Goal: Task Accomplishment & Management: Manage account settings

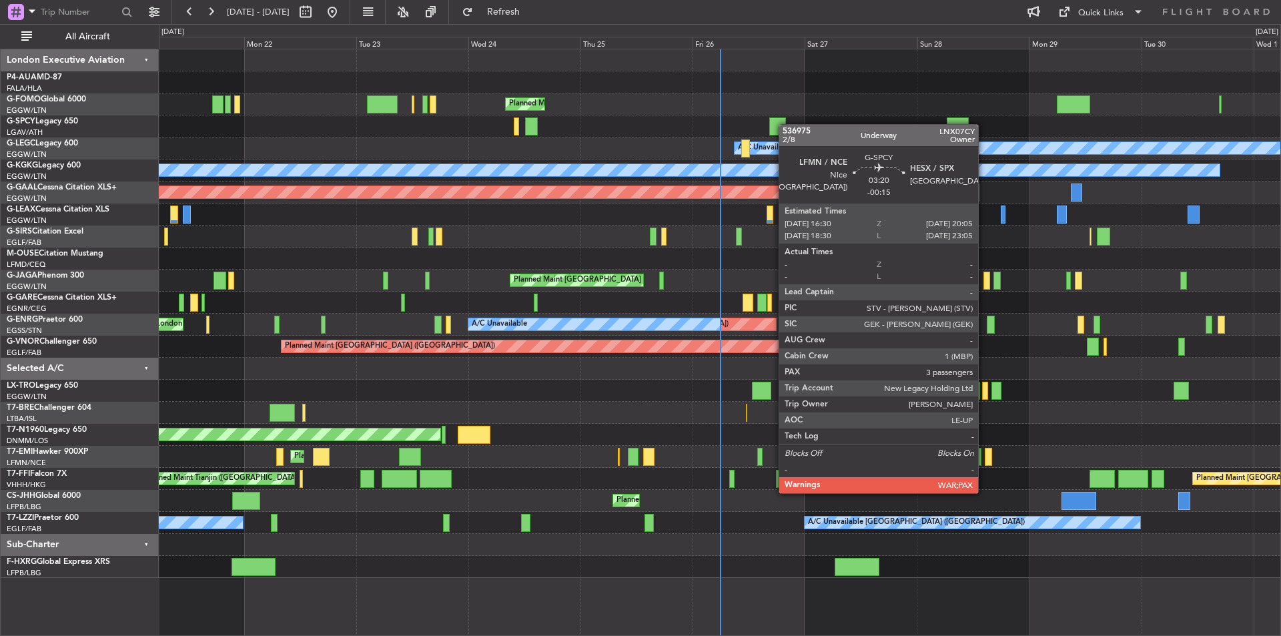
click at [773, 128] on div at bounding box center [719, 126] width 1121 height 22
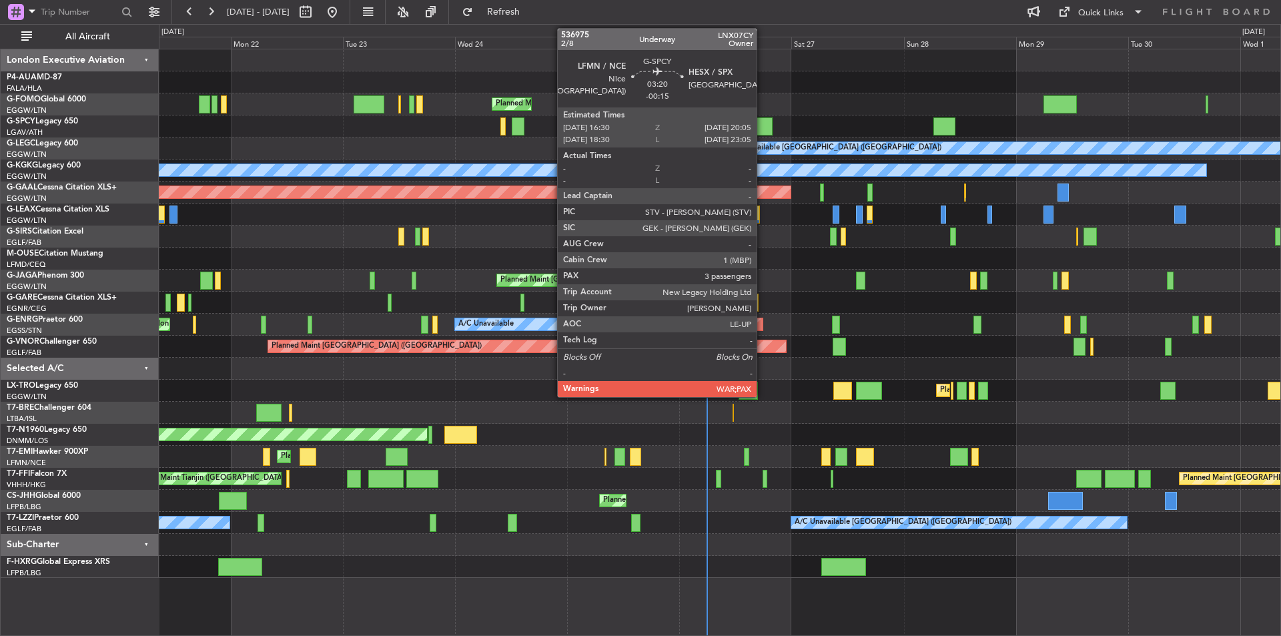
click at [762, 131] on div at bounding box center [764, 126] width 17 height 18
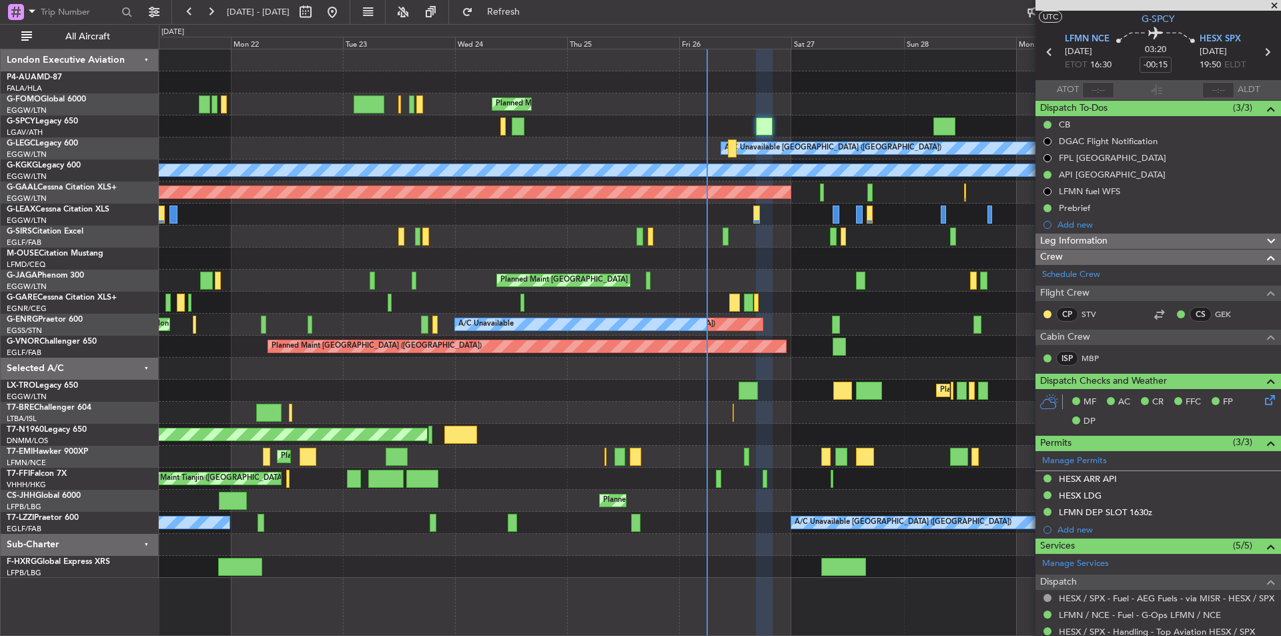
scroll to position [27, 0]
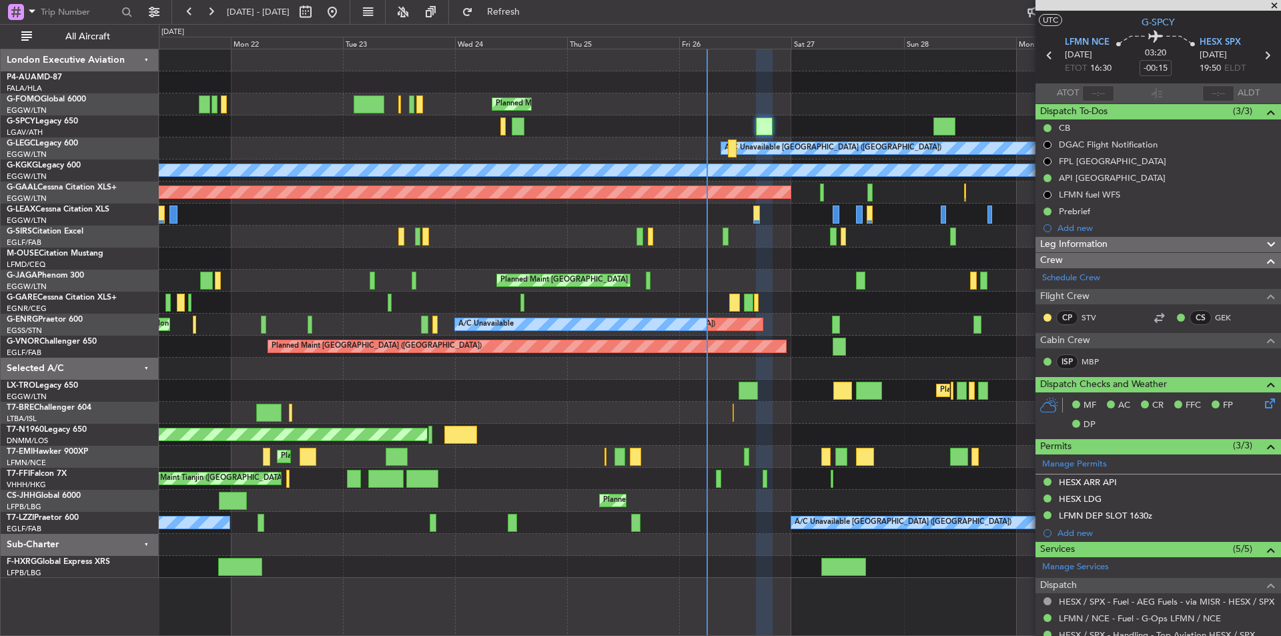
click at [1272, 5] on span at bounding box center [1273, 6] width 13 height 12
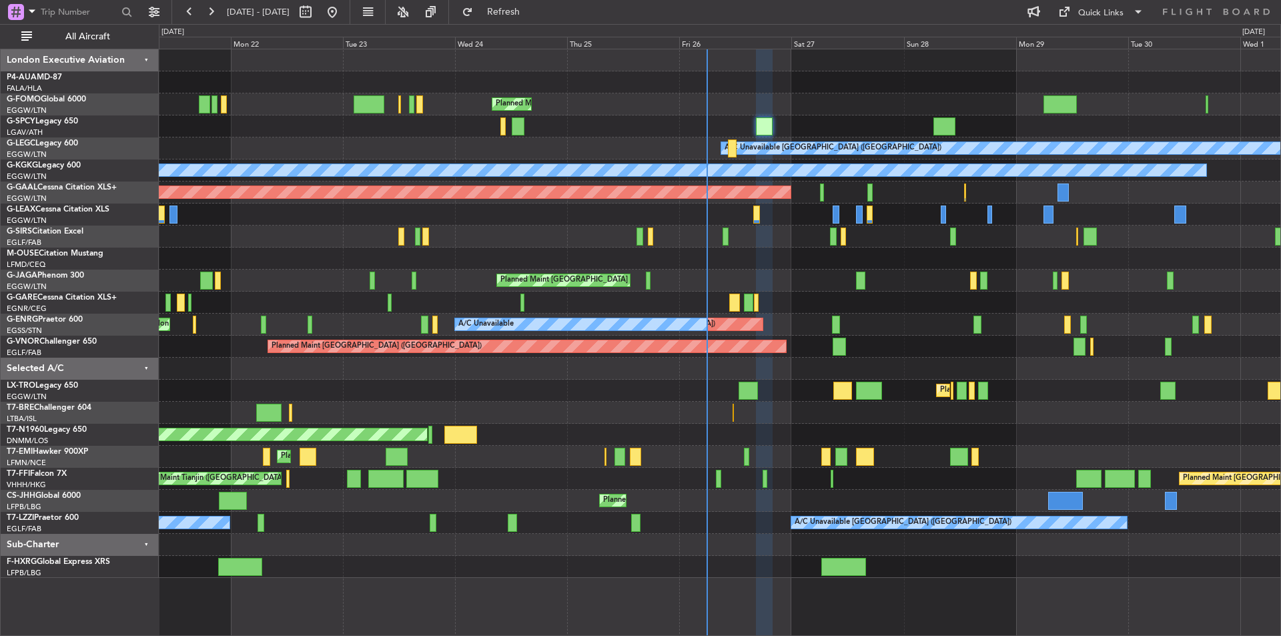
type input "0"
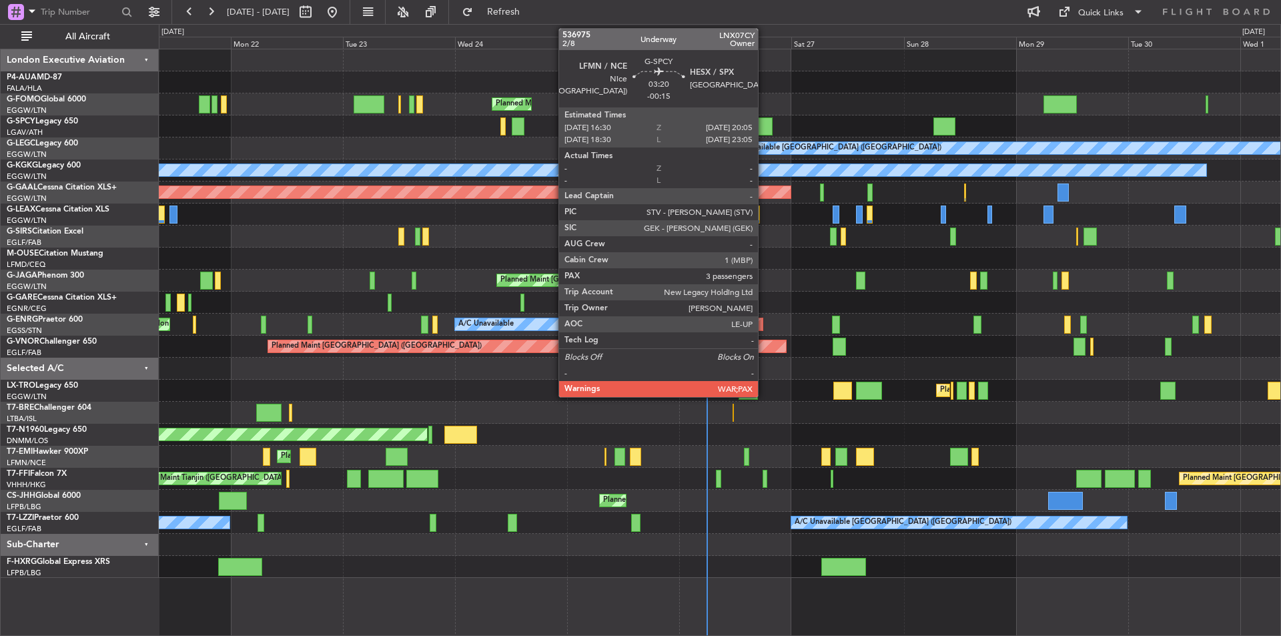
click at [764, 129] on div at bounding box center [764, 126] width 17 height 18
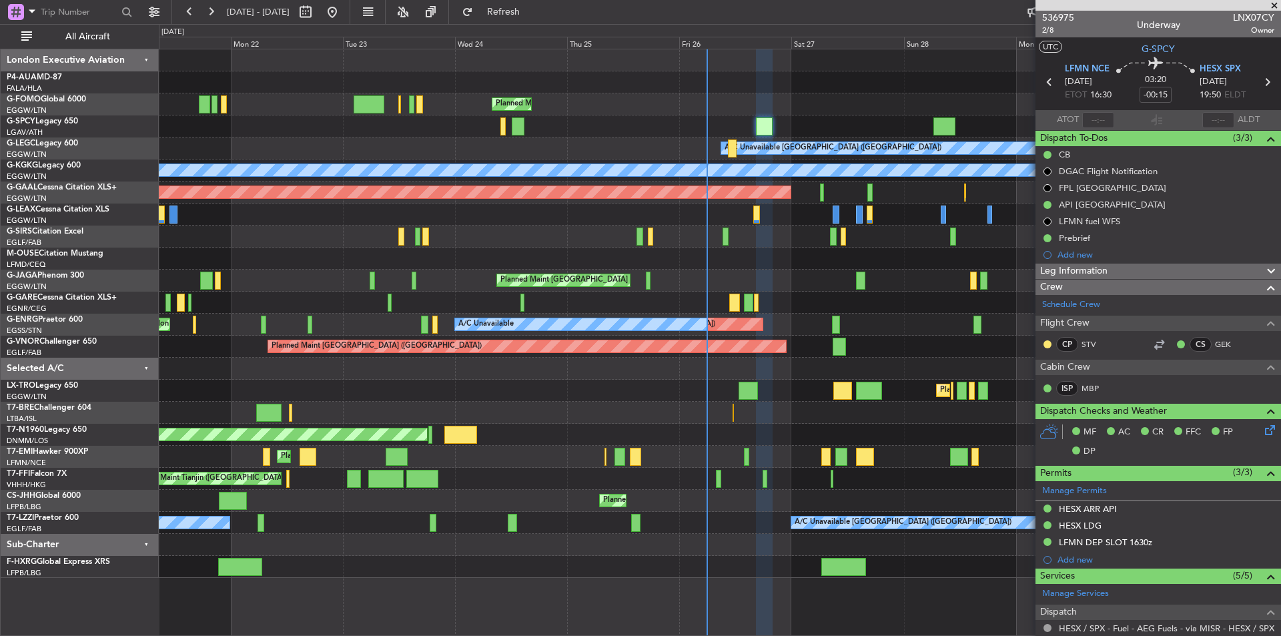
click at [1274, 5] on span at bounding box center [1273, 6] width 13 height 12
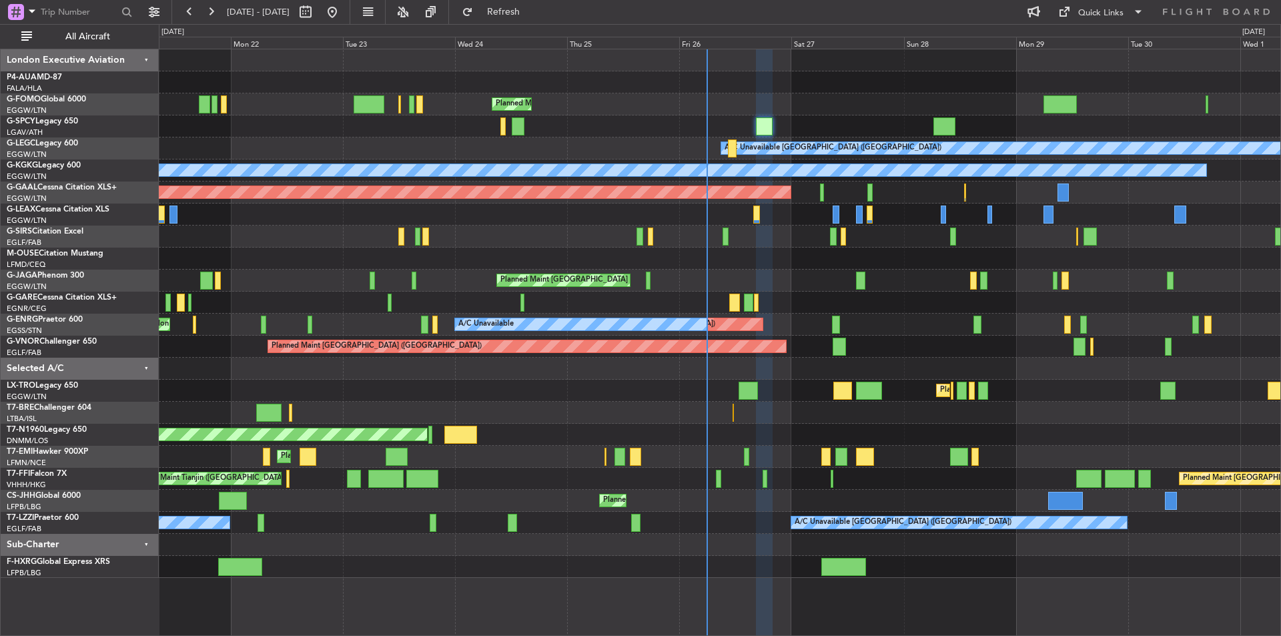
type input "0"
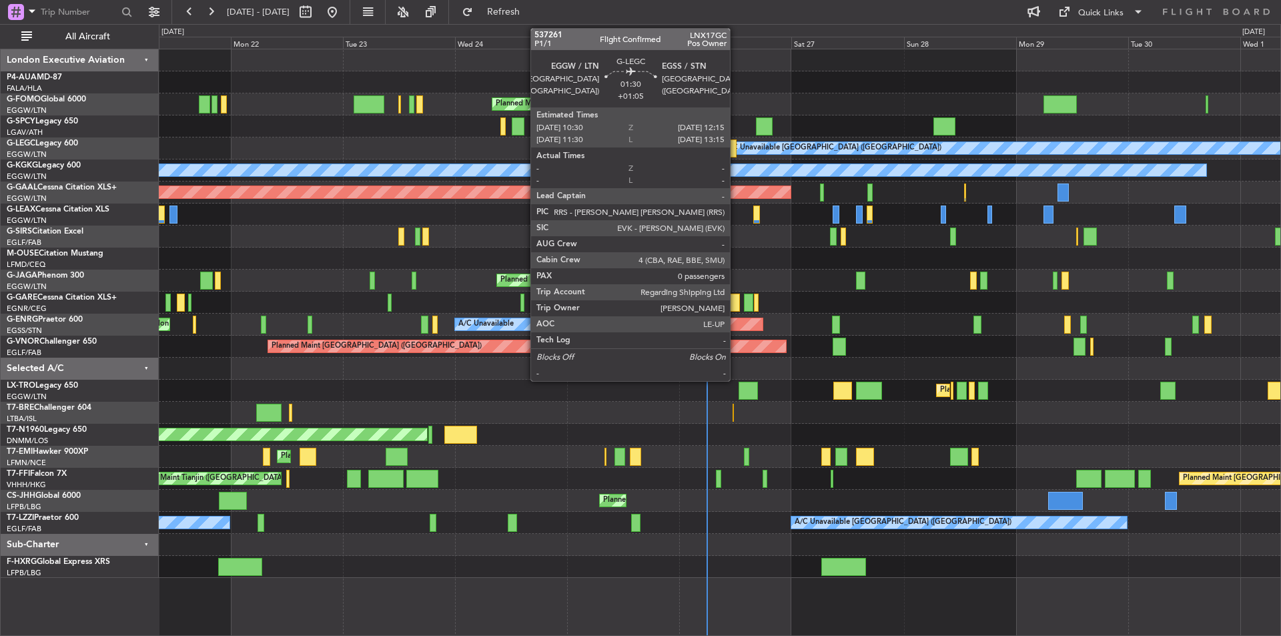
click at [736, 150] on div at bounding box center [732, 148] width 9 height 18
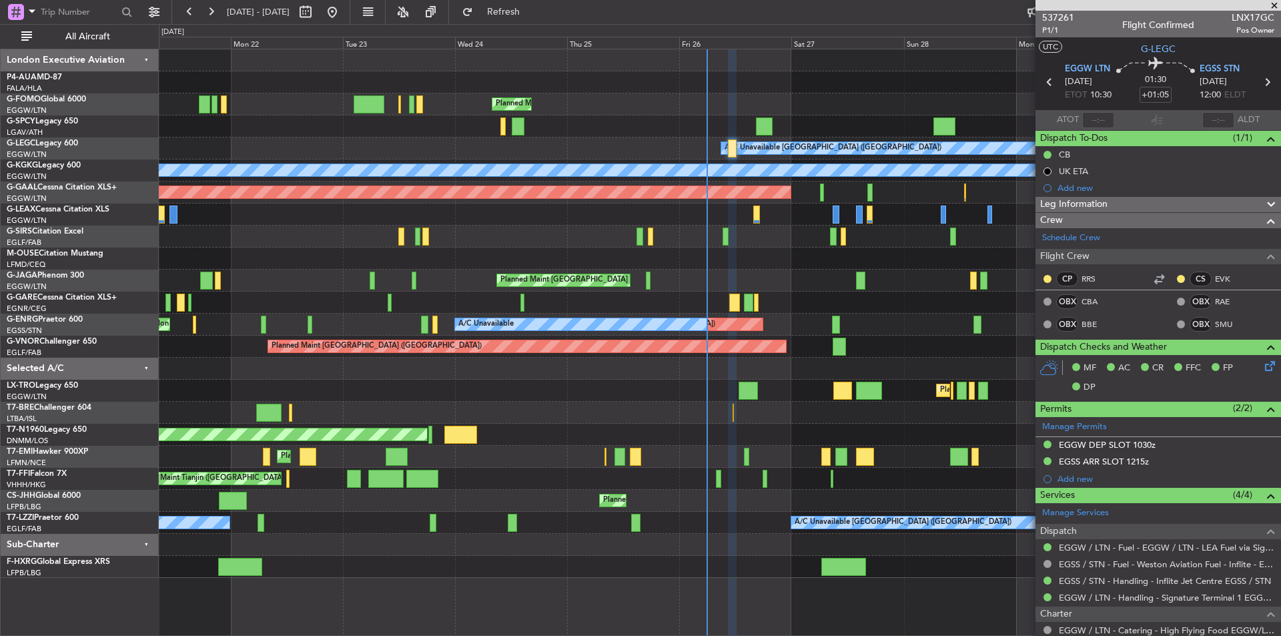
click at [1275, 5] on span at bounding box center [1273, 6] width 13 height 12
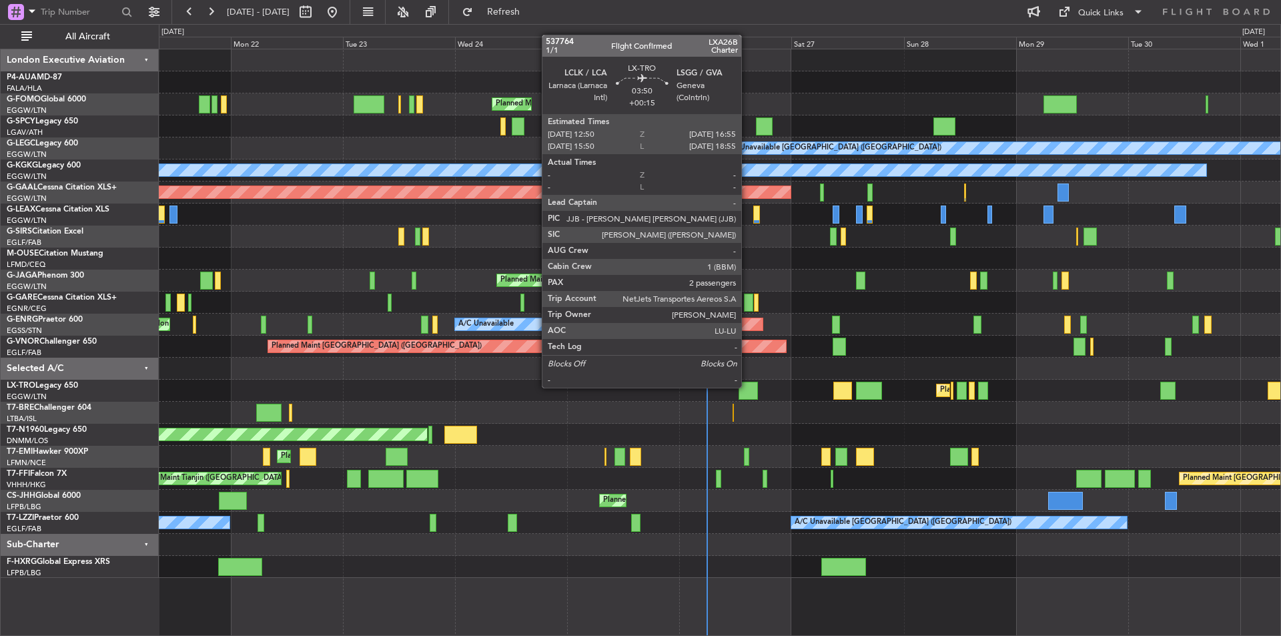
click at [747, 386] on div at bounding box center [747, 391] width 19 height 18
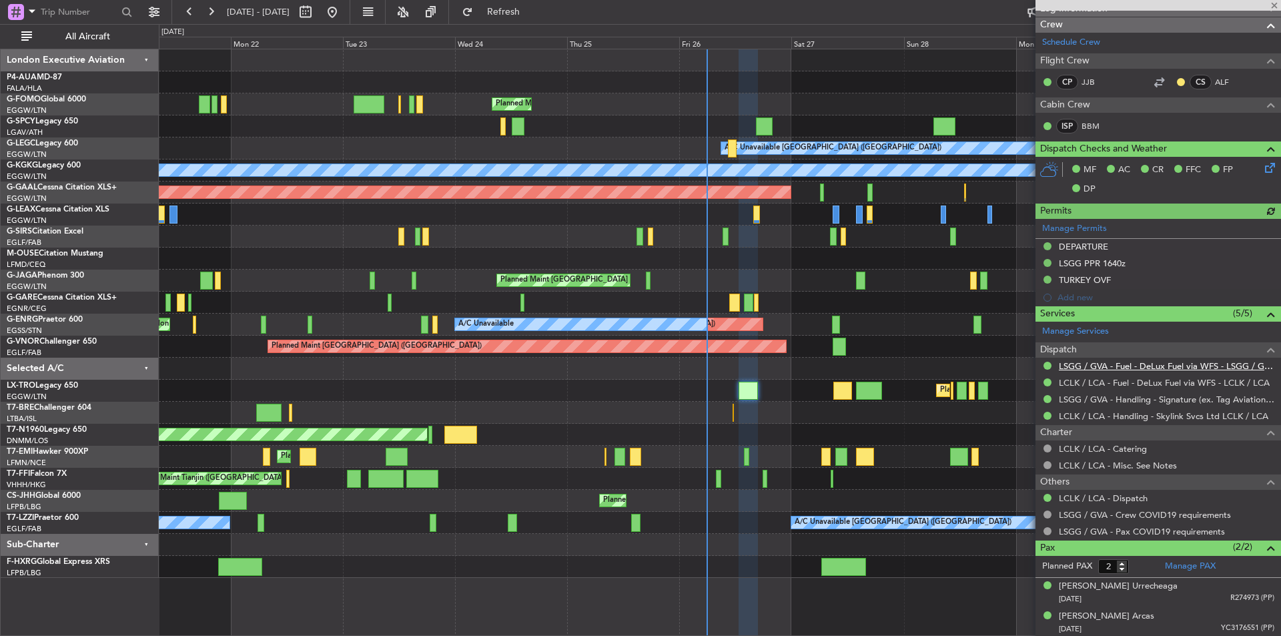
scroll to position [230, 0]
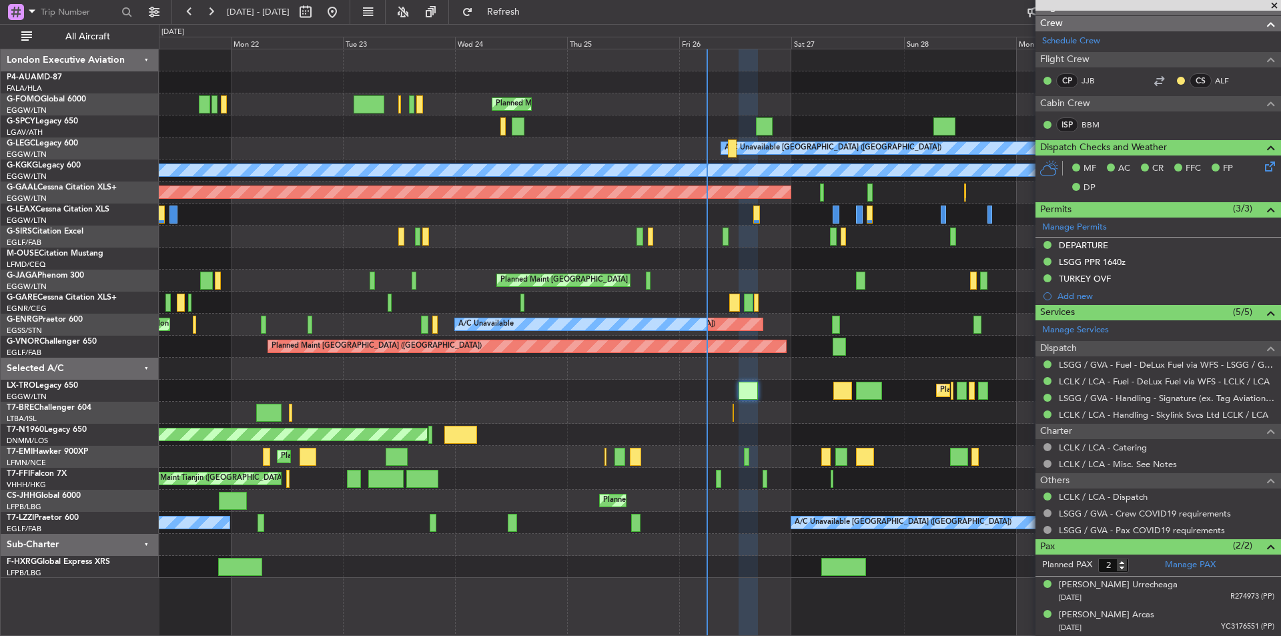
click at [1272, 4] on span at bounding box center [1273, 6] width 13 height 12
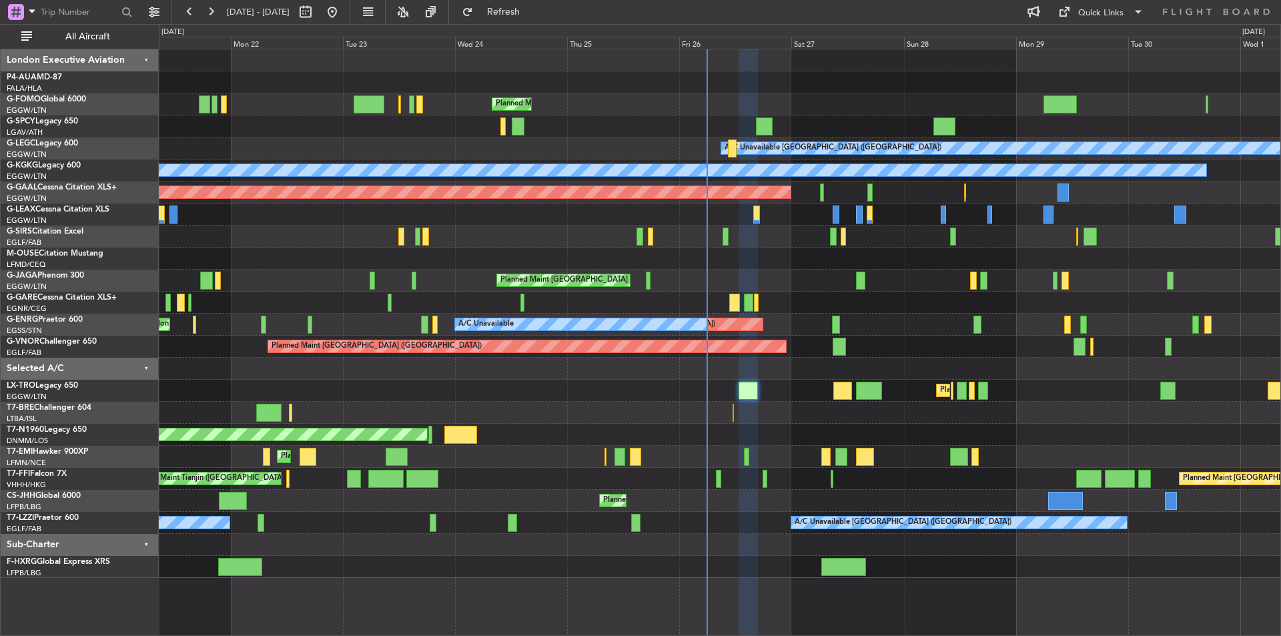
type input "0"
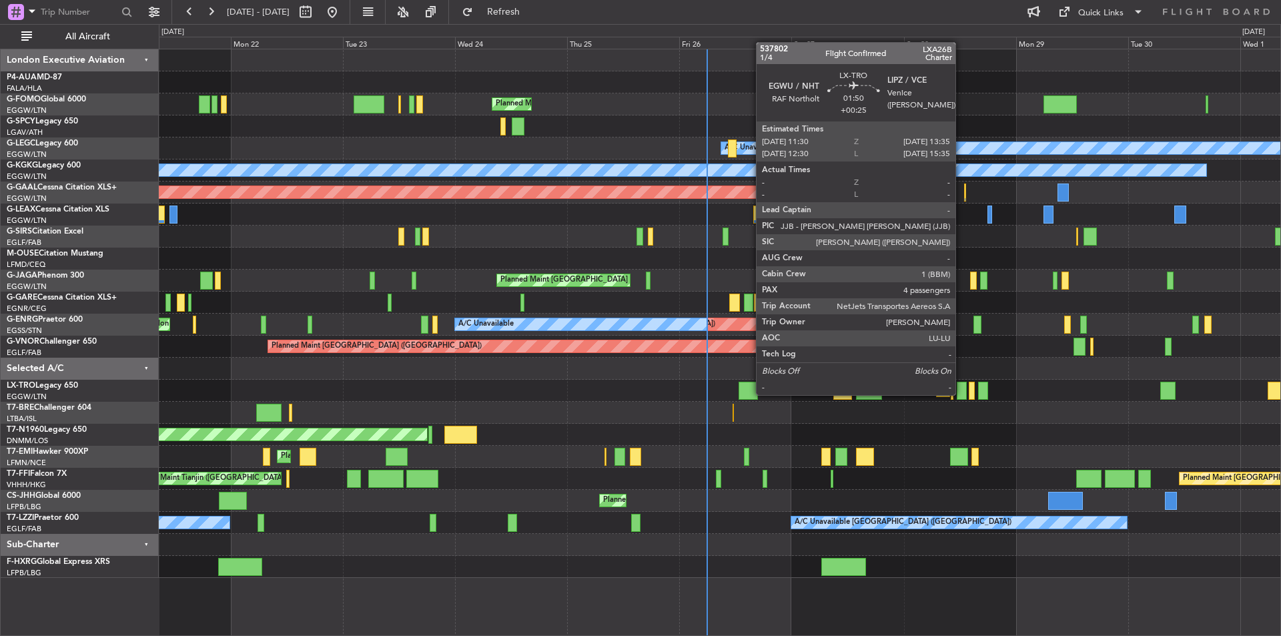
click at [961, 394] on div at bounding box center [961, 391] width 10 height 18
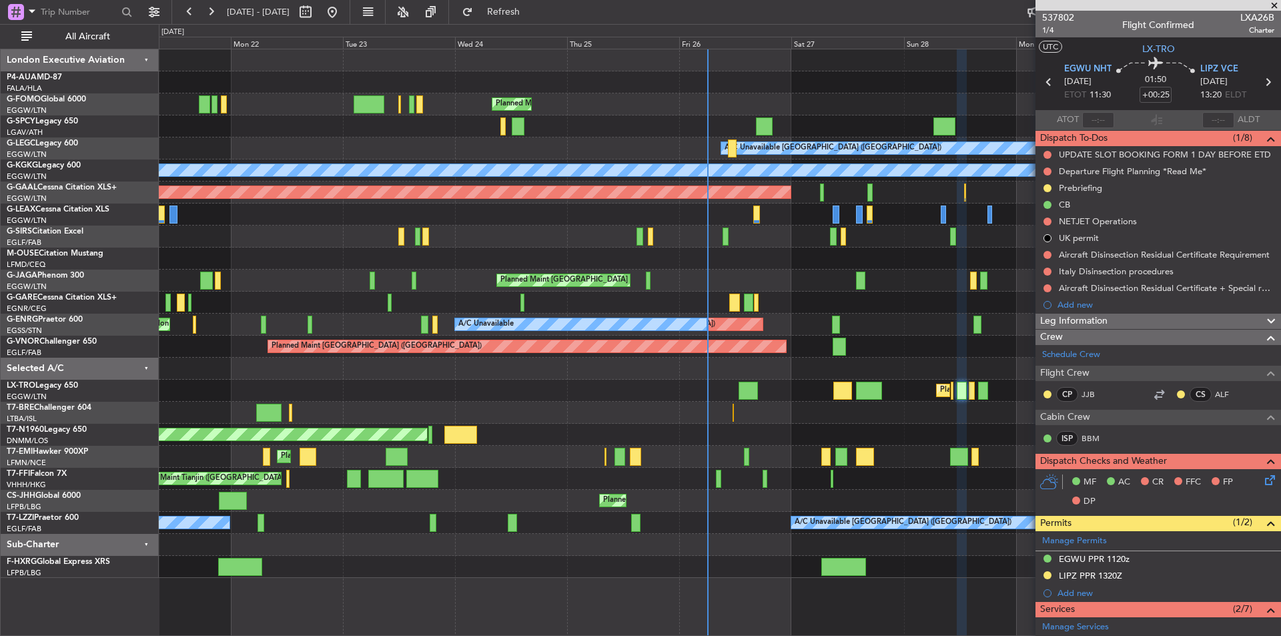
click at [1270, 4] on span at bounding box center [1273, 6] width 13 height 12
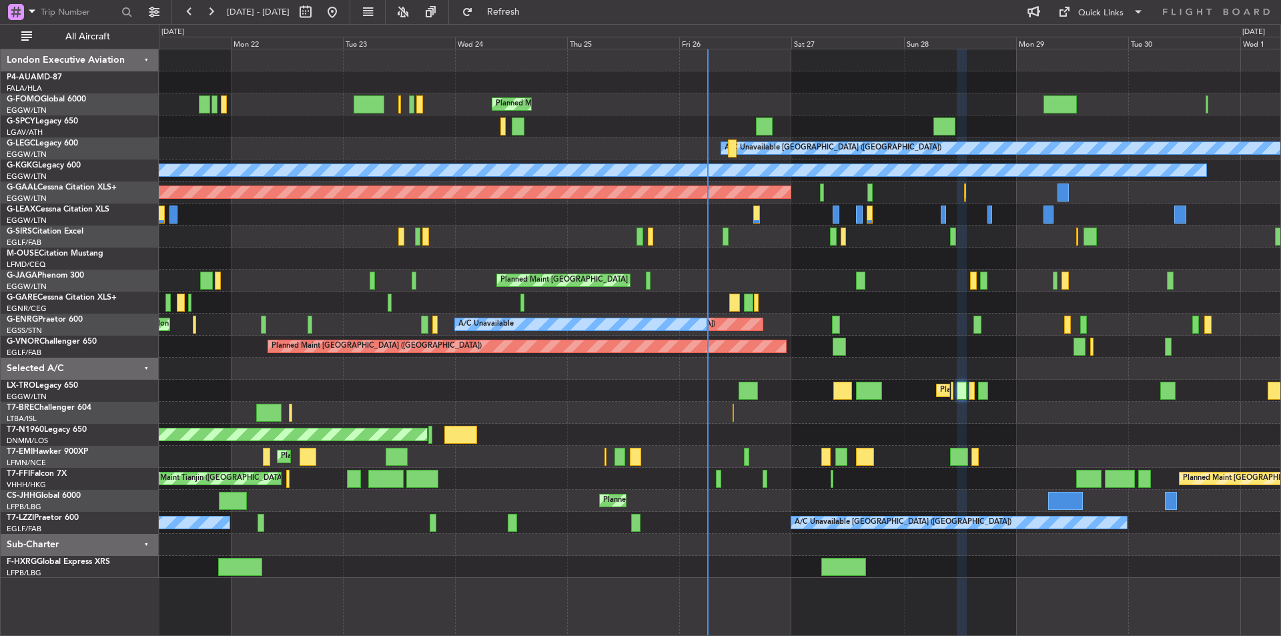
type input "0"
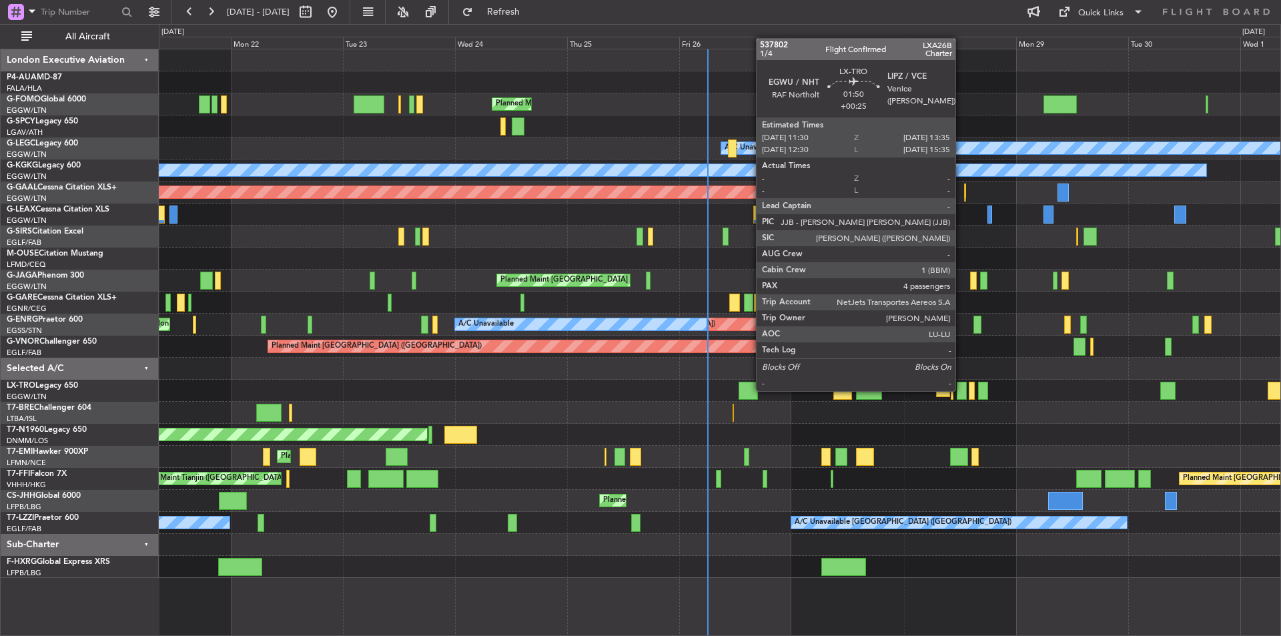
click at [961, 390] on div at bounding box center [961, 391] width 10 height 18
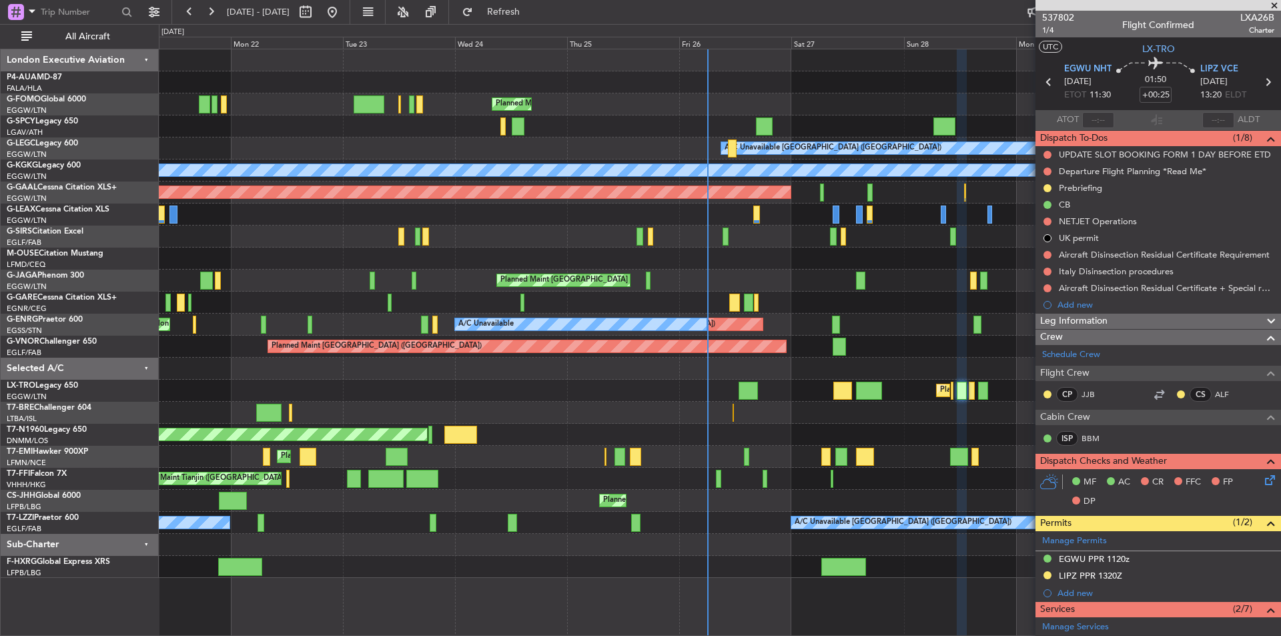
click at [1273, 8] on span at bounding box center [1273, 6] width 13 height 12
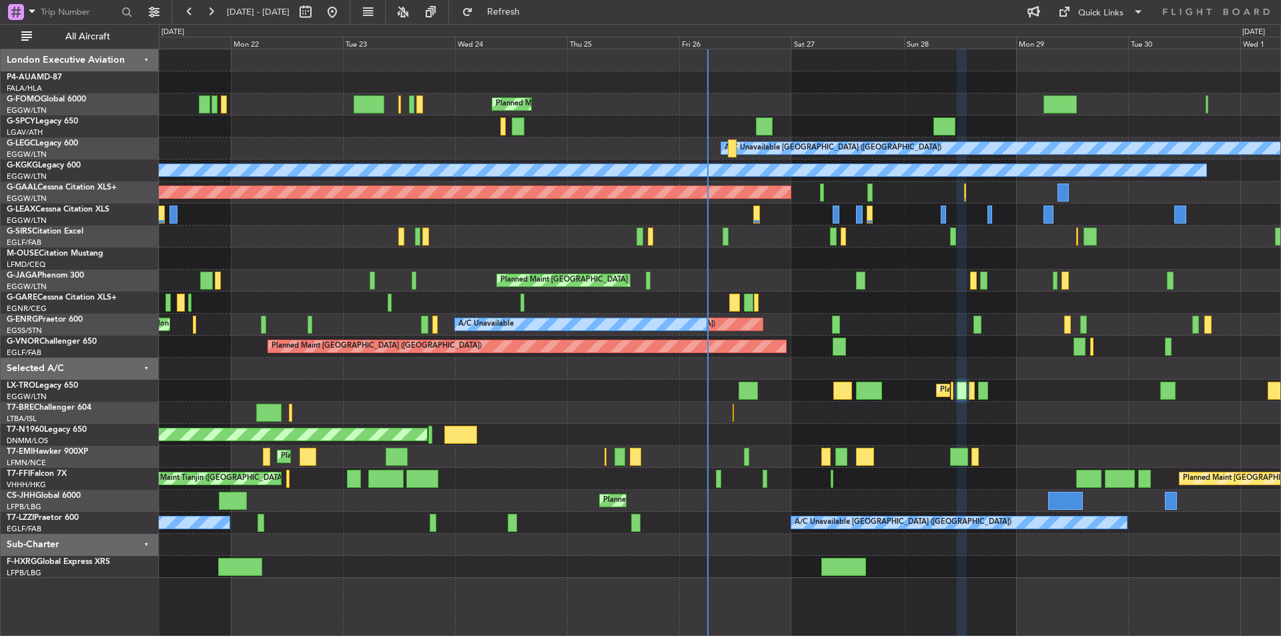
type input "0"
click at [215, 17] on button at bounding box center [210, 11] width 21 height 21
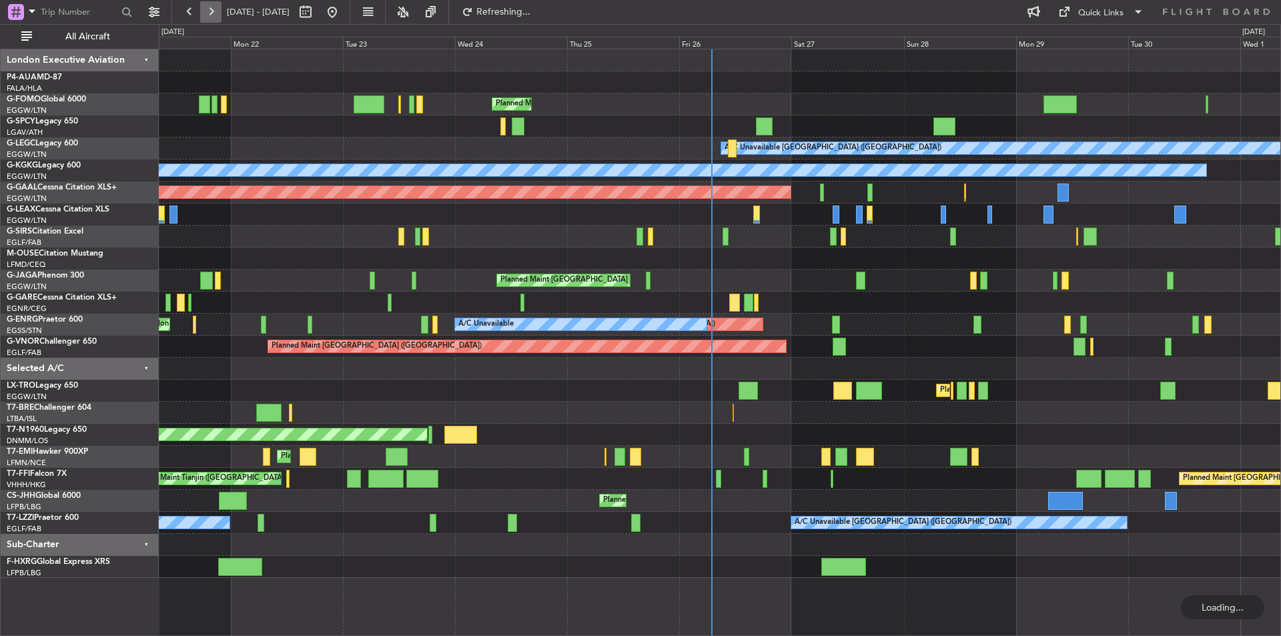
click at [215, 17] on button at bounding box center [210, 11] width 21 height 21
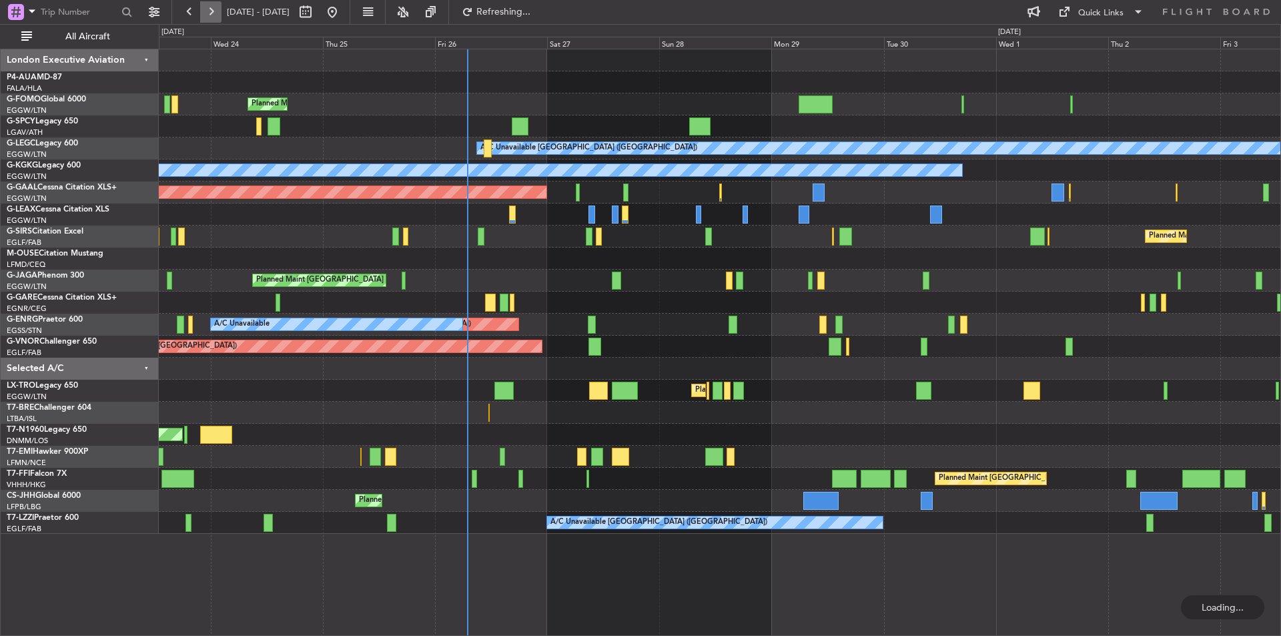
click at [215, 17] on button at bounding box center [210, 11] width 21 height 21
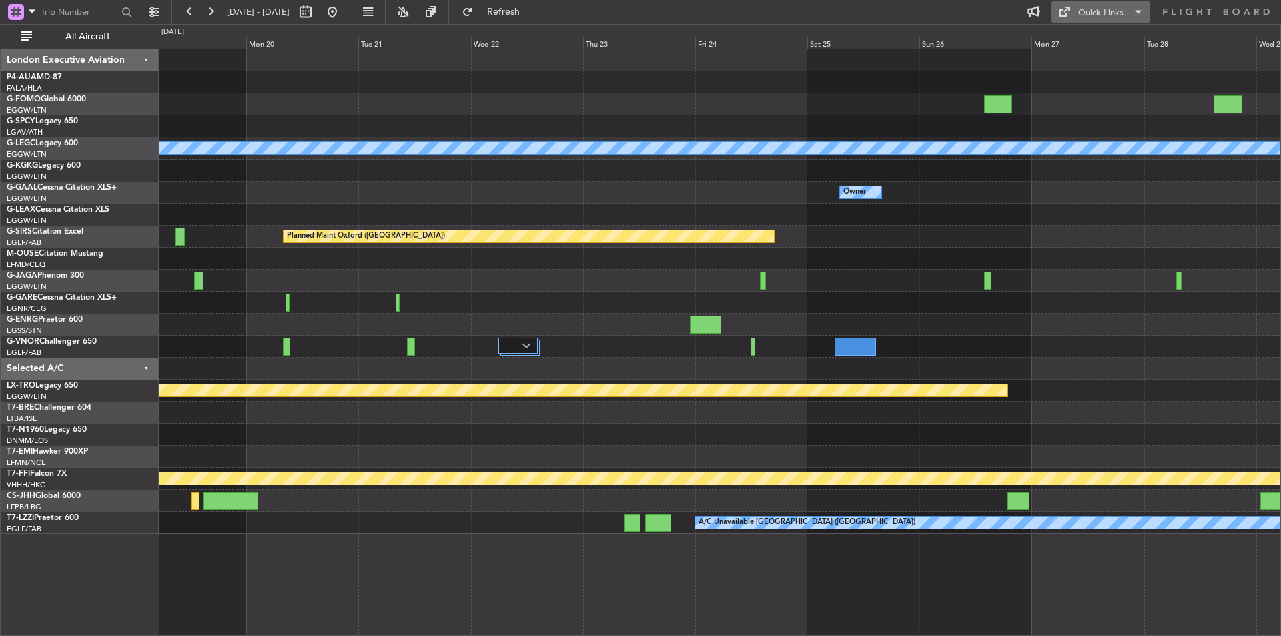
click at [1133, 11] on span at bounding box center [1138, 12] width 16 height 16
click at [1124, 44] on button "Trip Builder" at bounding box center [1101, 44] width 100 height 32
click at [343, 11] on button at bounding box center [331, 11] width 21 height 21
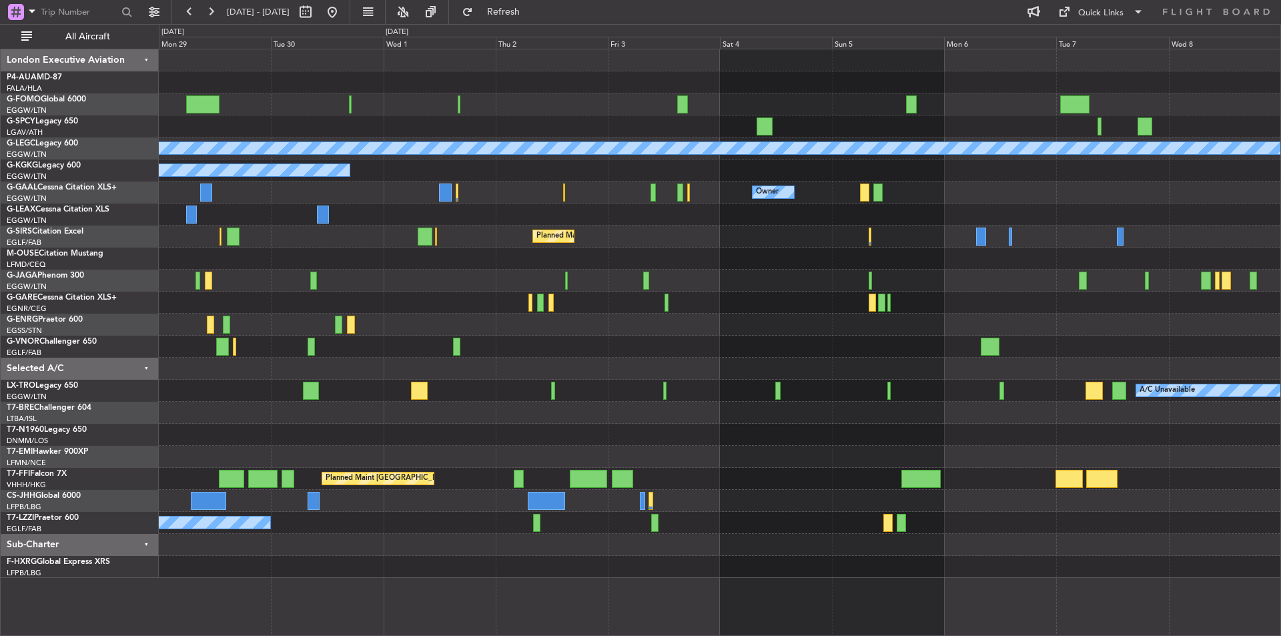
click at [20, 324] on div "A/C Unavailable [GEOGRAPHIC_DATA] ([GEOGRAPHIC_DATA]) A/C Unavailable [GEOGRAPH…" at bounding box center [640, 330] width 1281 height 612
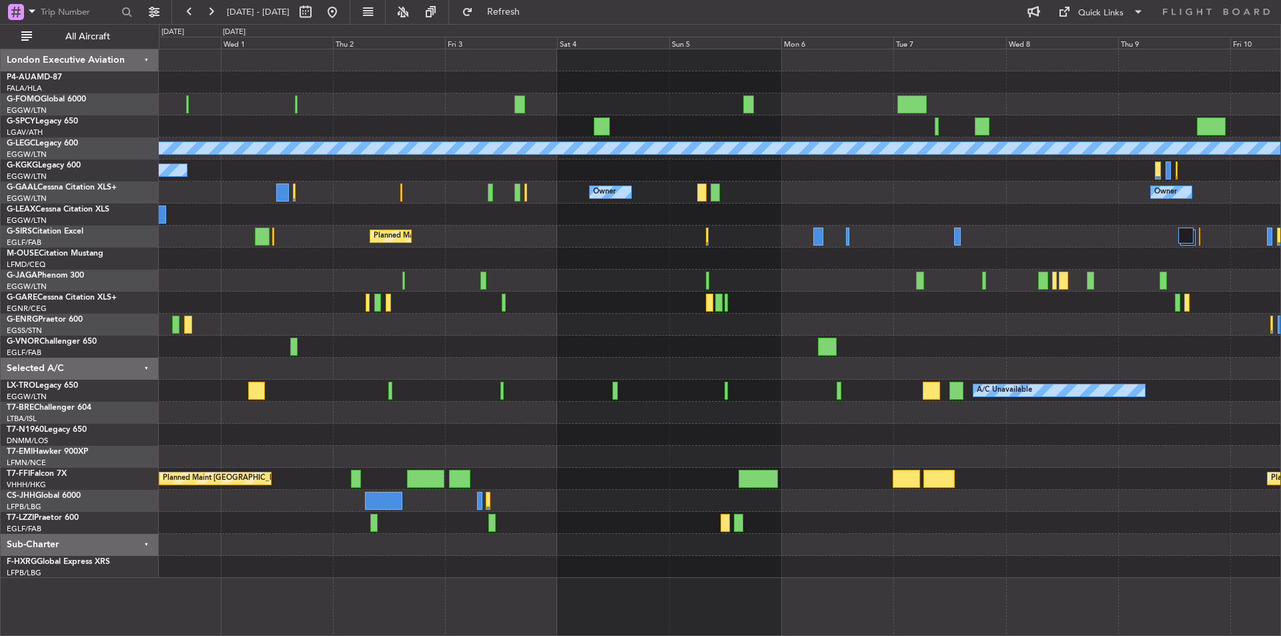
click at [706, 307] on div at bounding box center [709, 302] width 7 height 18
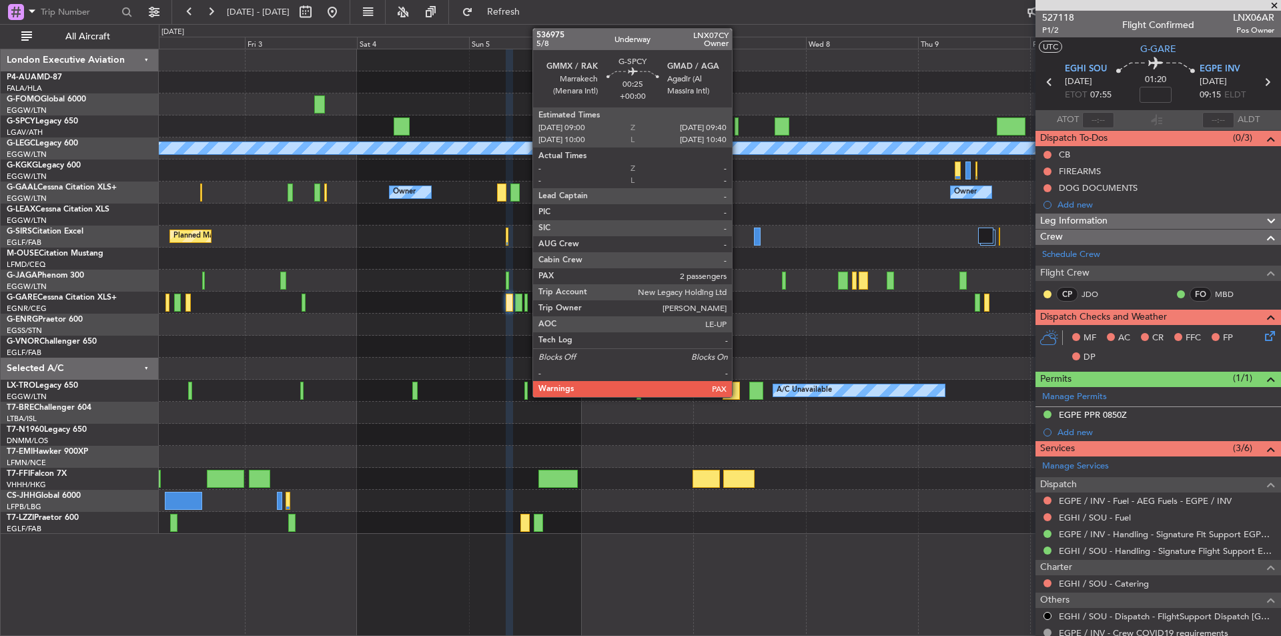
click at [738, 121] on div at bounding box center [735, 126] width 3 height 18
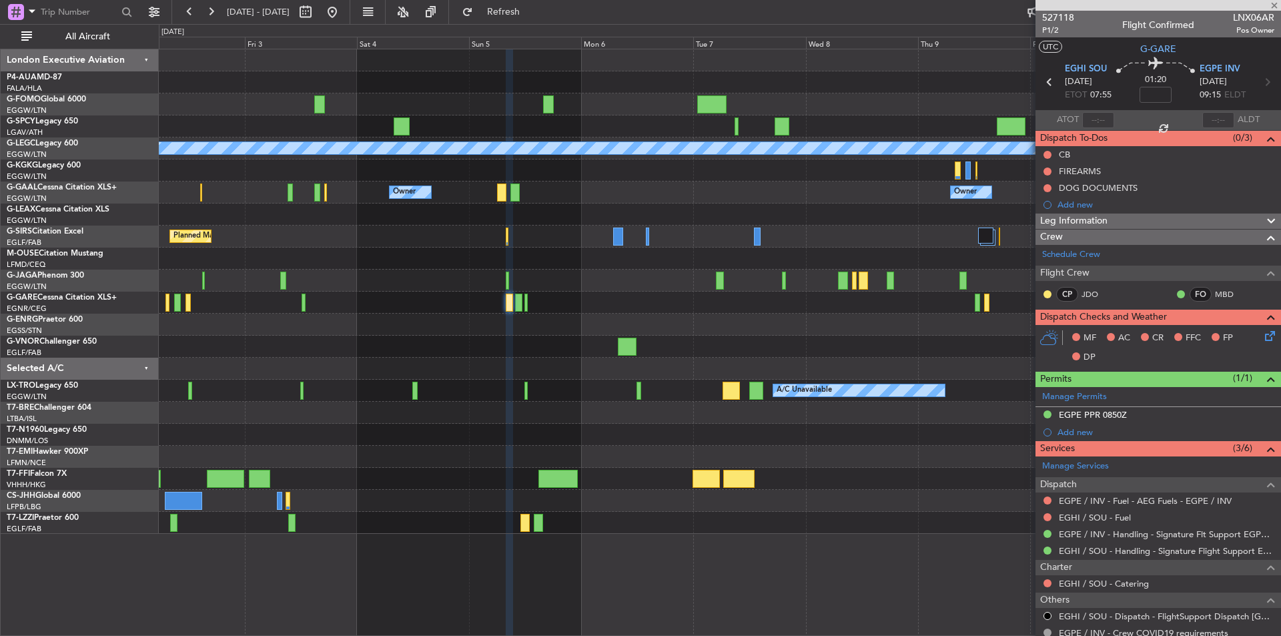
type input "2"
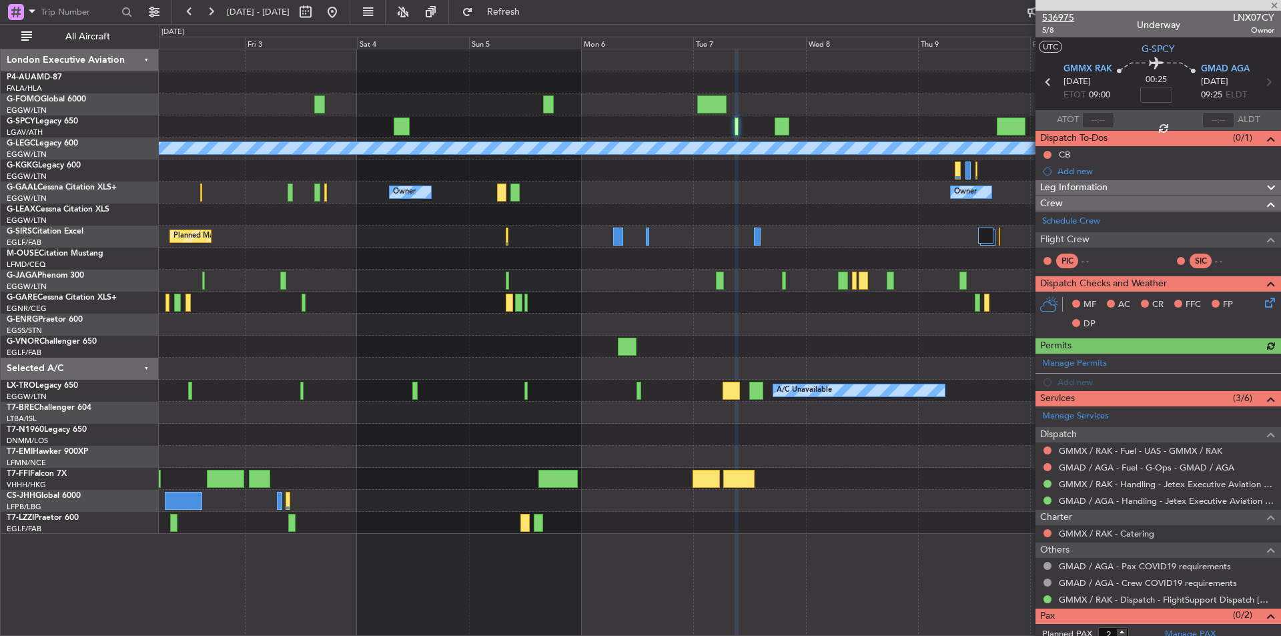
click at [1062, 12] on span "536975" at bounding box center [1058, 18] width 32 height 14
click at [516, 15] on button "Refresh" at bounding box center [496, 11] width 80 height 21
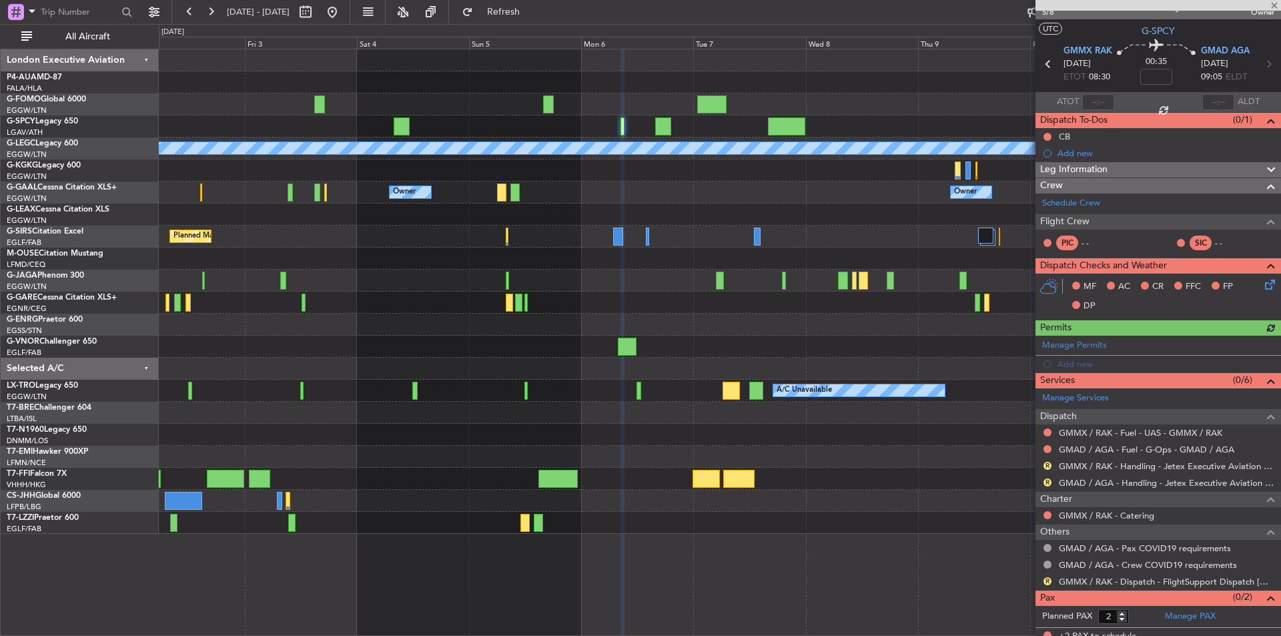
scroll to position [26, 0]
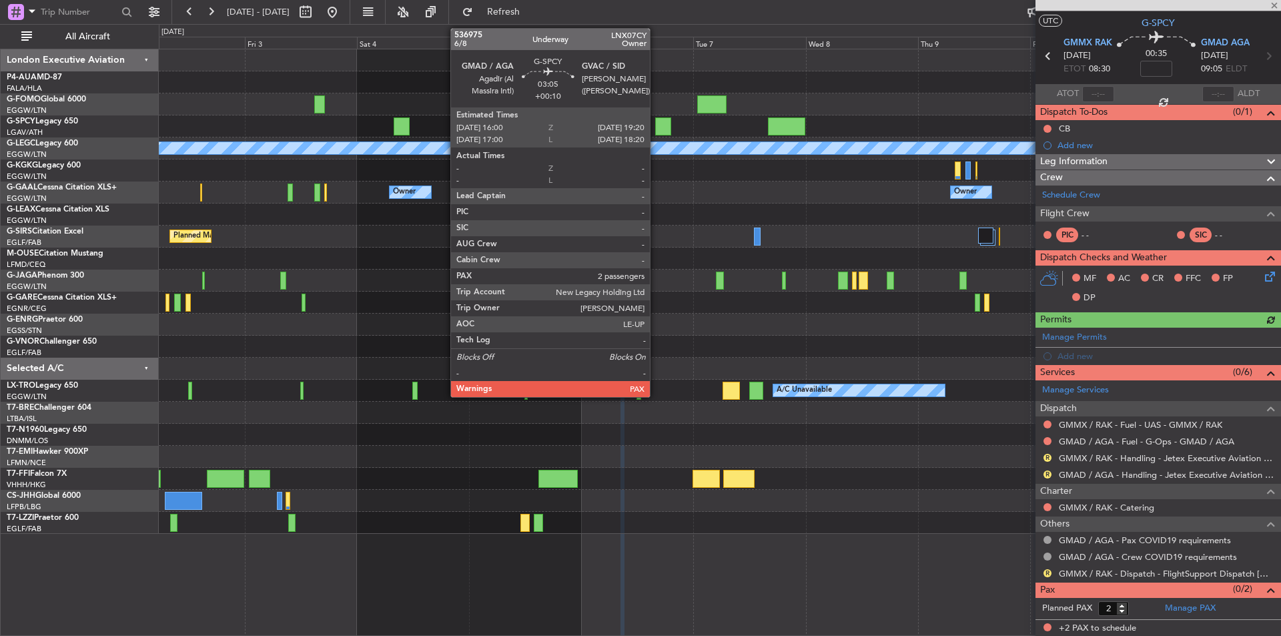
click at [656, 123] on div at bounding box center [663, 126] width 16 height 18
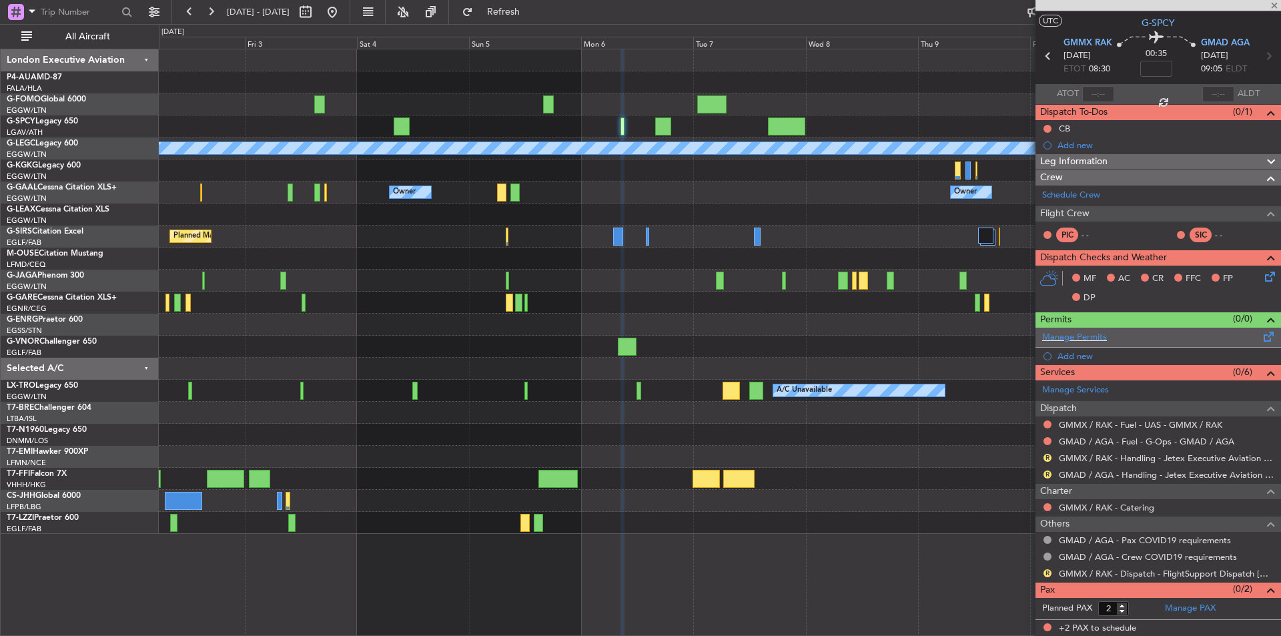
type input "+00:10"
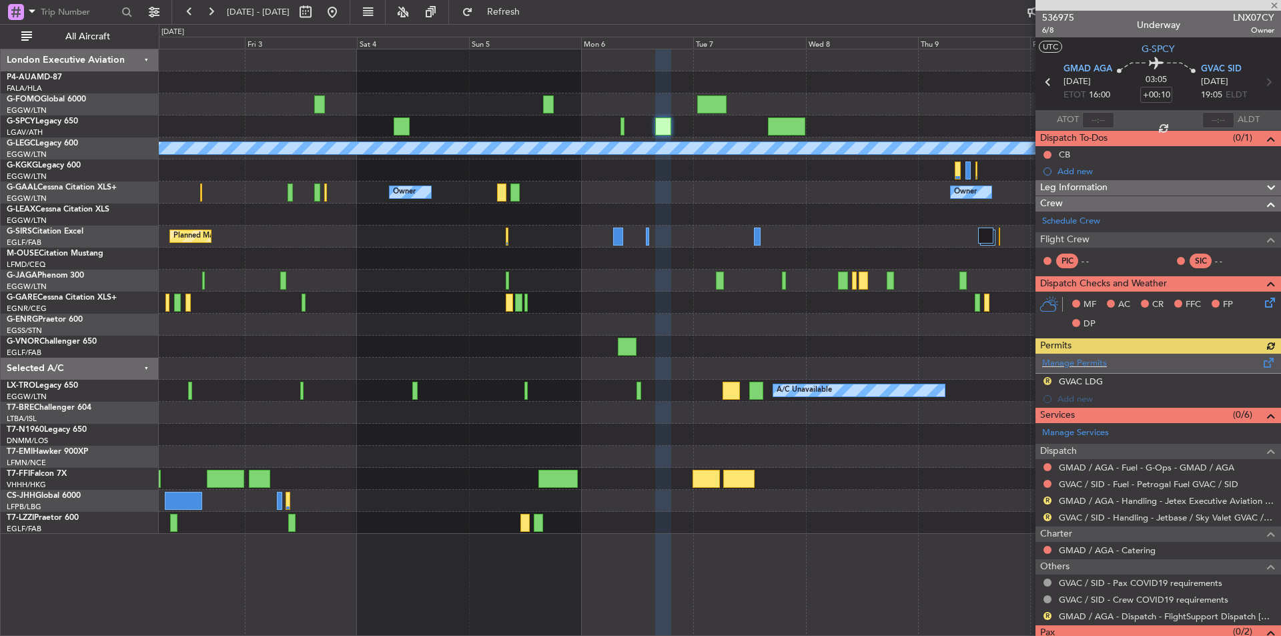
scroll to position [43, 0]
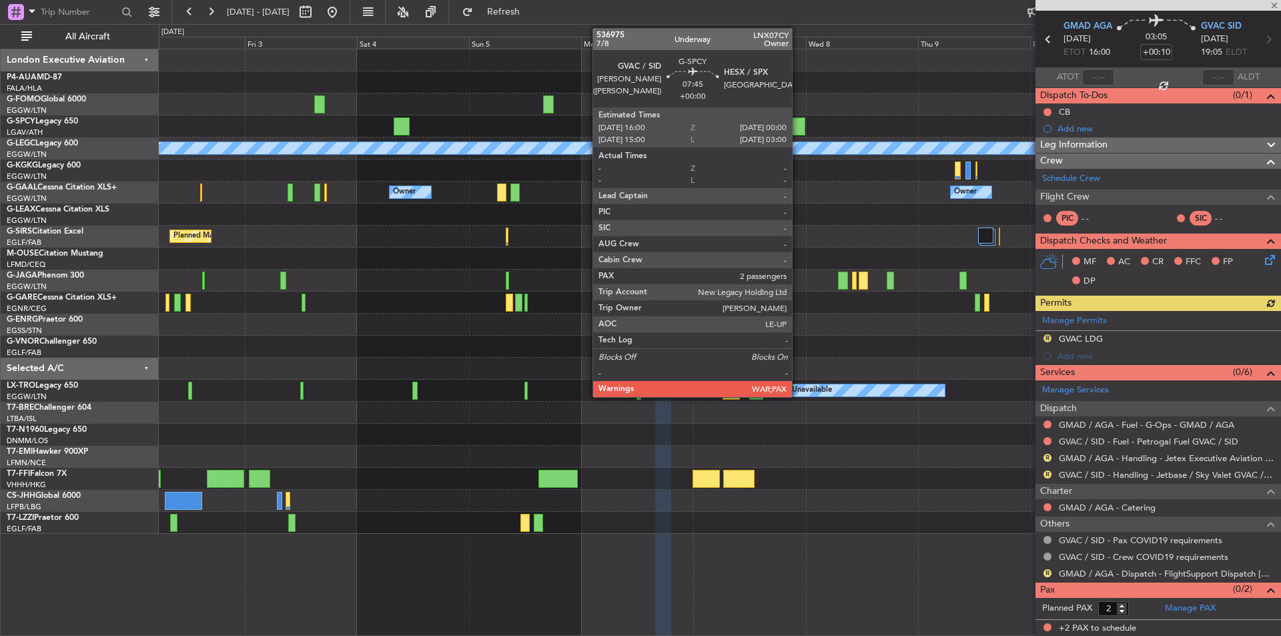
click at [798, 127] on div at bounding box center [787, 126] width 38 height 18
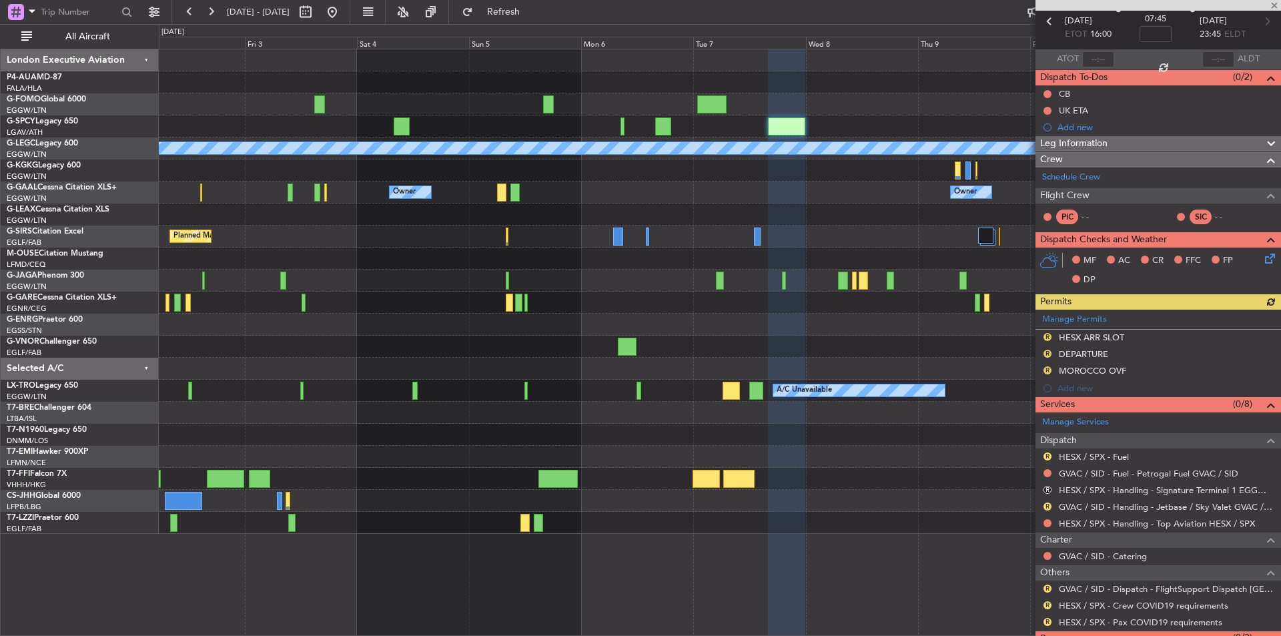
scroll to position [109, 0]
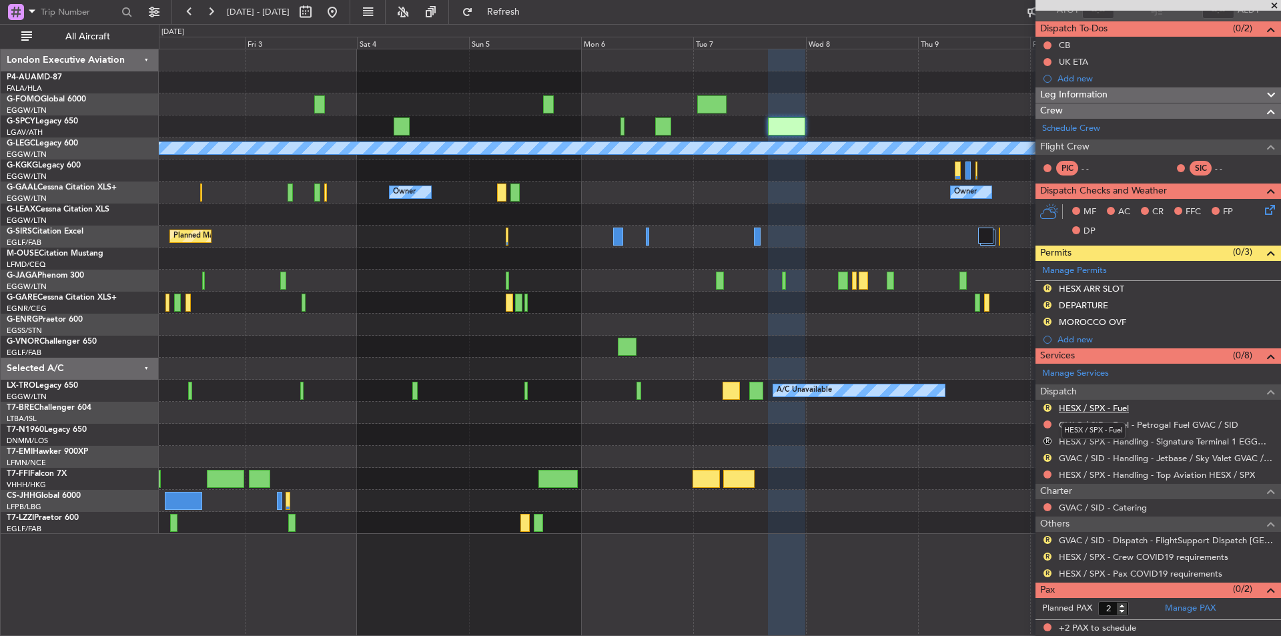
click at [1088, 407] on link "HESX / SPX - Fuel" at bounding box center [1093, 407] width 70 height 11
click at [1132, 538] on link "GVAC / SID - Dispatch - FlightSupport Dispatch [GEOGRAPHIC_DATA]" at bounding box center [1165, 539] width 215 height 11
click at [1169, 607] on link "Manage PAX" at bounding box center [1190, 608] width 51 height 13
click at [534, 1] on button "Refresh" at bounding box center [496, 11] width 80 height 21
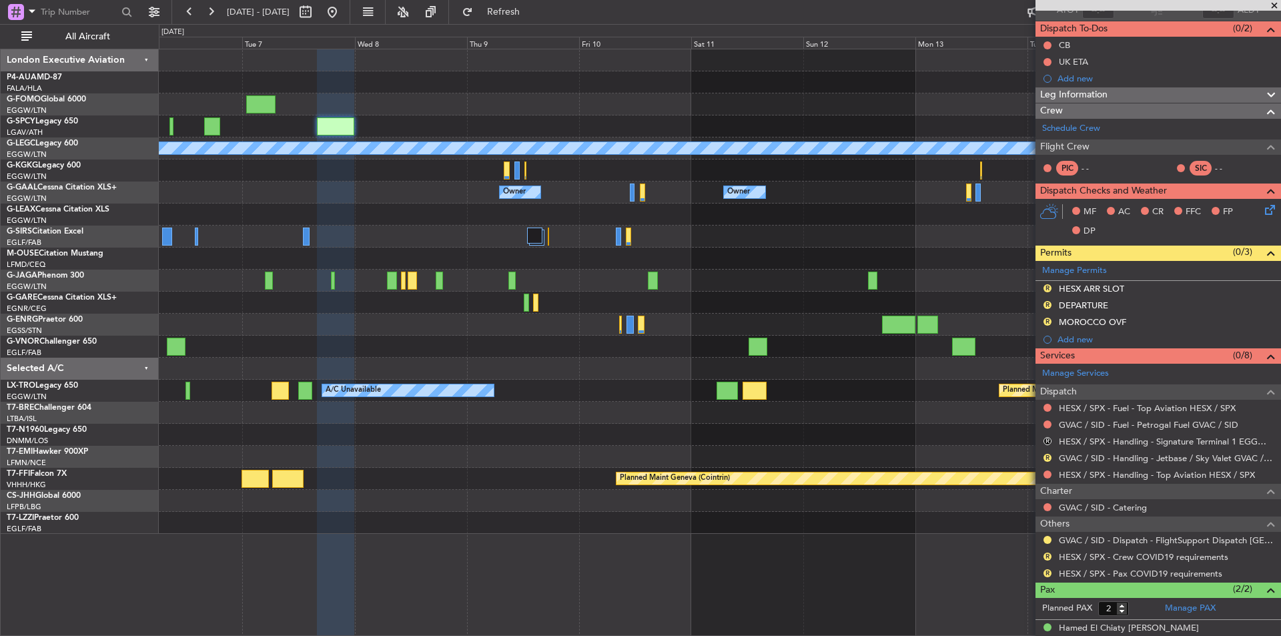
click at [444, 211] on div "A/C Unavailable [GEOGRAPHIC_DATA] ([GEOGRAPHIC_DATA]) Owner Owner Owner Owner O…" at bounding box center [719, 291] width 1121 height 484
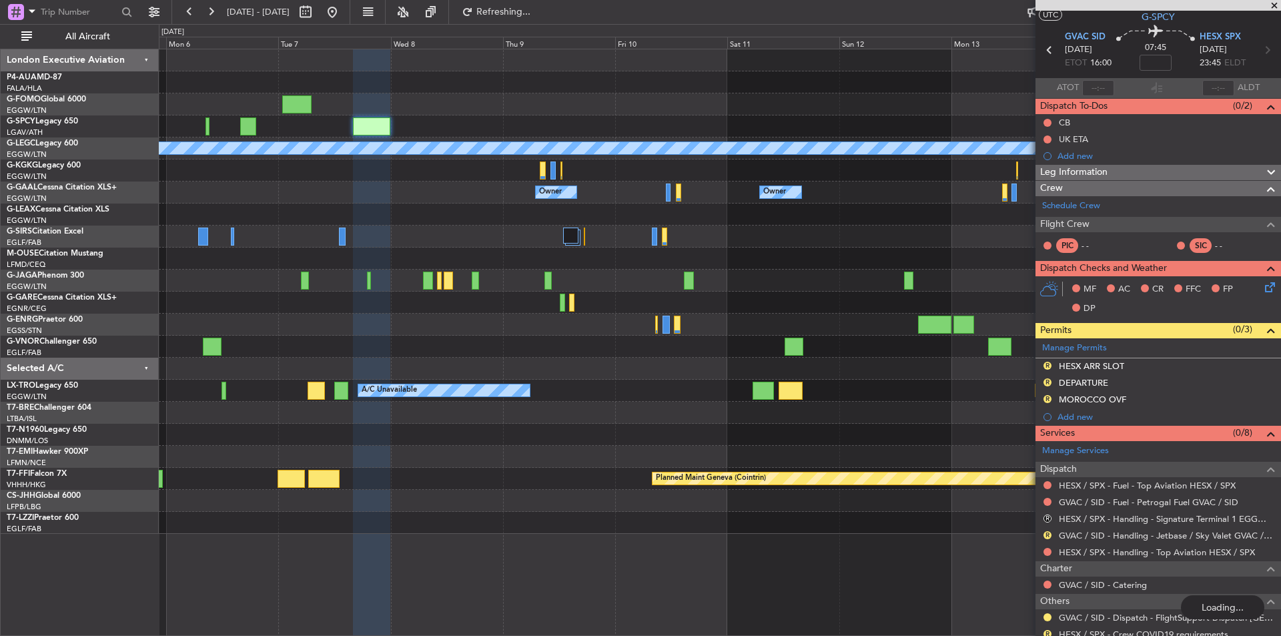
scroll to position [0, 0]
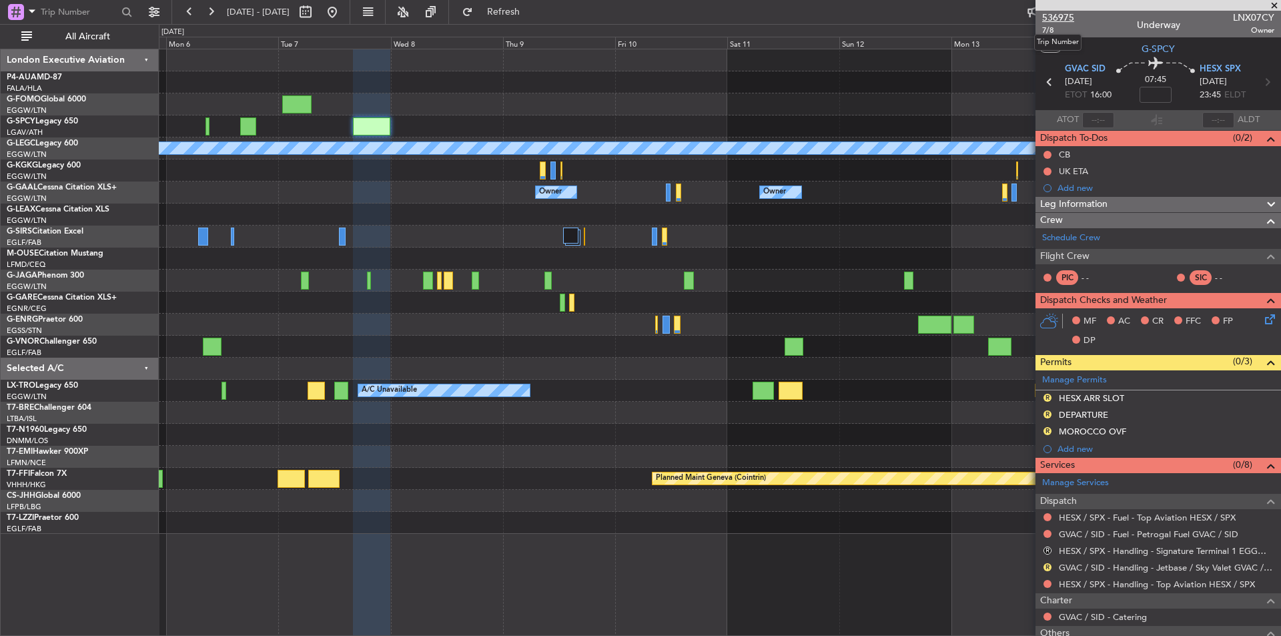
click at [1053, 17] on span "536975" at bounding box center [1058, 18] width 32 height 14
click at [1274, 7] on span at bounding box center [1273, 6] width 13 height 12
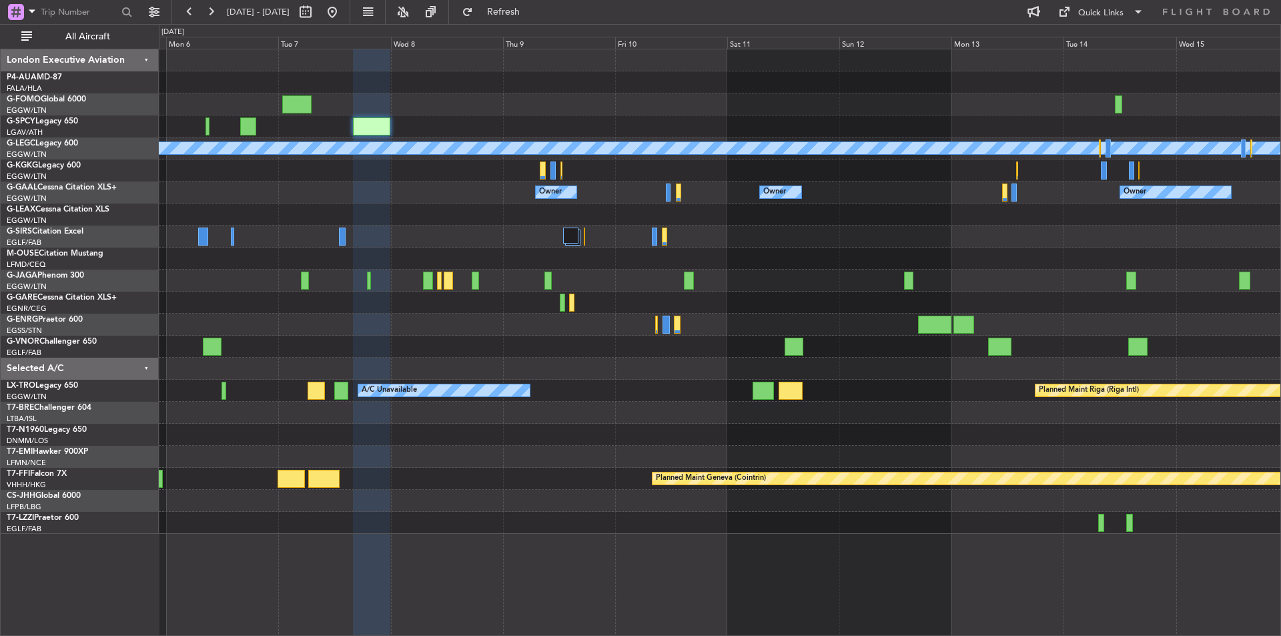
type input "0"
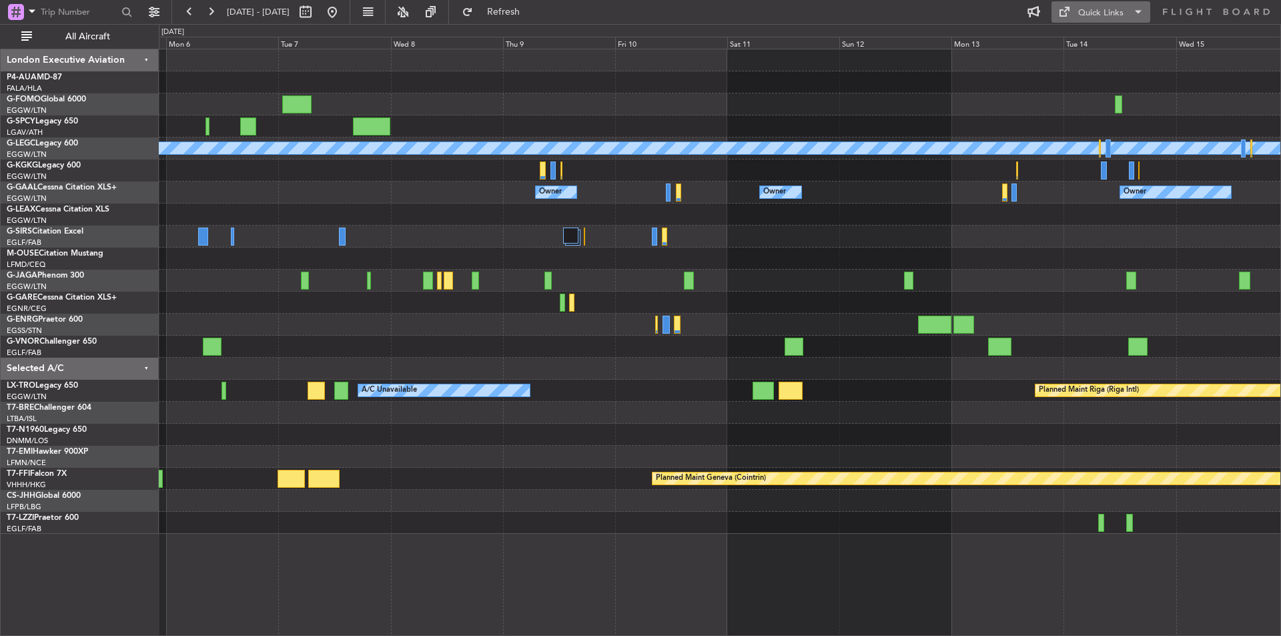
click at [1104, 7] on div "Quick Links" at bounding box center [1100, 13] width 45 height 13
click at [1118, 39] on button "Trip Builder" at bounding box center [1101, 44] width 100 height 32
click at [522, 4] on button "Refresh" at bounding box center [496, 11] width 80 height 21
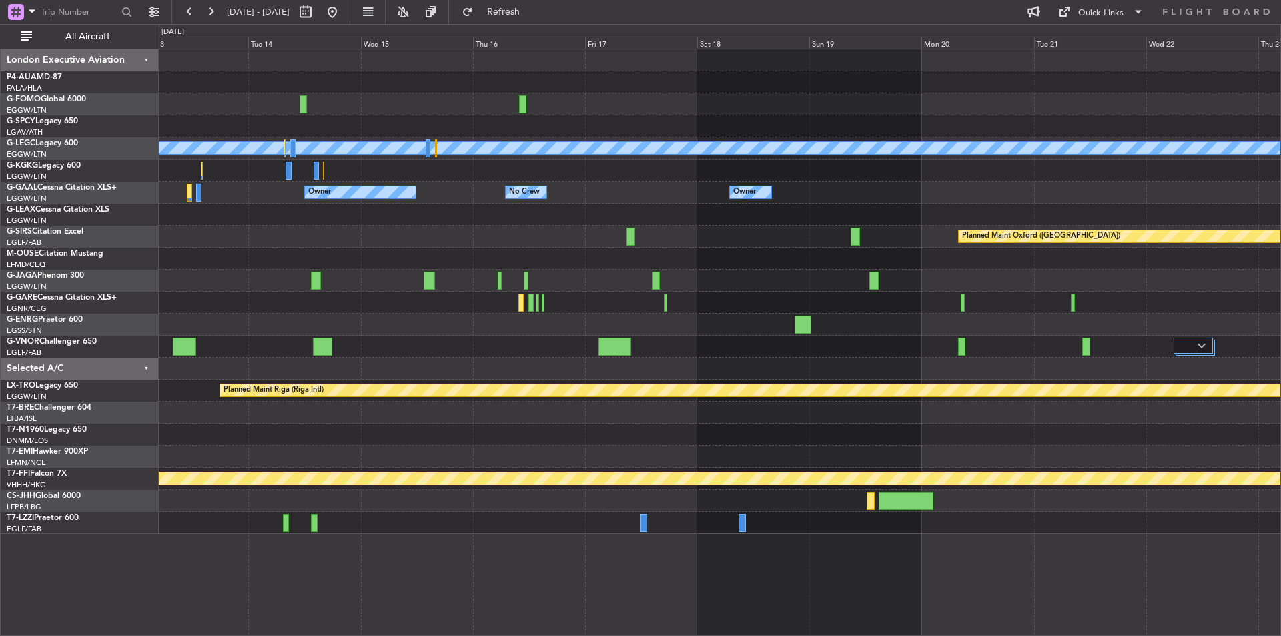
click at [255, 321] on div "A/C Unavailable [GEOGRAPHIC_DATA] ([GEOGRAPHIC_DATA]) Owner Owner No Crew Owner…" at bounding box center [719, 291] width 1121 height 484
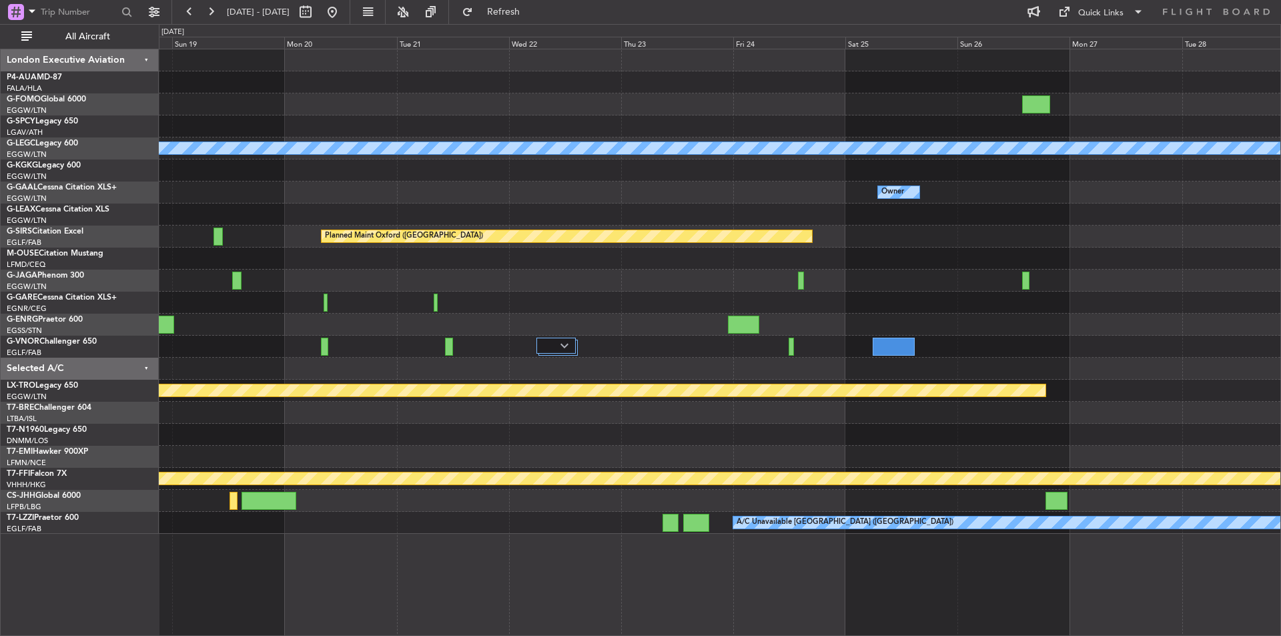
click at [194, 245] on div "A/C Unavailable [GEOGRAPHIC_DATA] ([GEOGRAPHIC_DATA]) Owner Owner Owner No Crew…" at bounding box center [719, 291] width 1121 height 484
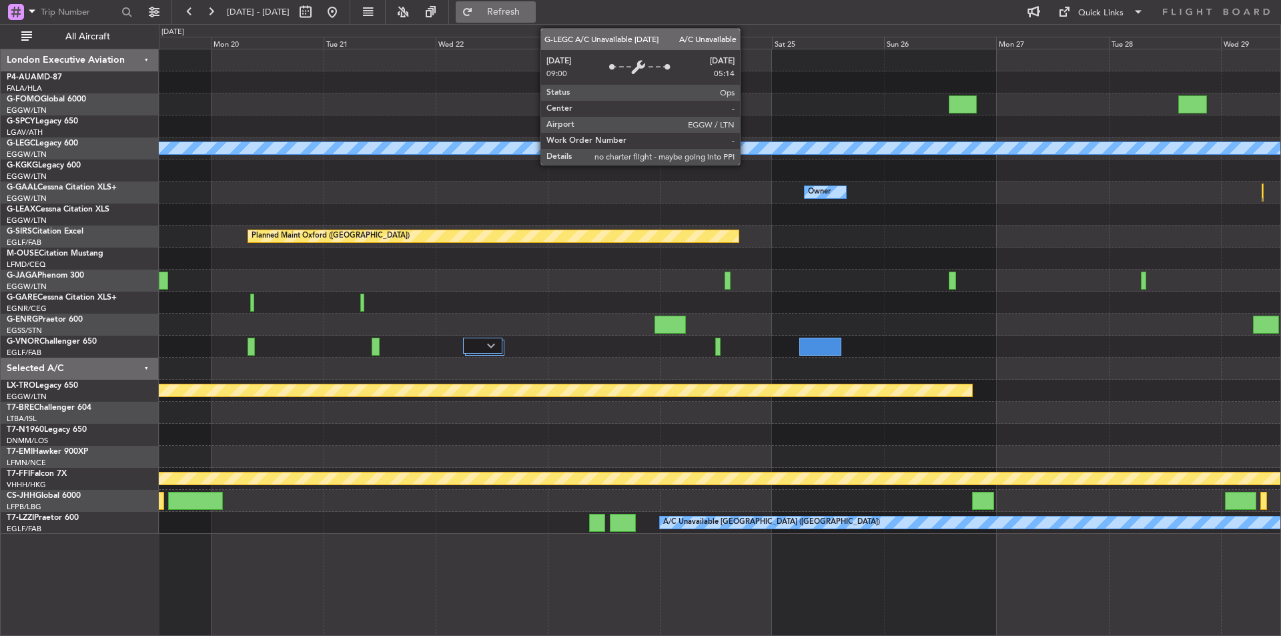
click at [512, 19] on button "Refresh" at bounding box center [496, 11] width 80 height 21
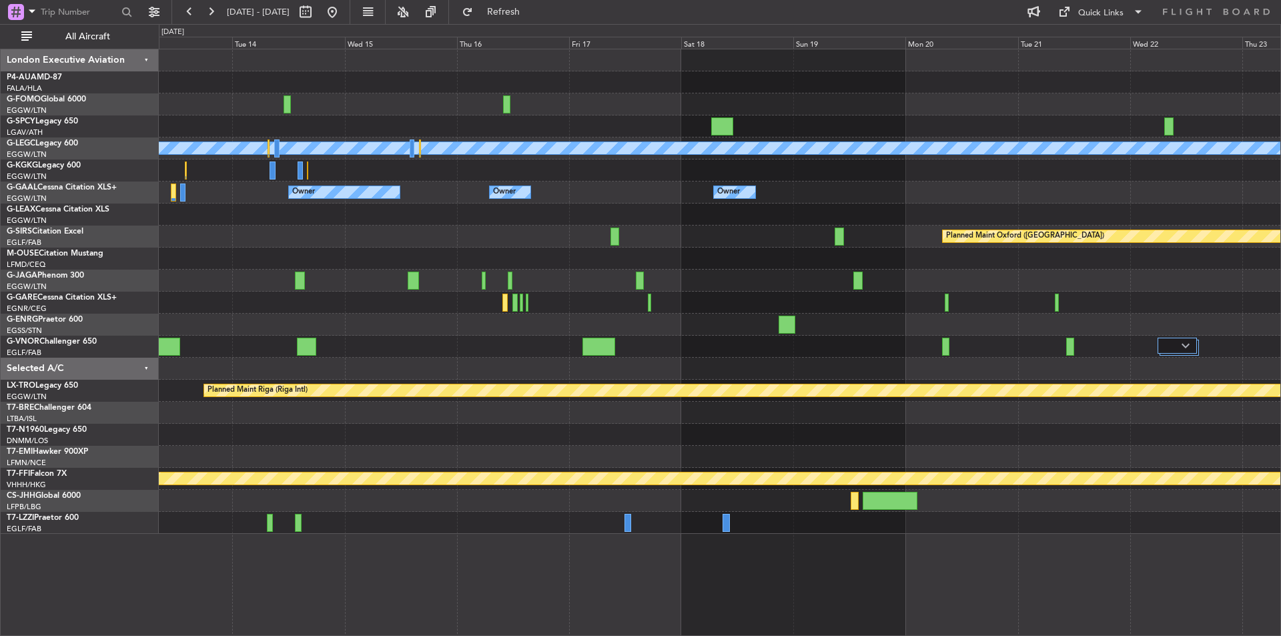
click at [1280, 236] on html "[DATE] - [DATE] Refresh Quick Links All Aircraft A/C Unavailable [GEOGRAPHIC_DA…" at bounding box center [640, 318] width 1281 height 636
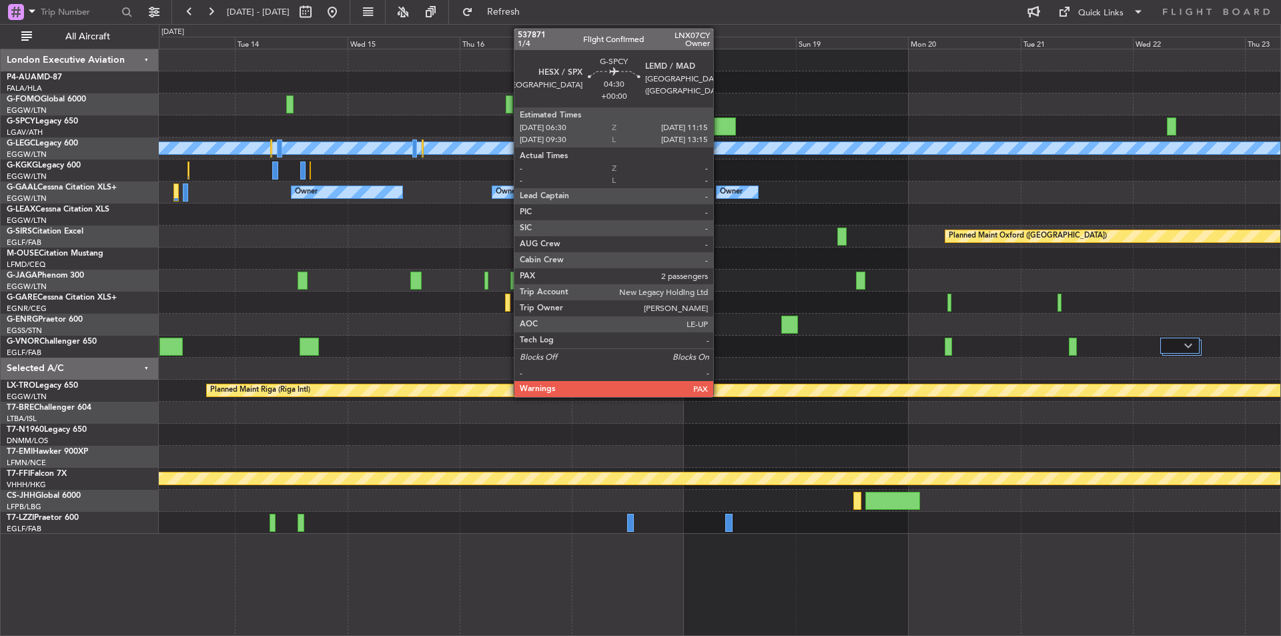
click at [719, 122] on div at bounding box center [725, 126] width 23 height 18
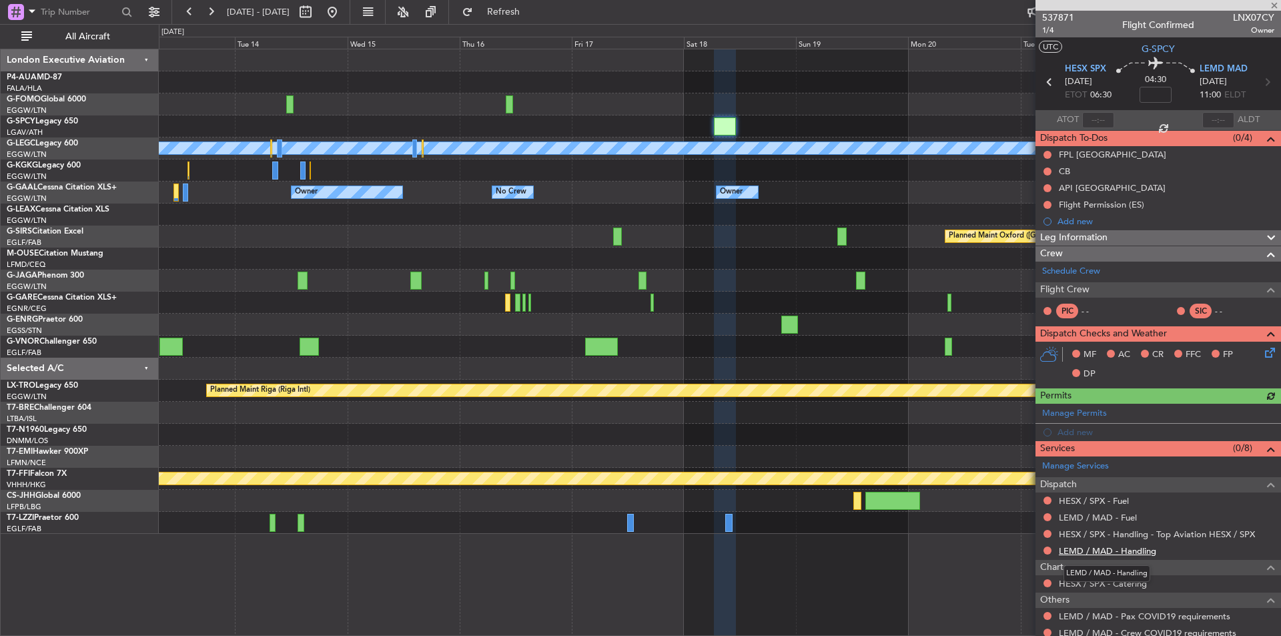
click at [1099, 554] on link "LEMD / MAD - Handling" at bounding box center [1106, 550] width 97 height 11
click at [1110, 516] on link "LEMD / MAD - Fuel" at bounding box center [1097, 517] width 78 height 11
click at [532, 15] on span "Refresh" at bounding box center [504, 11] width 56 height 9
click at [1094, 498] on link "HESX / SPX - Fuel" at bounding box center [1093, 500] width 70 height 11
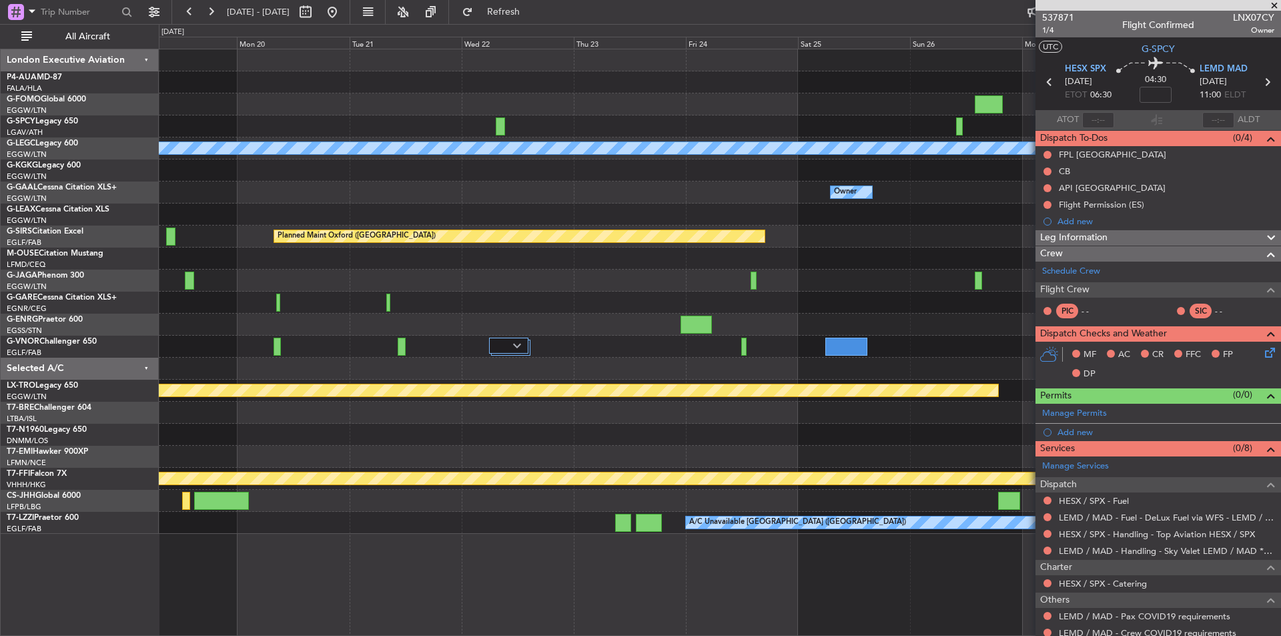
click at [176, 205] on div "A/C Unavailable [GEOGRAPHIC_DATA] ([GEOGRAPHIC_DATA]) Owner Owner Planned Maint…" at bounding box center [719, 291] width 1121 height 484
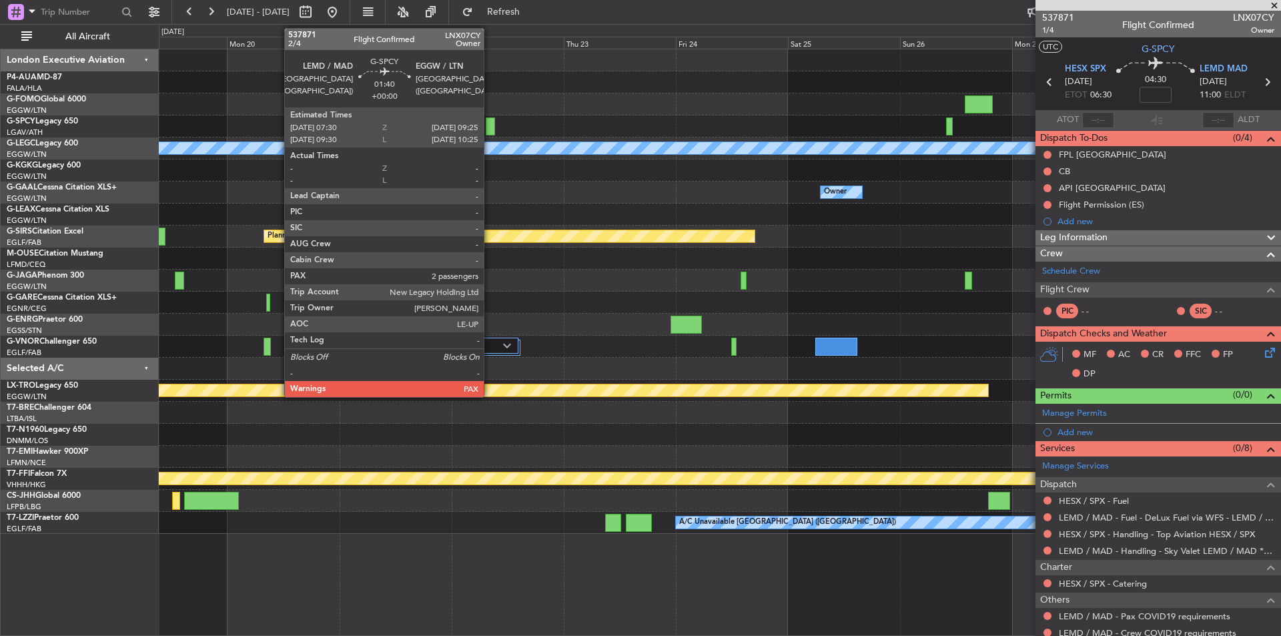
click at [490, 125] on div at bounding box center [490, 126] width 9 height 18
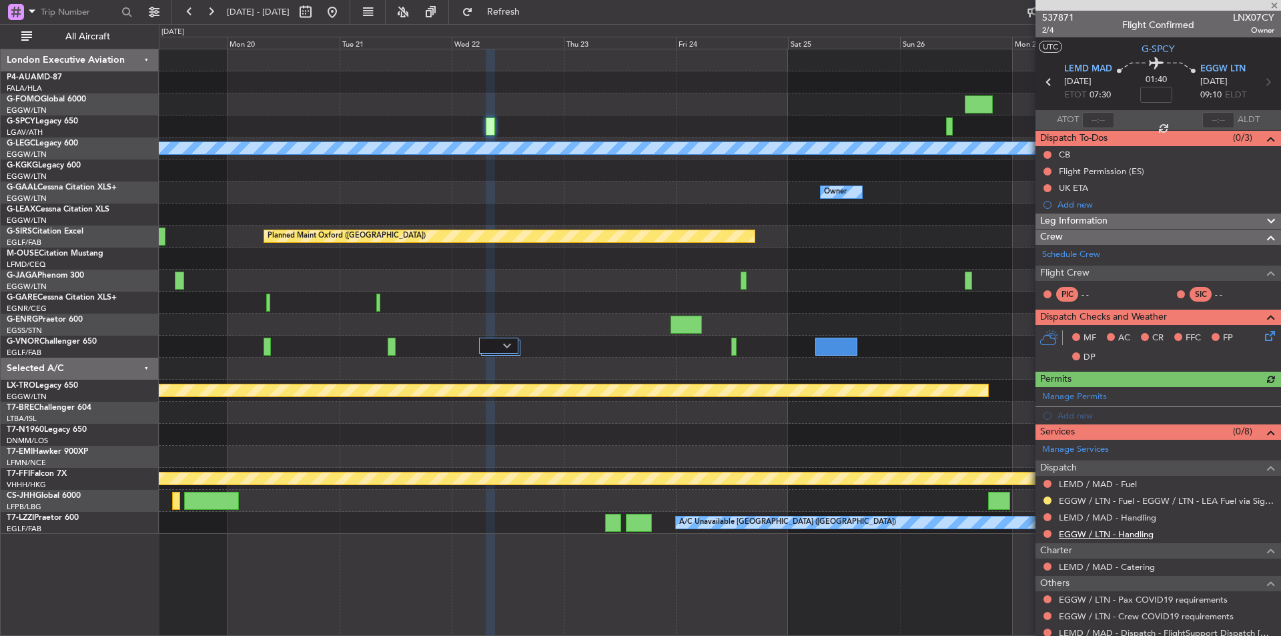
click at [1130, 532] on link "EGGW / LTN - Handling" at bounding box center [1105, 533] width 95 height 11
click at [1108, 518] on link "LEMD / MAD - Handling" at bounding box center [1106, 517] width 97 height 11
click at [532, 11] on span "Refresh" at bounding box center [504, 11] width 56 height 9
click at [1090, 482] on link "LEMD / MAD - Fuel" at bounding box center [1097, 483] width 78 height 11
click at [532, 12] on span "Refresh" at bounding box center [504, 11] width 56 height 9
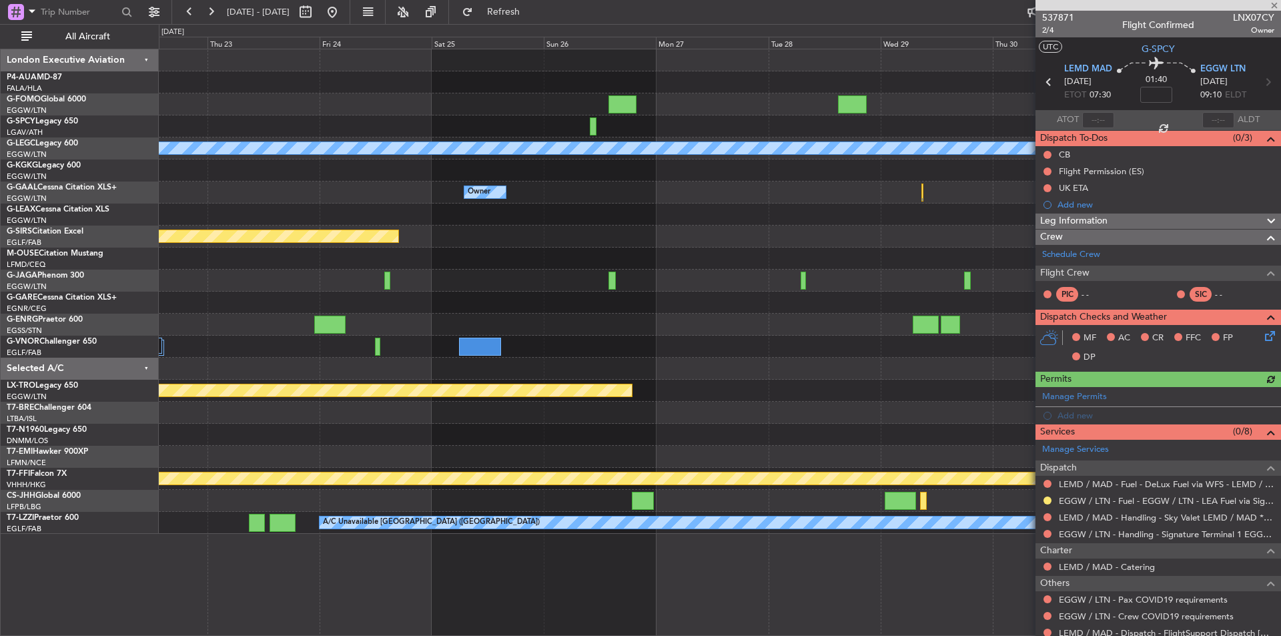
click at [480, 107] on div "A/C Unavailable [GEOGRAPHIC_DATA] ([GEOGRAPHIC_DATA]) Owner Owner Planned Maint…" at bounding box center [719, 291] width 1121 height 484
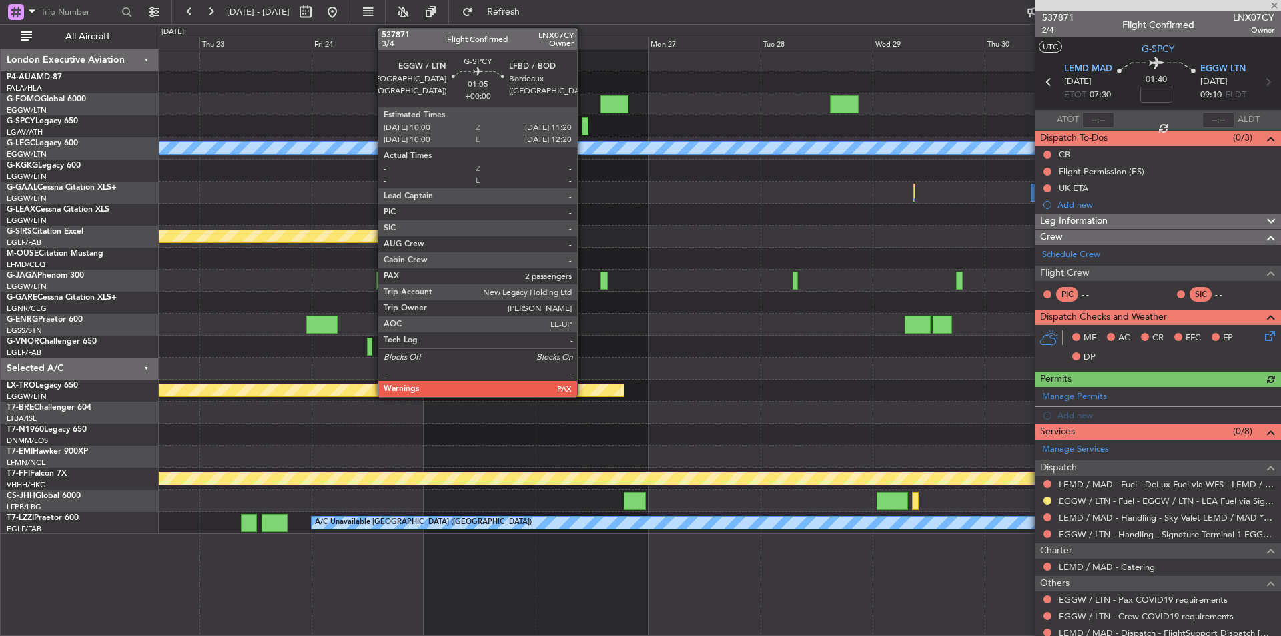
click at [583, 127] on div at bounding box center [585, 126] width 7 height 18
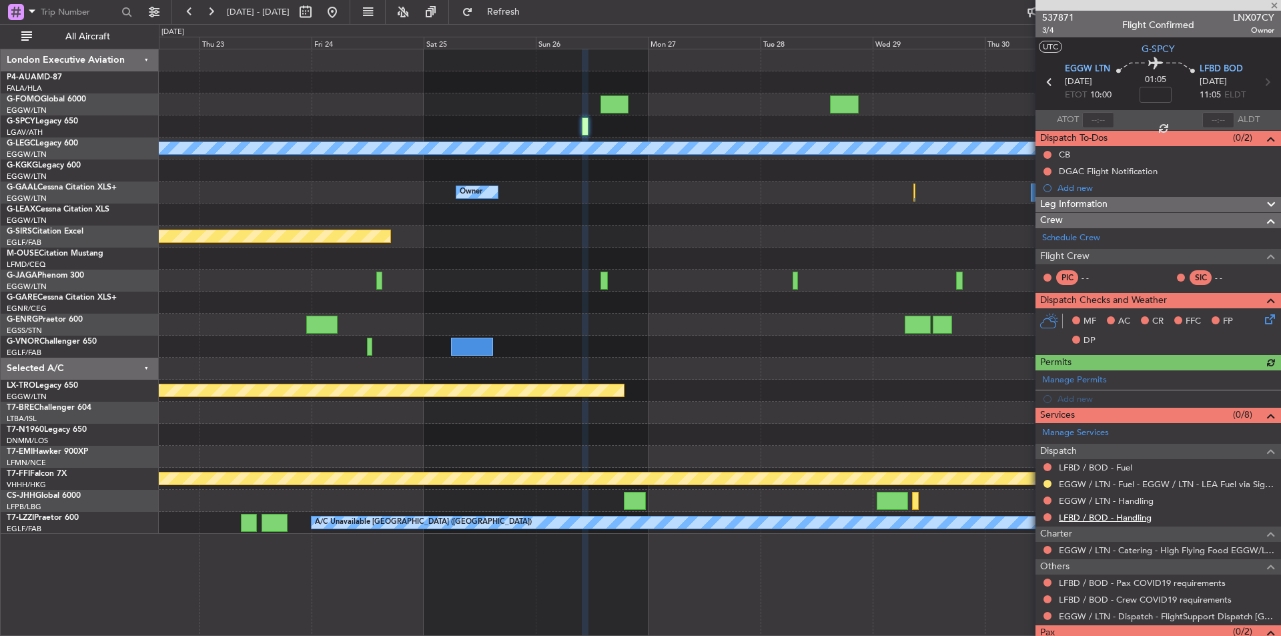
click at [1118, 520] on link "LFBD / BOD - Handling" at bounding box center [1104, 517] width 93 height 11
click at [1116, 497] on link "EGGW / LTN - Handling" at bounding box center [1105, 500] width 95 height 11
click at [1098, 462] on link "LFBD / BOD - Fuel" at bounding box center [1094, 467] width 73 height 11
click at [529, 18] on button "Refresh" at bounding box center [496, 11] width 80 height 21
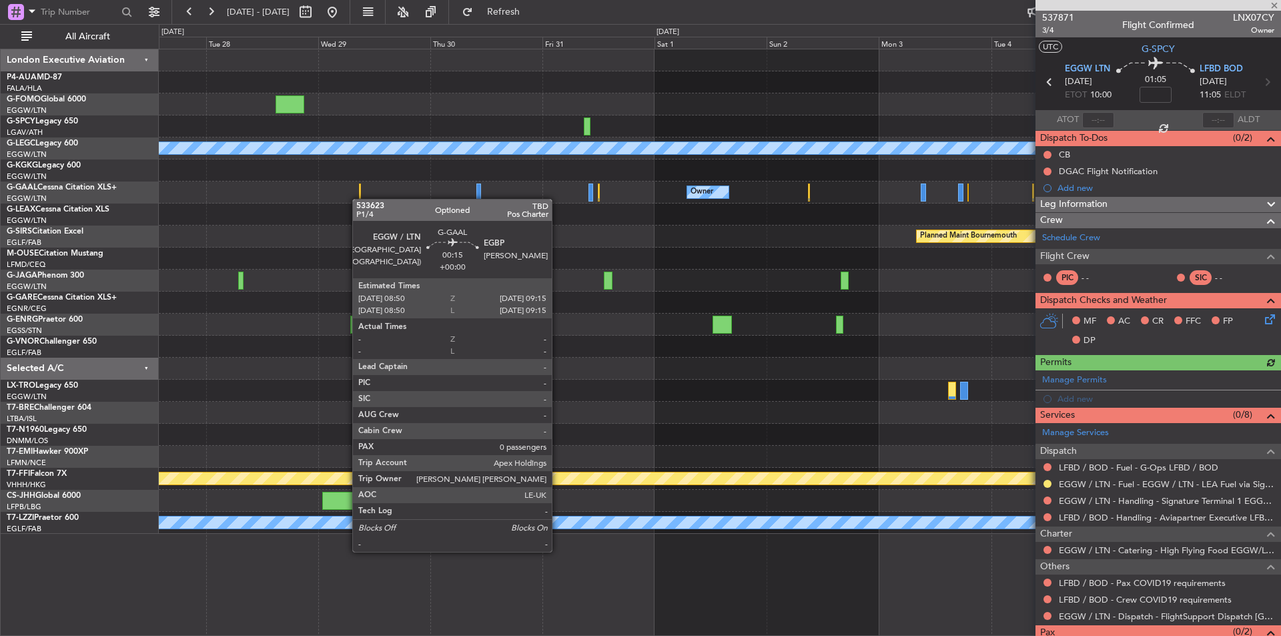
click at [359, 199] on div at bounding box center [360, 192] width 2 height 18
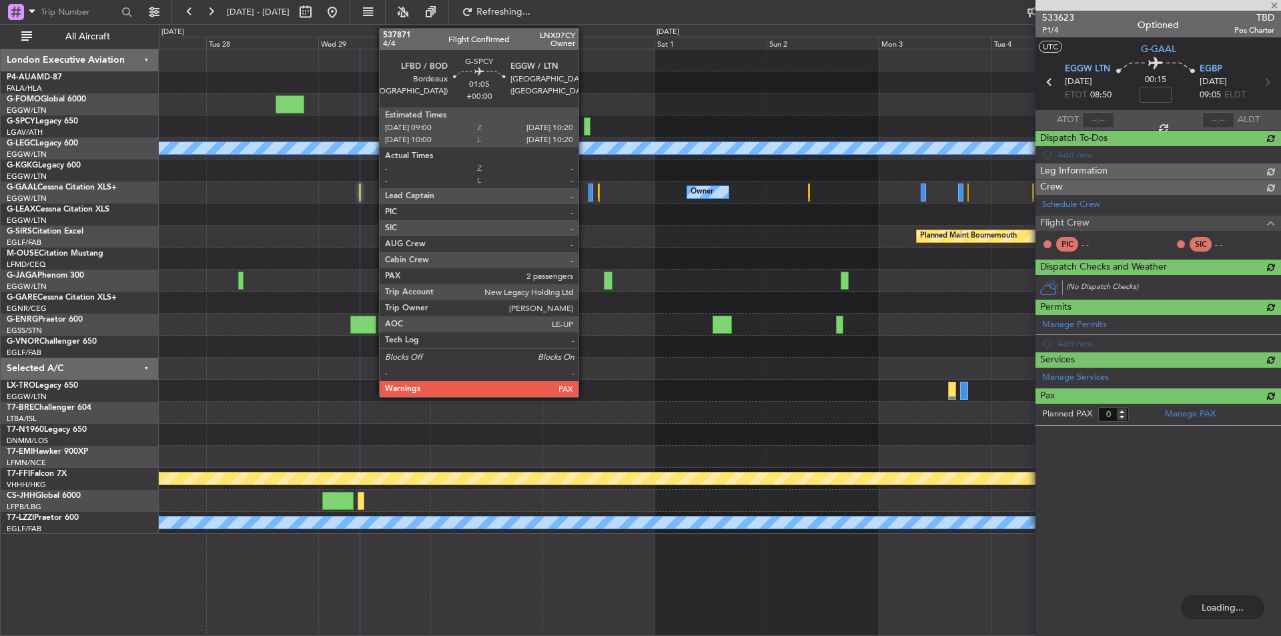
click at [584, 121] on div at bounding box center [587, 126] width 7 height 18
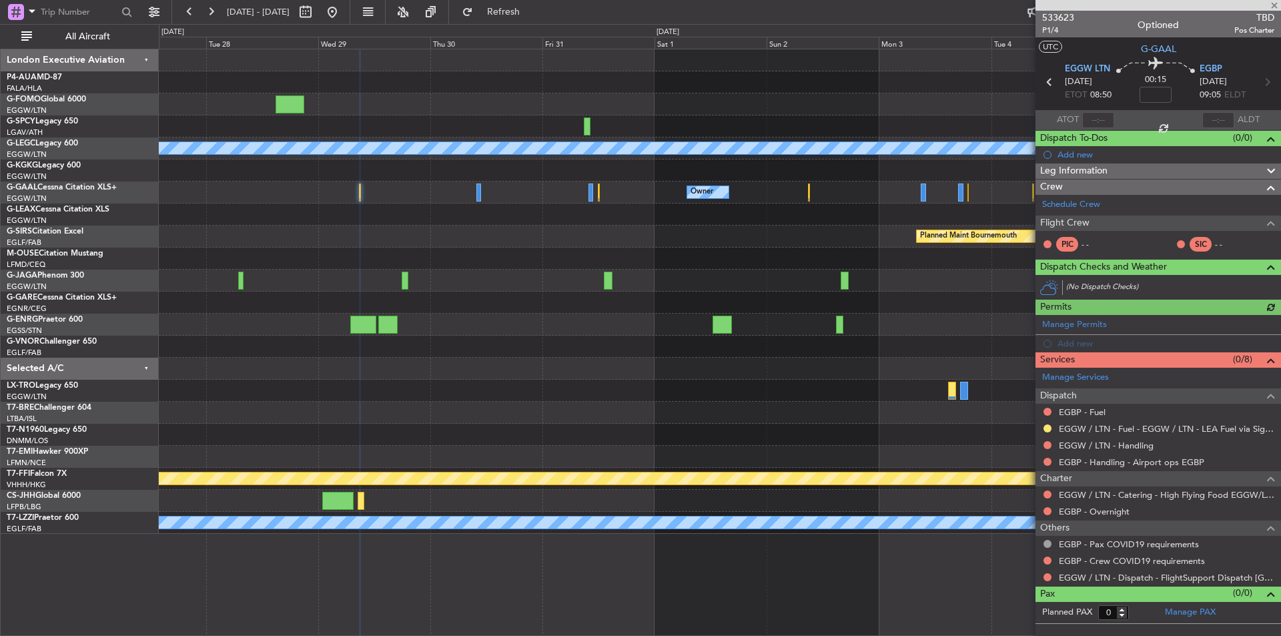
type input "2"
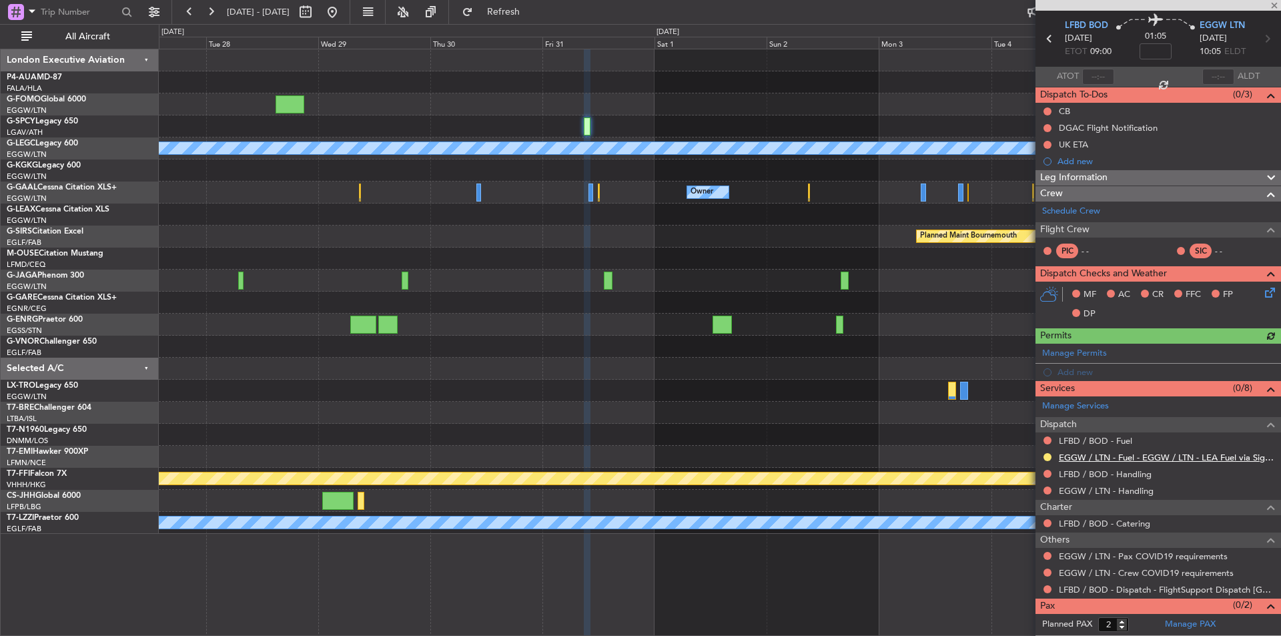
scroll to position [59, 0]
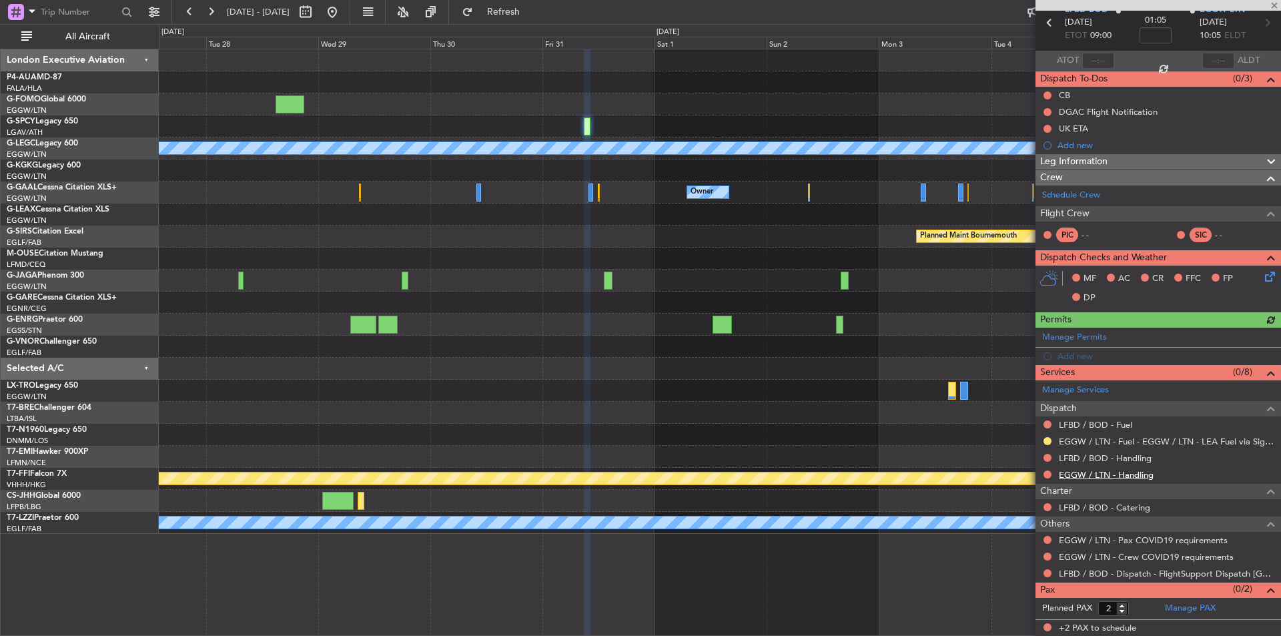
click at [1121, 472] on link "EGGW / LTN - Handling" at bounding box center [1105, 474] width 95 height 11
click at [1080, 456] on link "LFBD / BOD - Handling" at bounding box center [1104, 457] width 93 height 11
click at [1098, 424] on link "LFBD / BOD - Fuel" at bounding box center [1094, 424] width 73 height 11
click at [527, 4] on button "Refresh" at bounding box center [496, 11] width 80 height 21
click at [1183, 610] on link "Manage PAX" at bounding box center [1190, 608] width 51 height 13
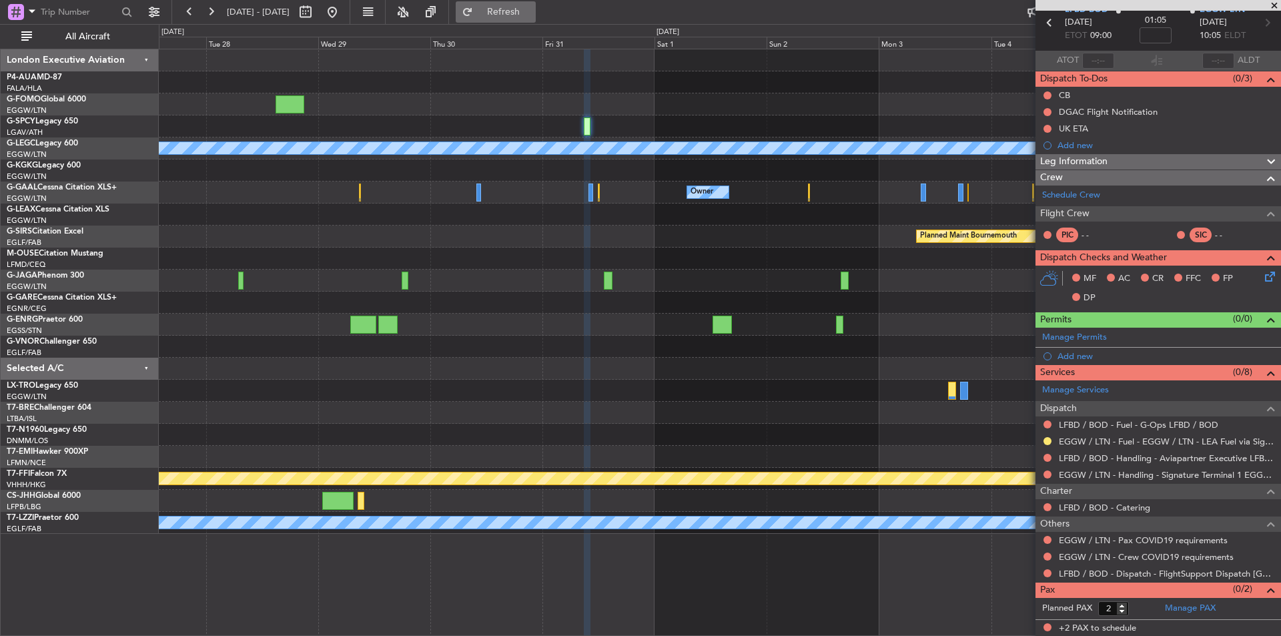
click at [532, 7] on span "Refresh" at bounding box center [504, 11] width 56 height 9
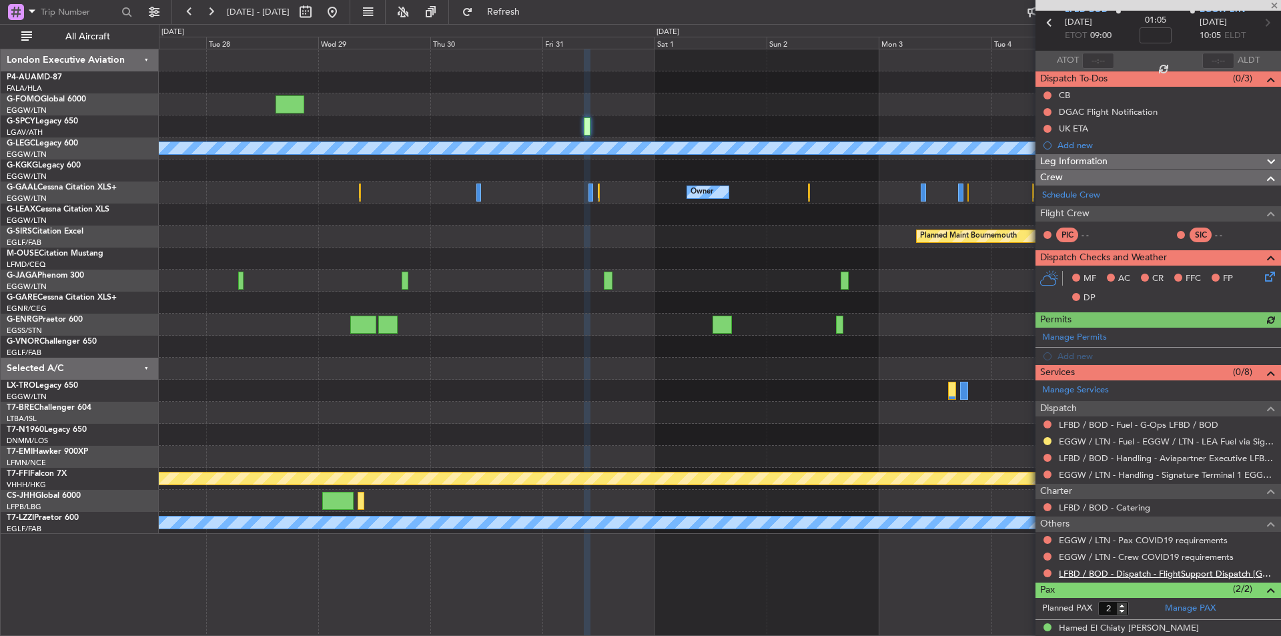
click at [1112, 573] on link "LFBD / BOD - Dispatch - FlightSupport Dispatch [GEOGRAPHIC_DATA]" at bounding box center [1165, 573] width 215 height 11
click at [524, 7] on span "Refresh" at bounding box center [504, 11] width 56 height 9
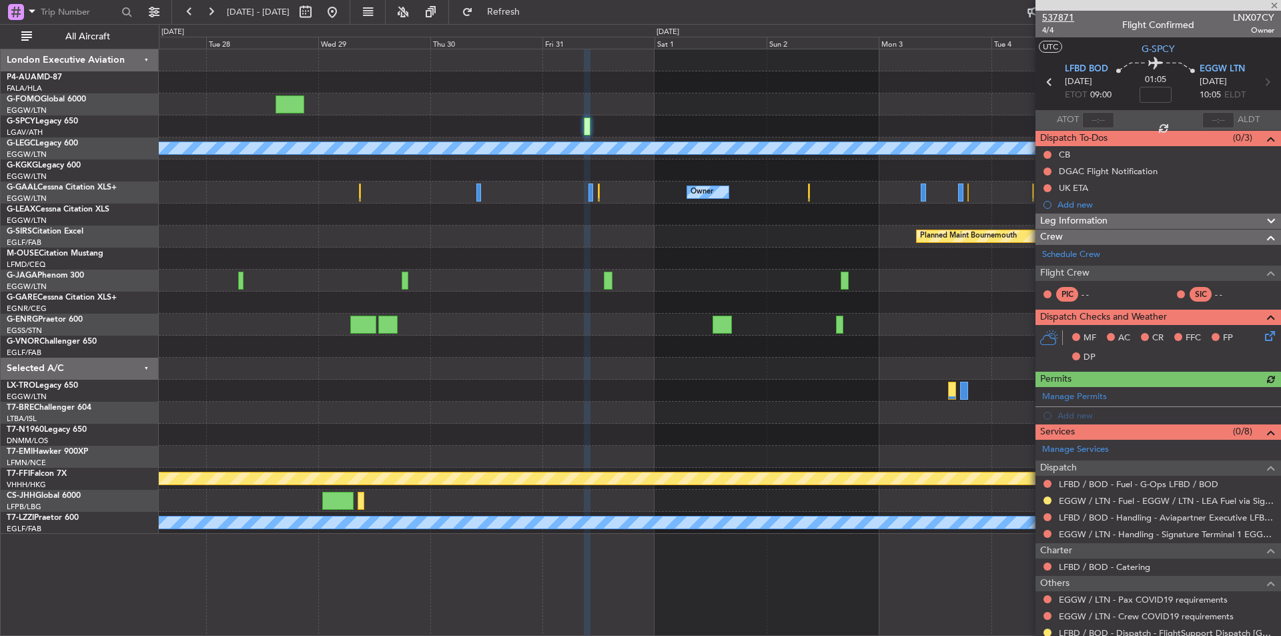
click at [1065, 17] on span "537871" at bounding box center [1058, 18] width 32 height 14
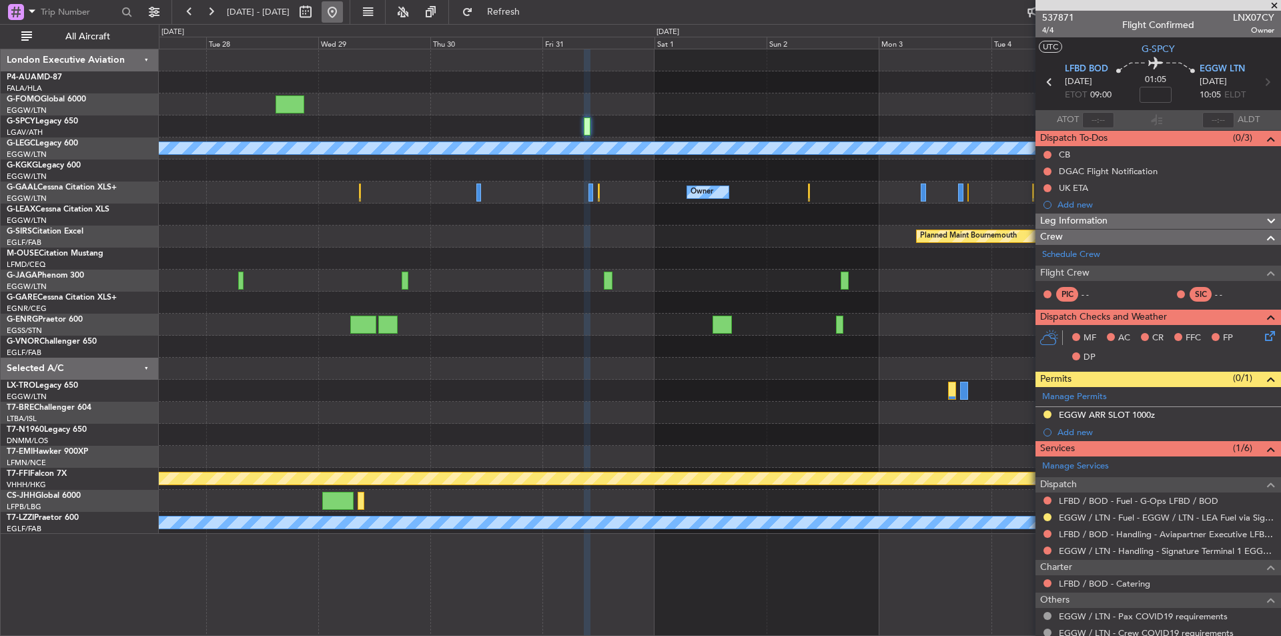
click at [343, 11] on button at bounding box center [331, 11] width 21 height 21
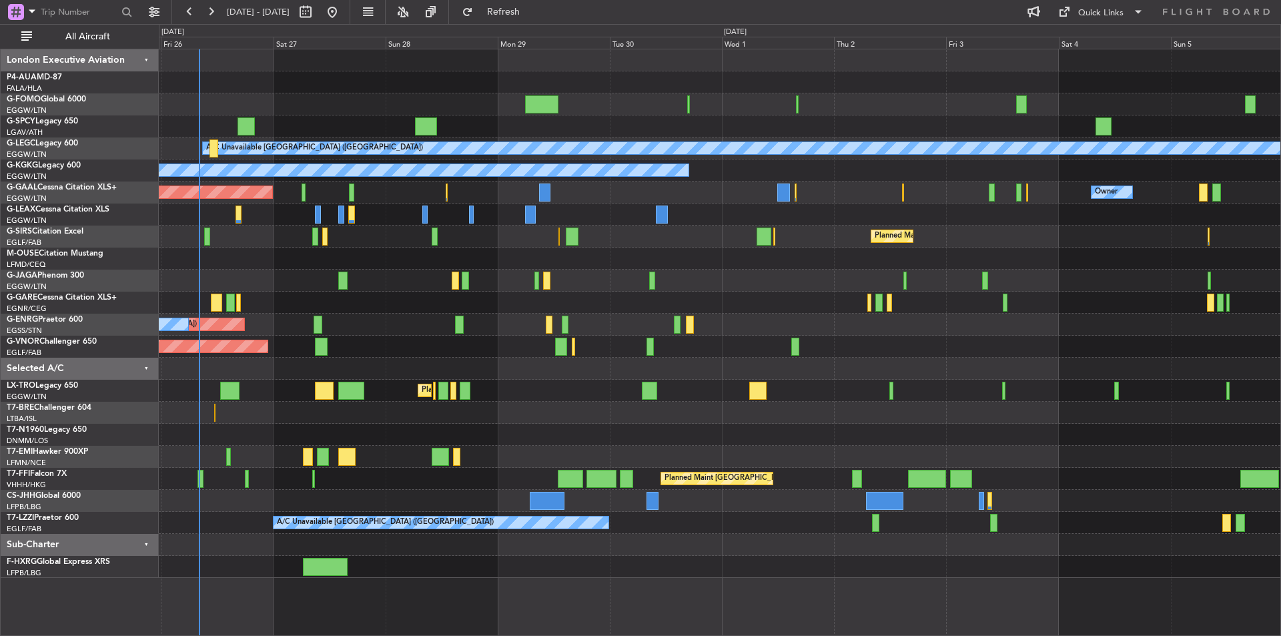
click at [473, 418] on div at bounding box center [719, 413] width 1121 height 22
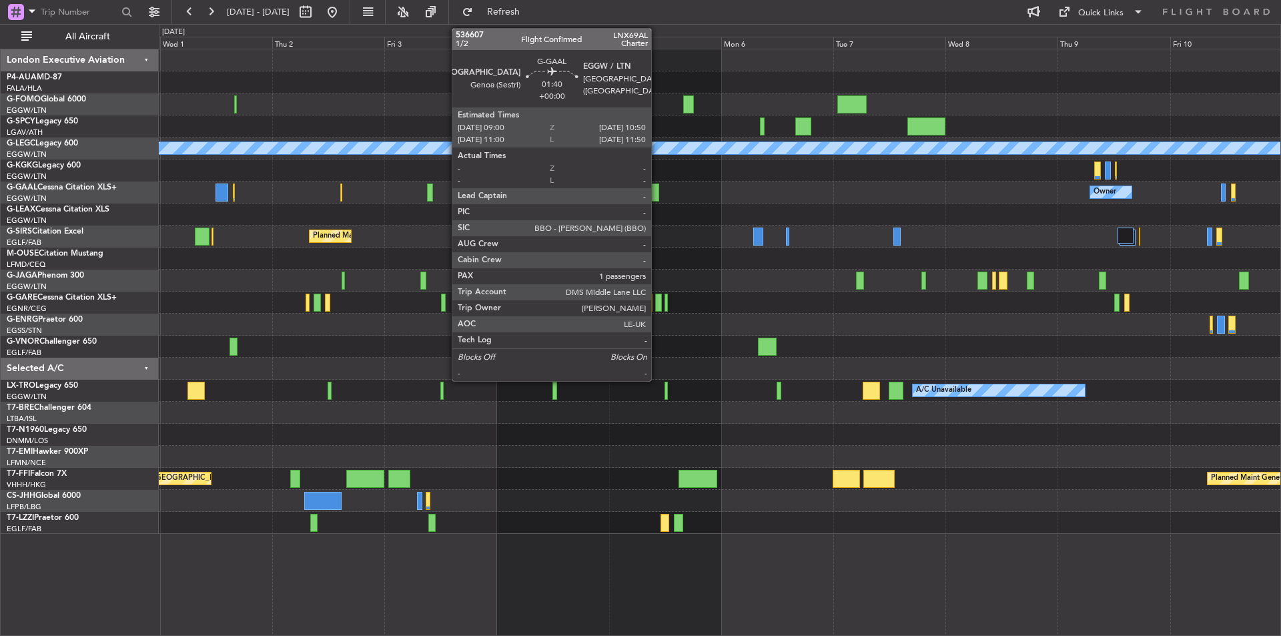
click at [657, 188] on div at bounding box center [654, 192] width 9 height 18
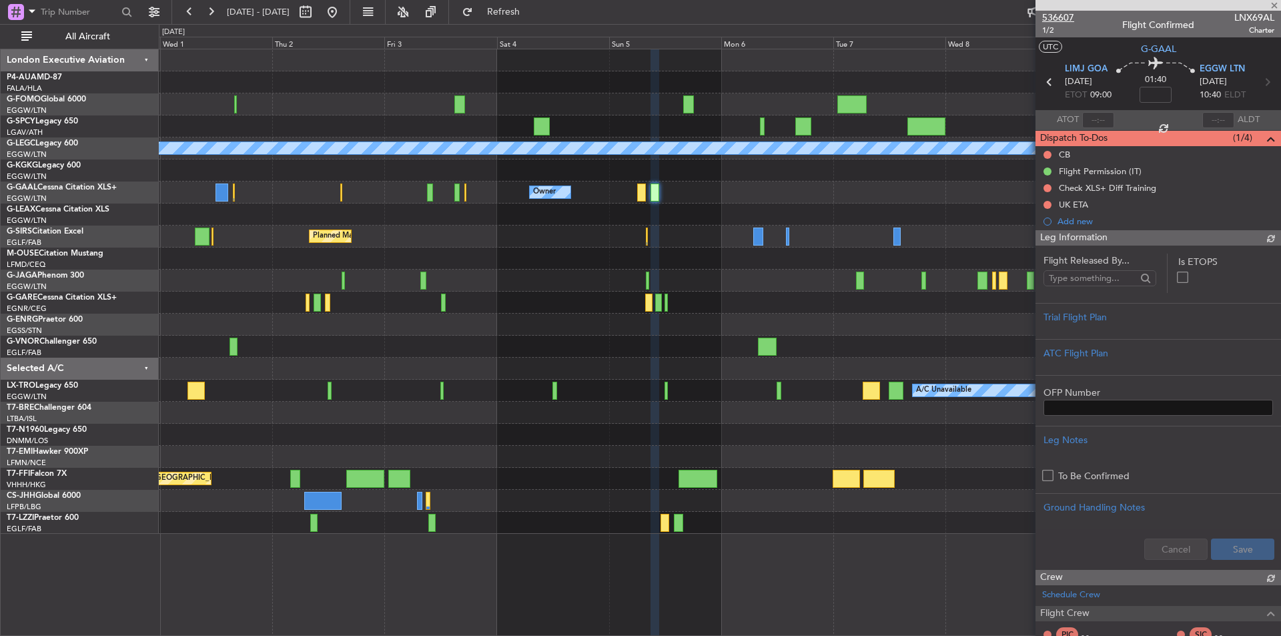
click at [1058, 21] on span "536607" at bounding box center [1058, 18] width 32 height 14
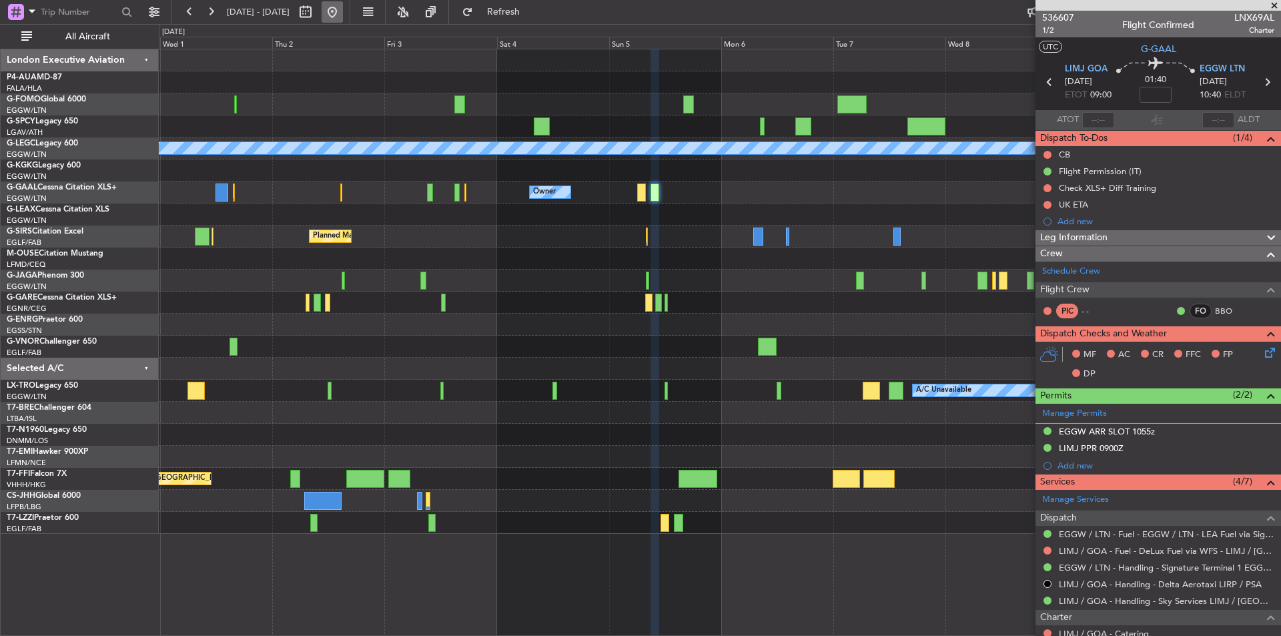
click at [343, 9] on button at bounding box center [331, 11] width 21 height 21
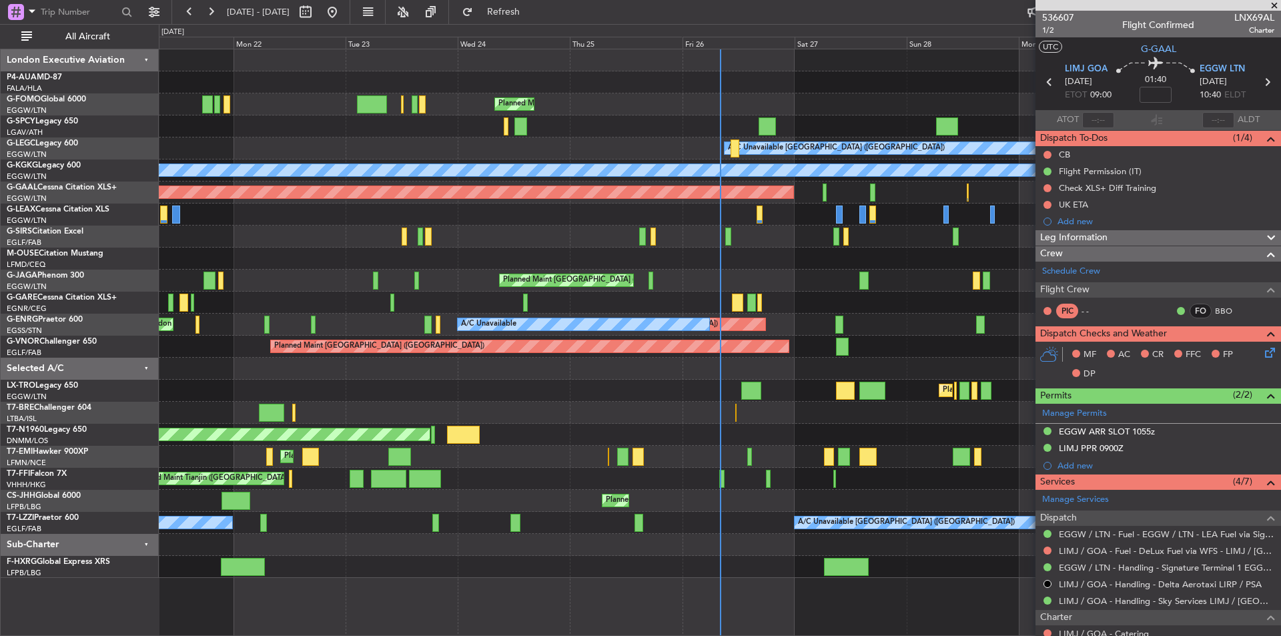
click at [1273, 5] on span at bounding box center [1273, 6] width 13 height 12
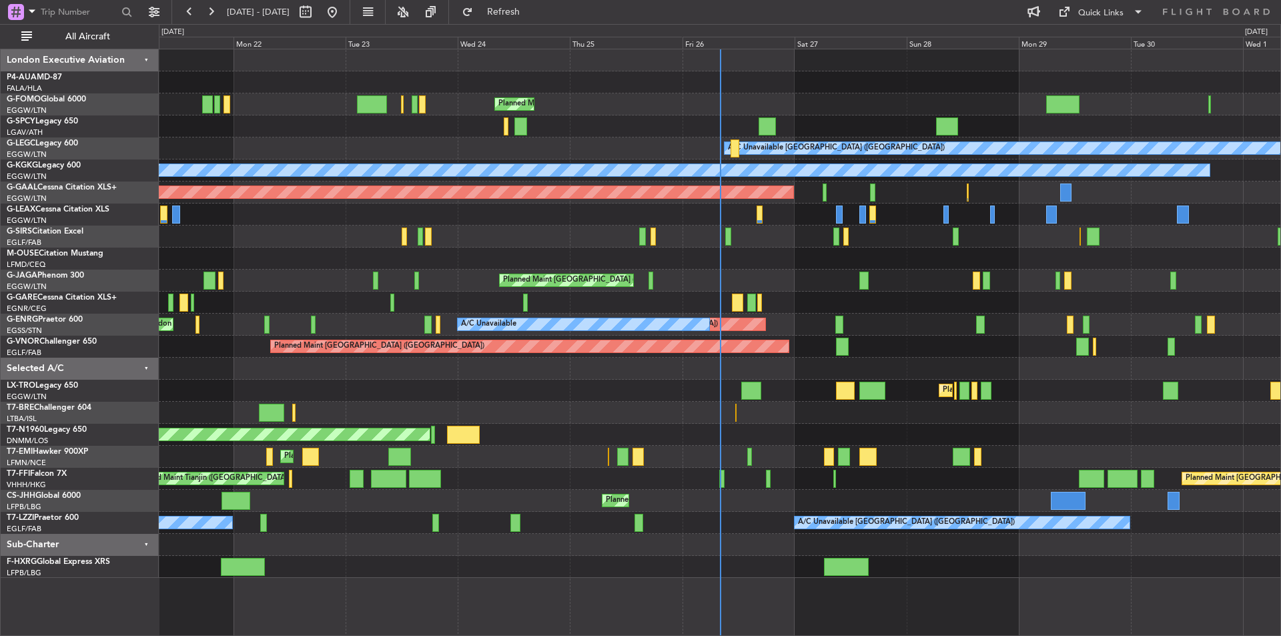
type input "0"
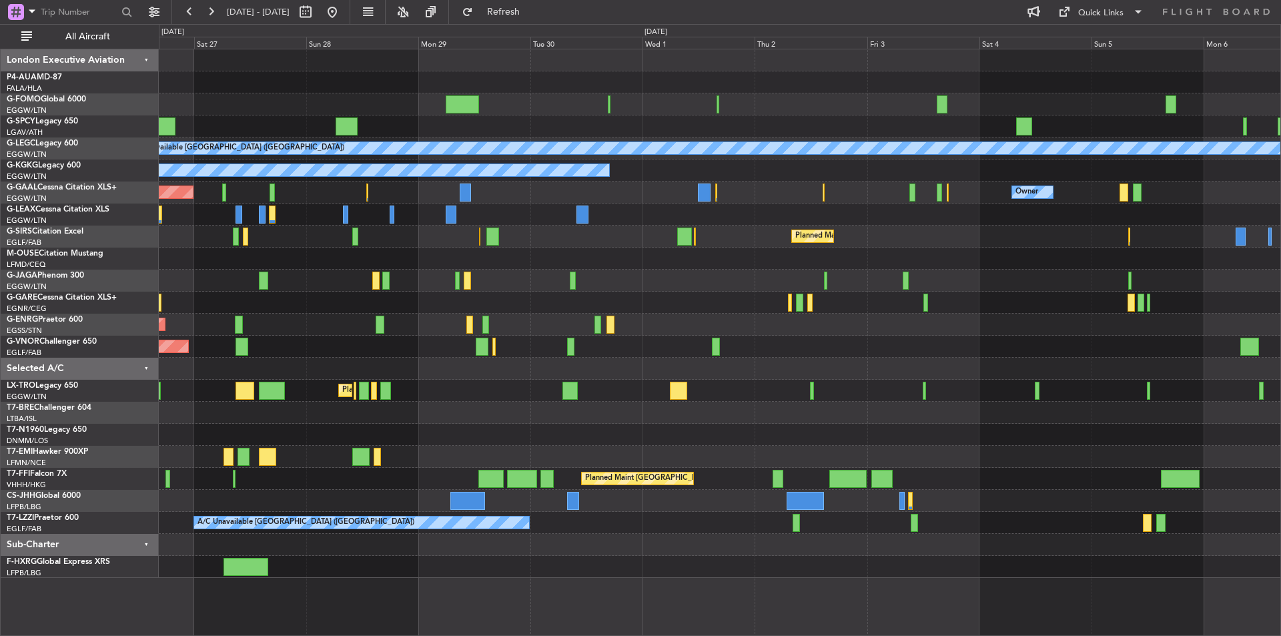
click at [373, 349] on div "Planned Maint London (Luton) A/C Unavailable London (Luton) A/C Unavailable Ist…" at bounding box center [719, 313] width 1121 height 528
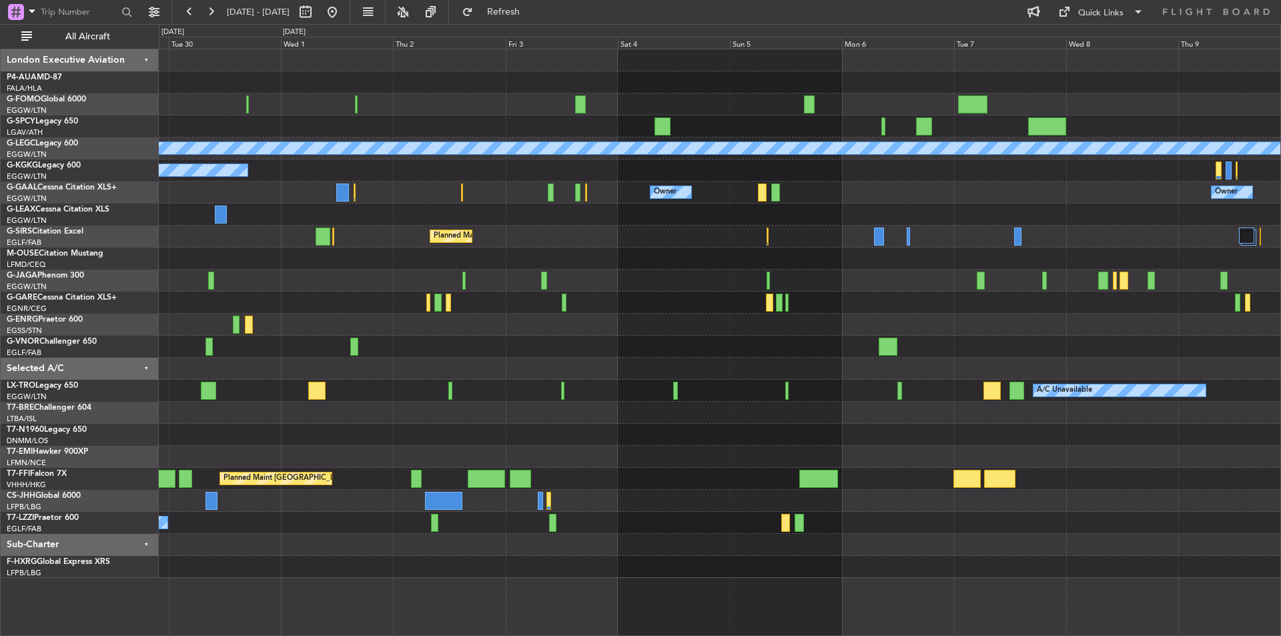
click at [504, 390] on div "A/C Unavailable London (Luton) A/C Unavailable Istanbul (Ataturk) Owner Owner O…" at bounding box center [719, 313] width 1121 height 528
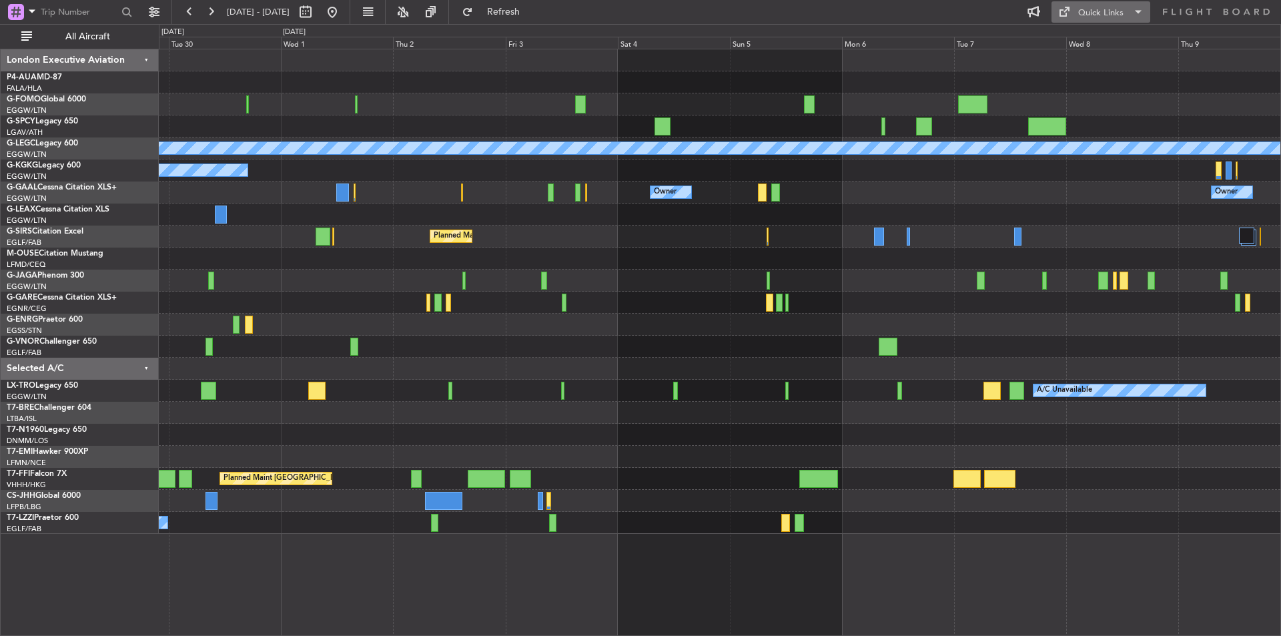
click at [1092, 20] on button "Quick Links" at bounding box center [1100, 11] width 99 height 21
click at [1097, 34] on button "Trip Builder" at bounding box center [1101, 44] width 100 height 32
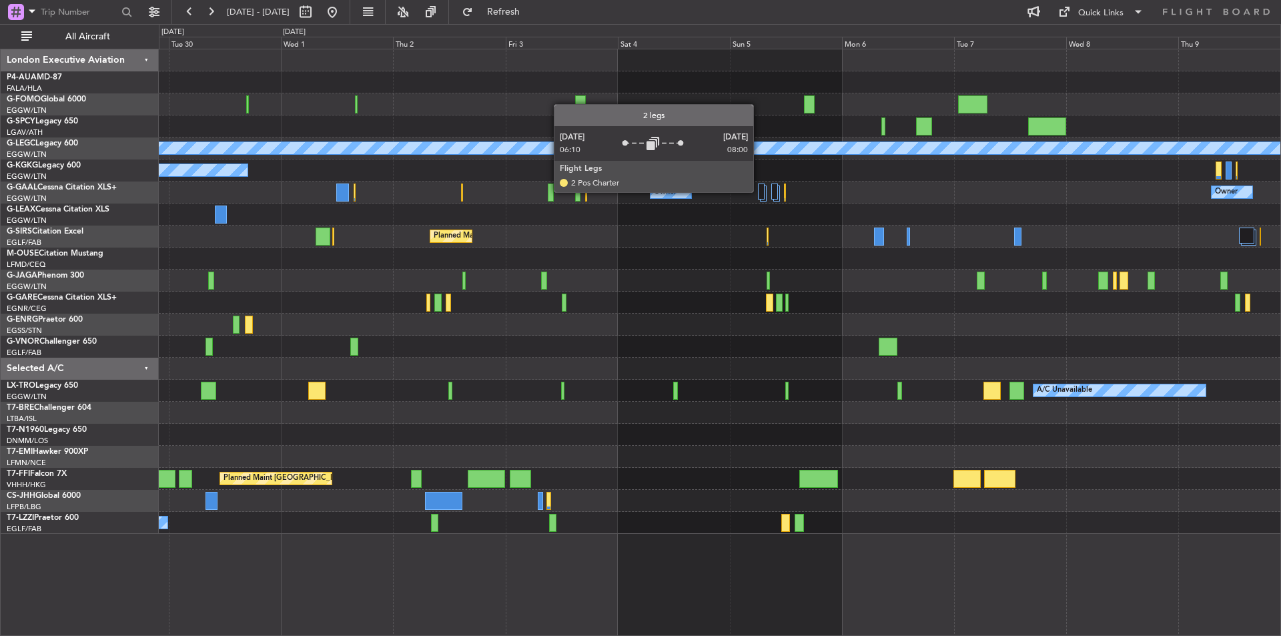
click at [759, 191] on div at bounding box center [761, 191] width 7 height 16
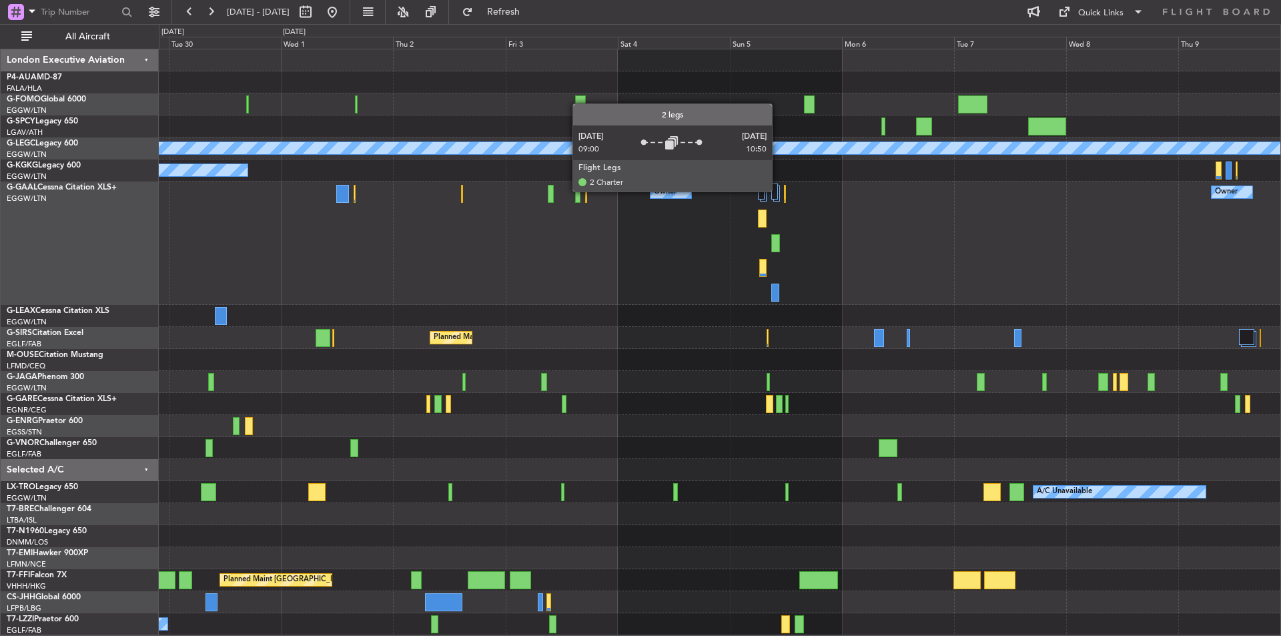
click at [778, 190] on div at bounding box center [774, 191] width 7 height 16
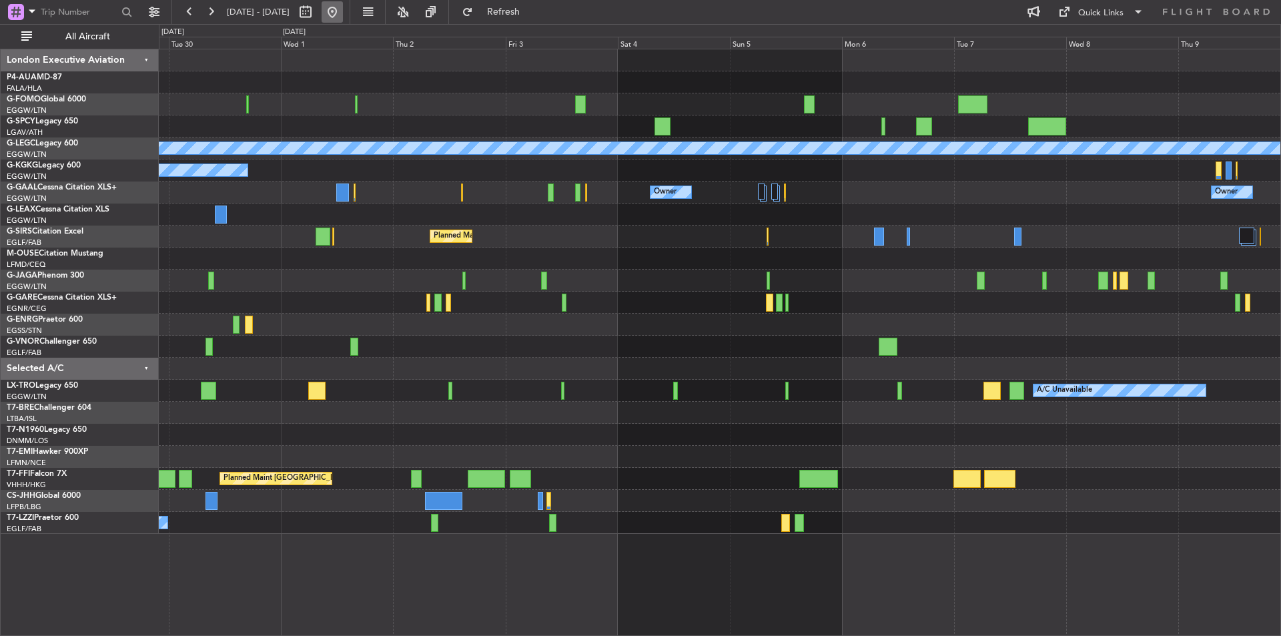
click at [343, 18] on button at bounding box center [331, 11] width 21 height 21
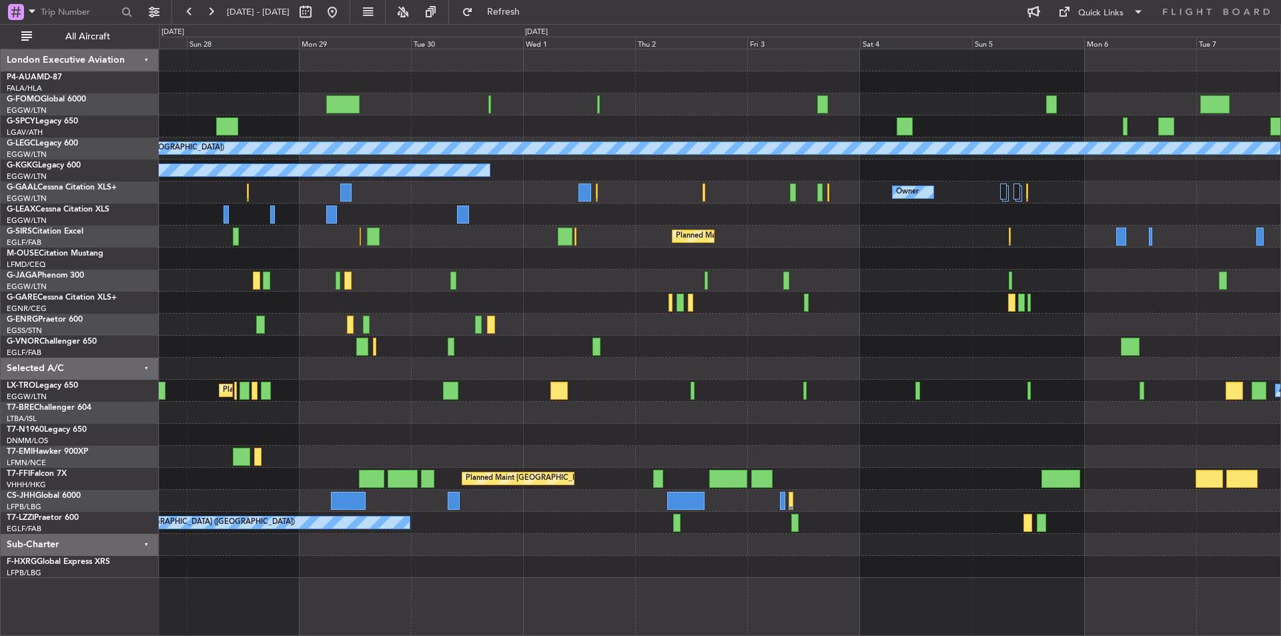
click at [384, 371] on div "A/C Unavailable London (Luton) A/C Unavailable Istanbul (Ataturk) Owner Owner P…" at bounding box center [719, 313] width 1121 height 528
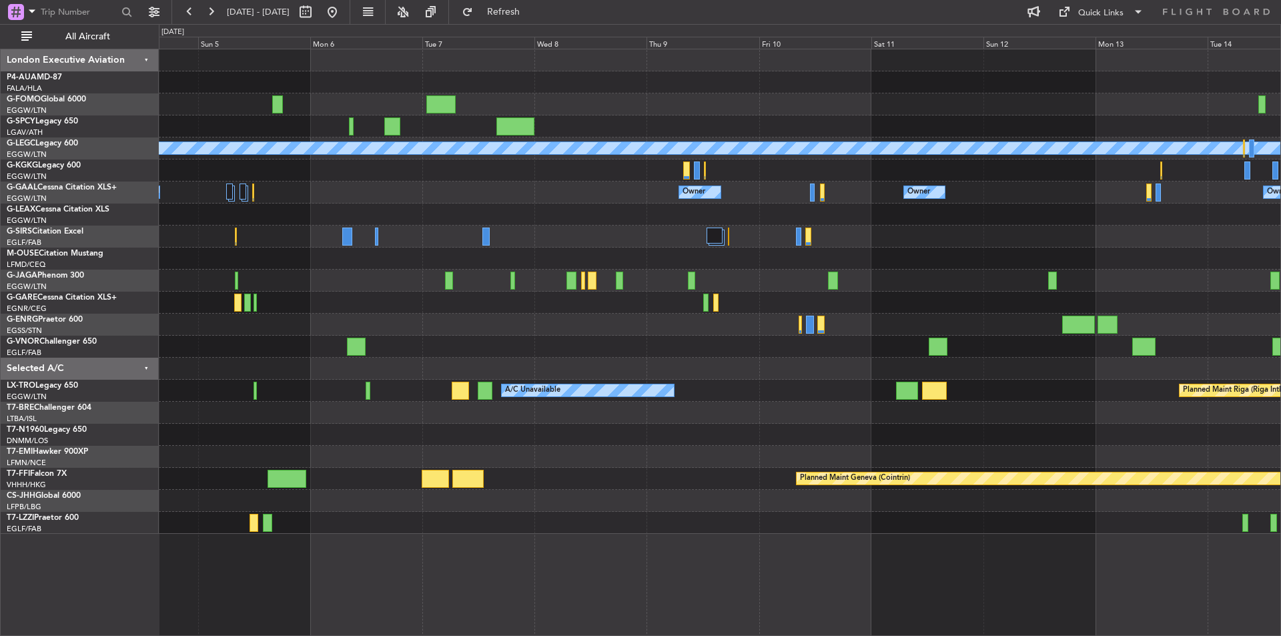
click at [350, 11] on fb-range-datepicker "04 Oct 2025 - 14 Oct 2025" at bounding box center [260, 12] width 179 height 24
click at [343, 13] on button at bounding box center [331, 11] width 21 height 21
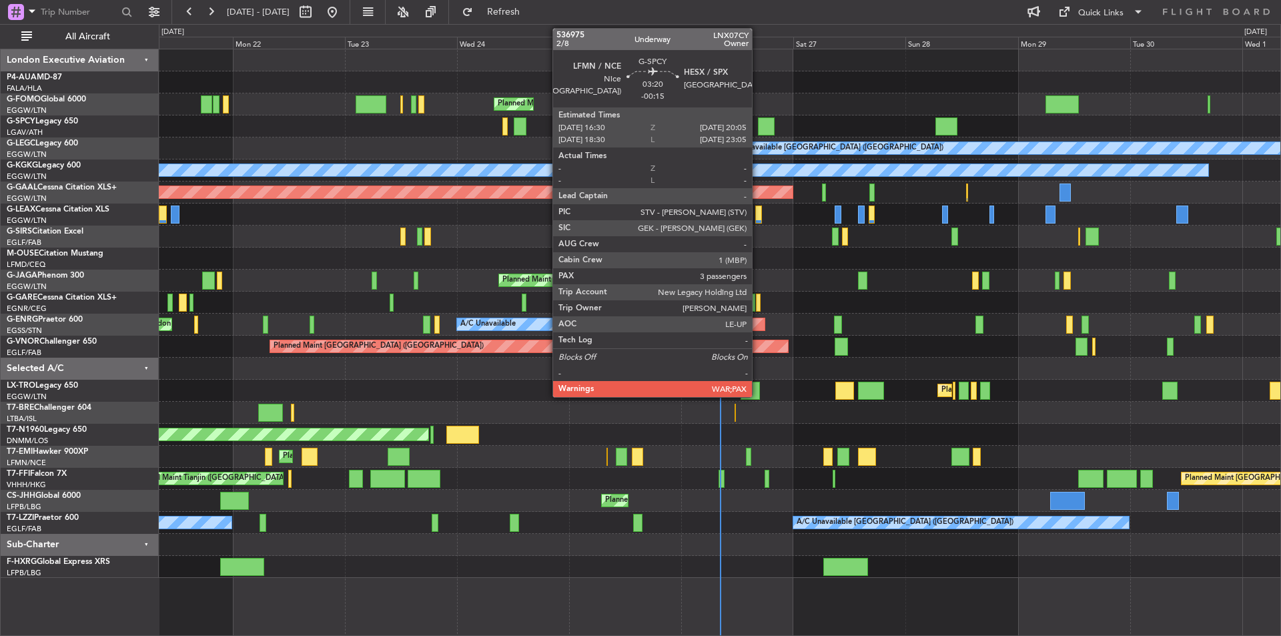
click at [758, 126] on div at bounding box center [766, 126] width 17 height 18
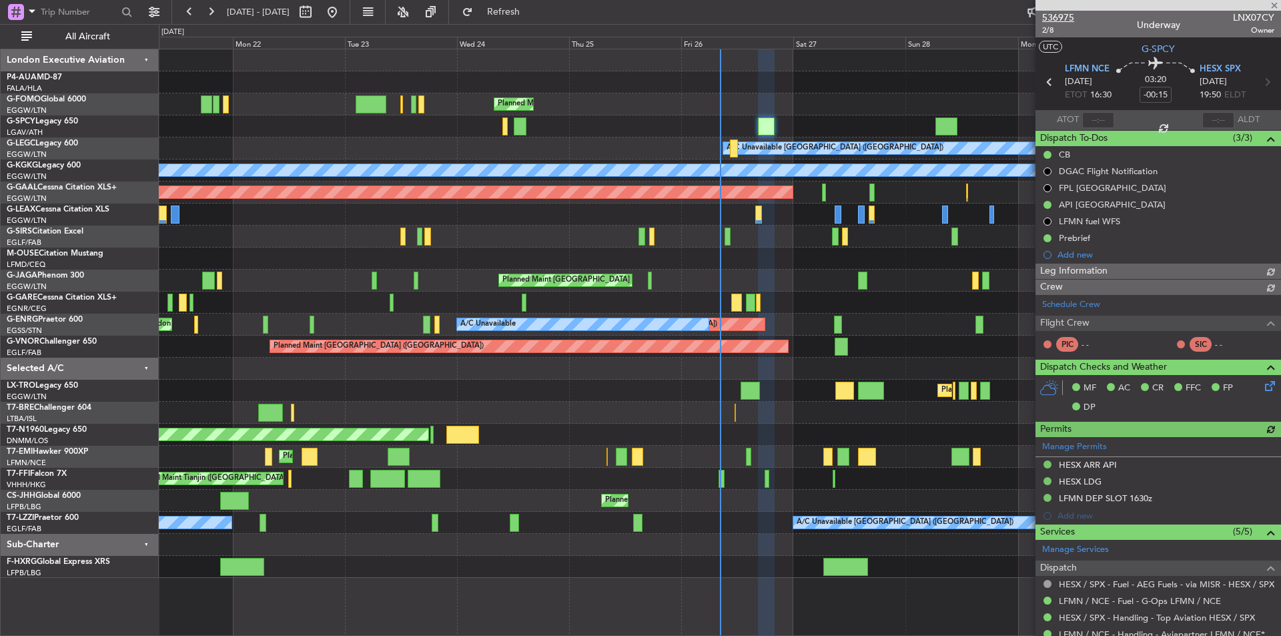
click at [1065, 16] on span "536975" at bounding box center [1058, 18] width 32 height 14
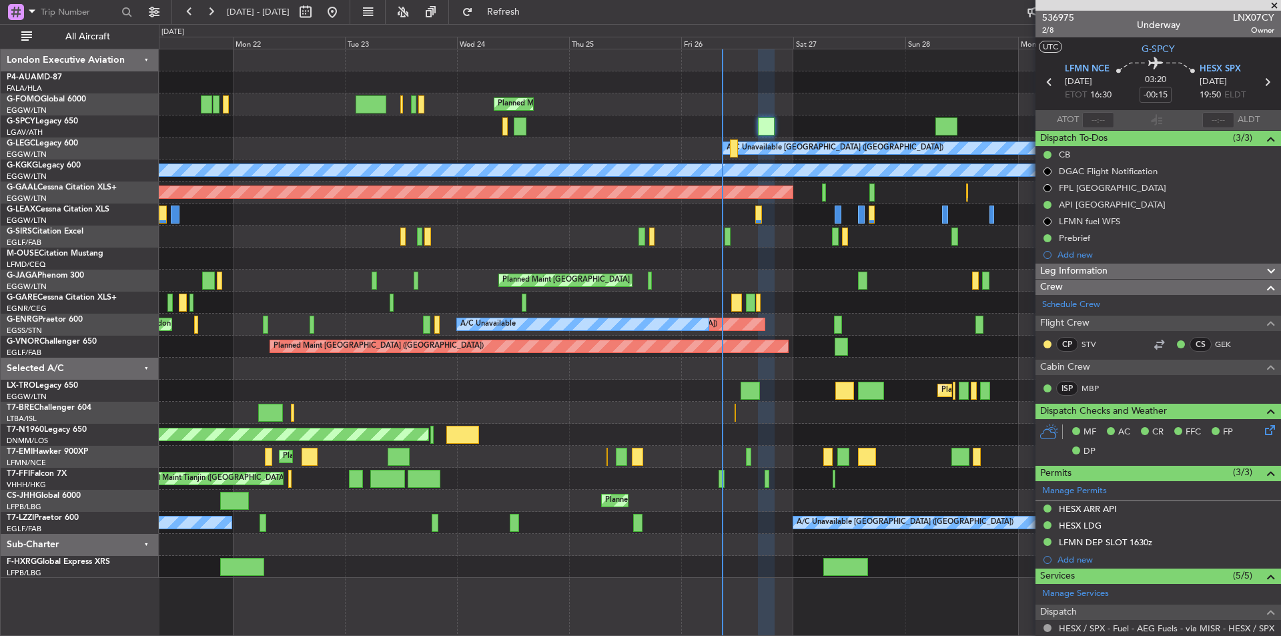
click at [1277, 7] on span at bounding box center [1273, 6] width 13 height 12
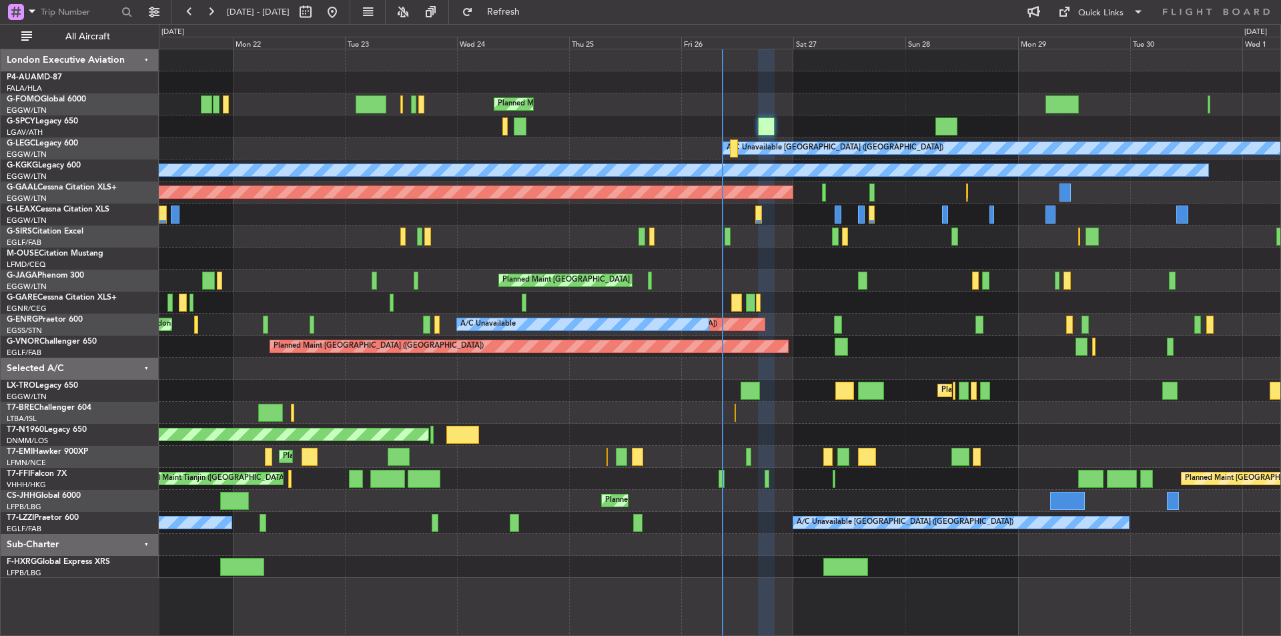
type input "0"
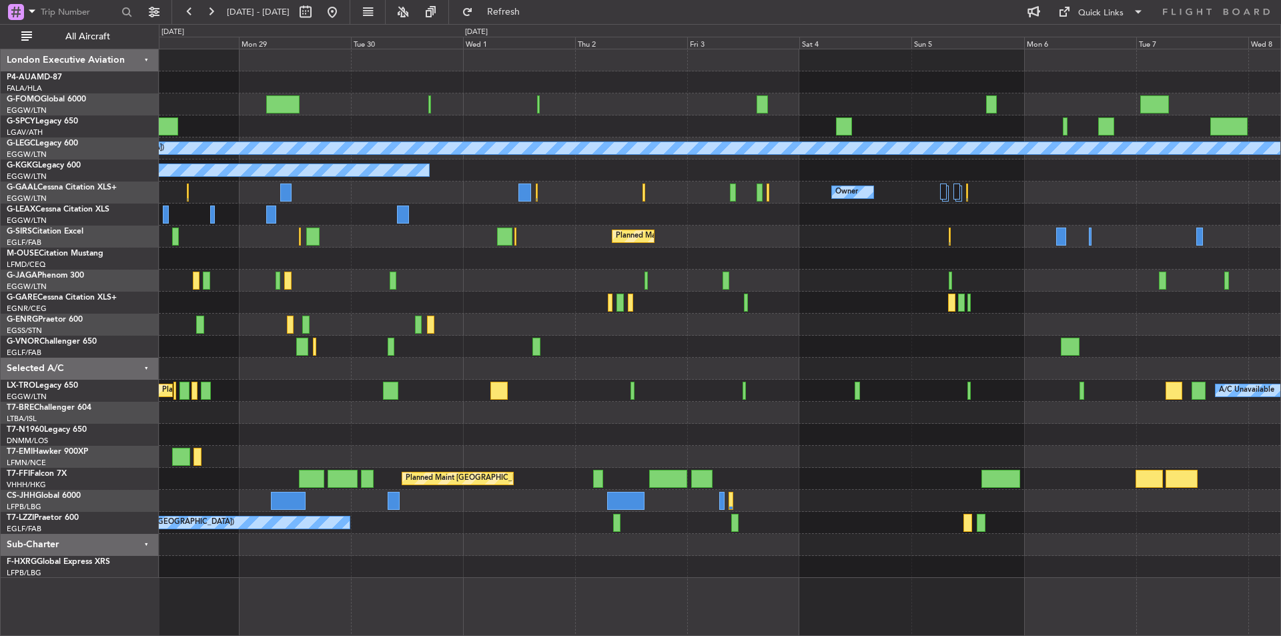
click at [432, 227] on div "A/C Unavailable London (Luton) A/C Unavailable Istanbul (Ataturk) Owner Owner P…" at bounding box center [719, 313] width 1121 height 528
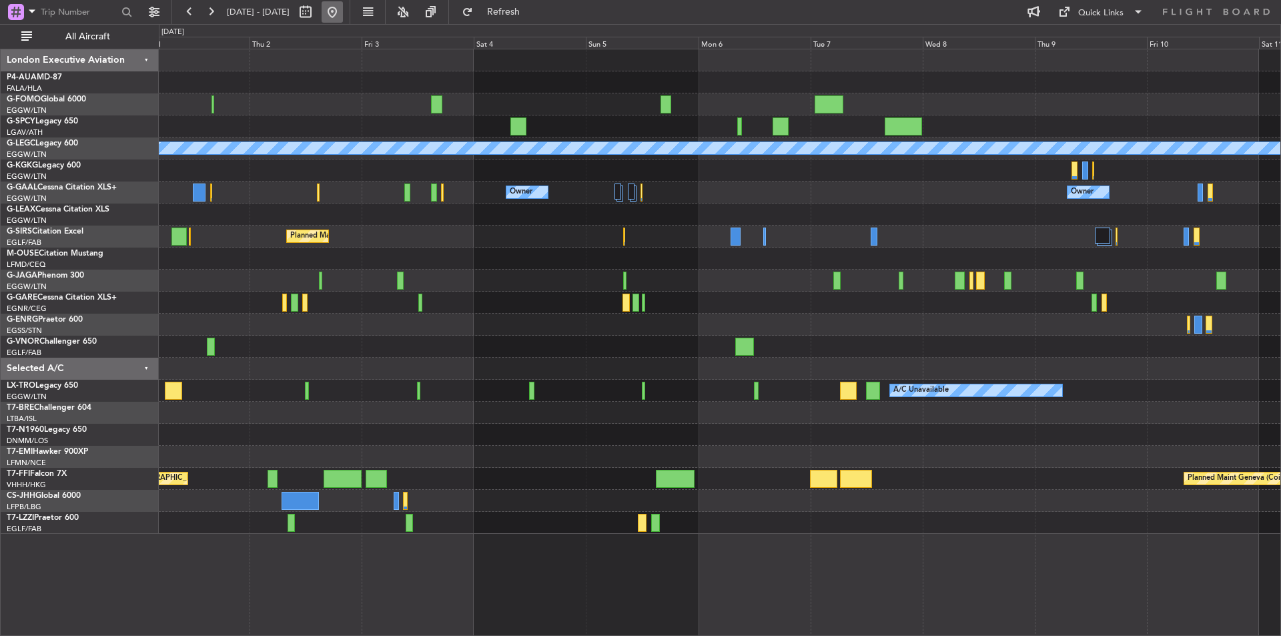
click at [343, 13] on button at bounding box center [331, 11] width 21 height 21
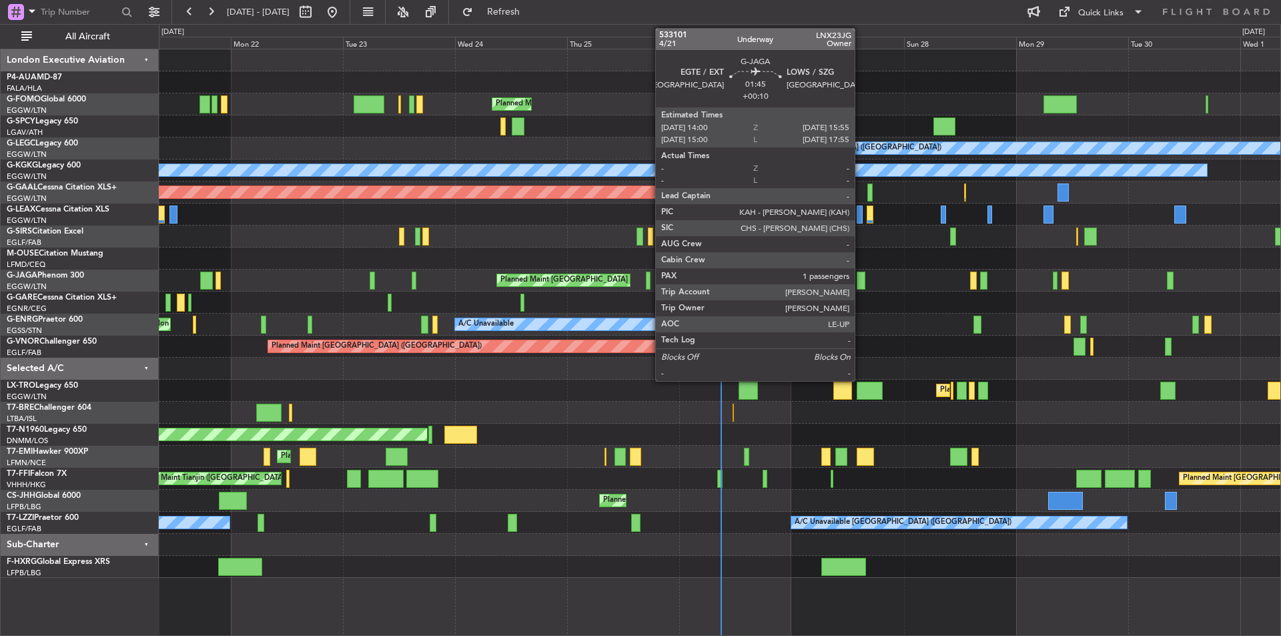
click at [860, 283] on div at bounding box center [860, 280] width 9 height 18
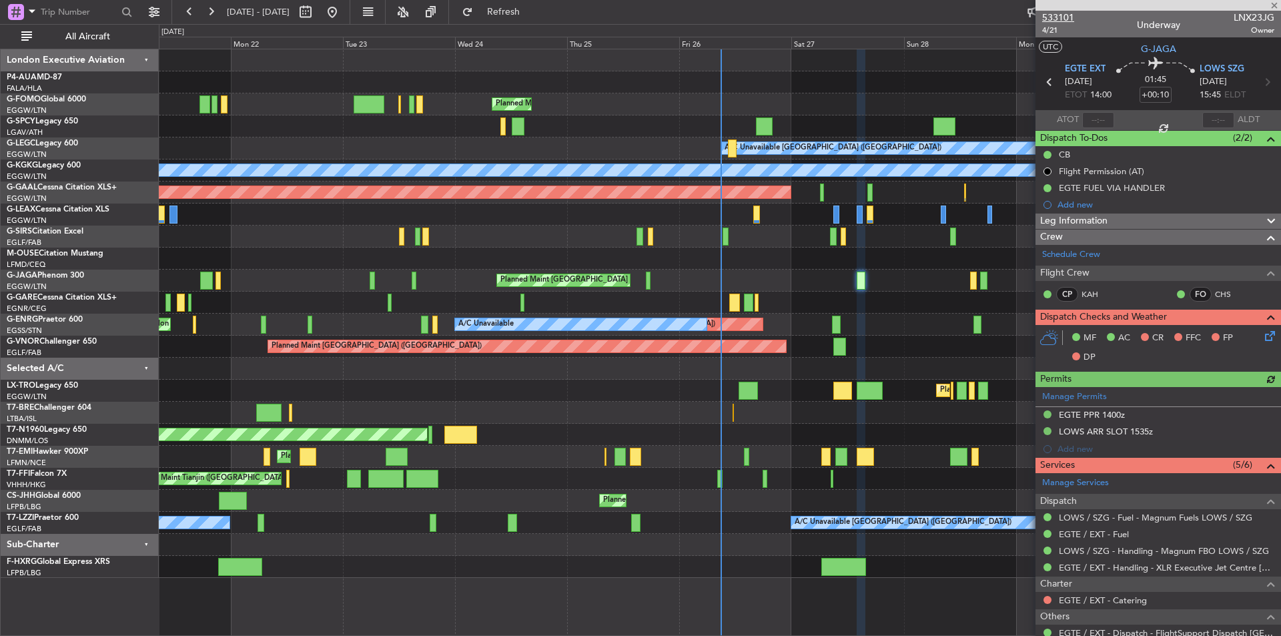
click at [1046, 13] on span "533101" at bounding box center [1058, 18] width 32 height 14
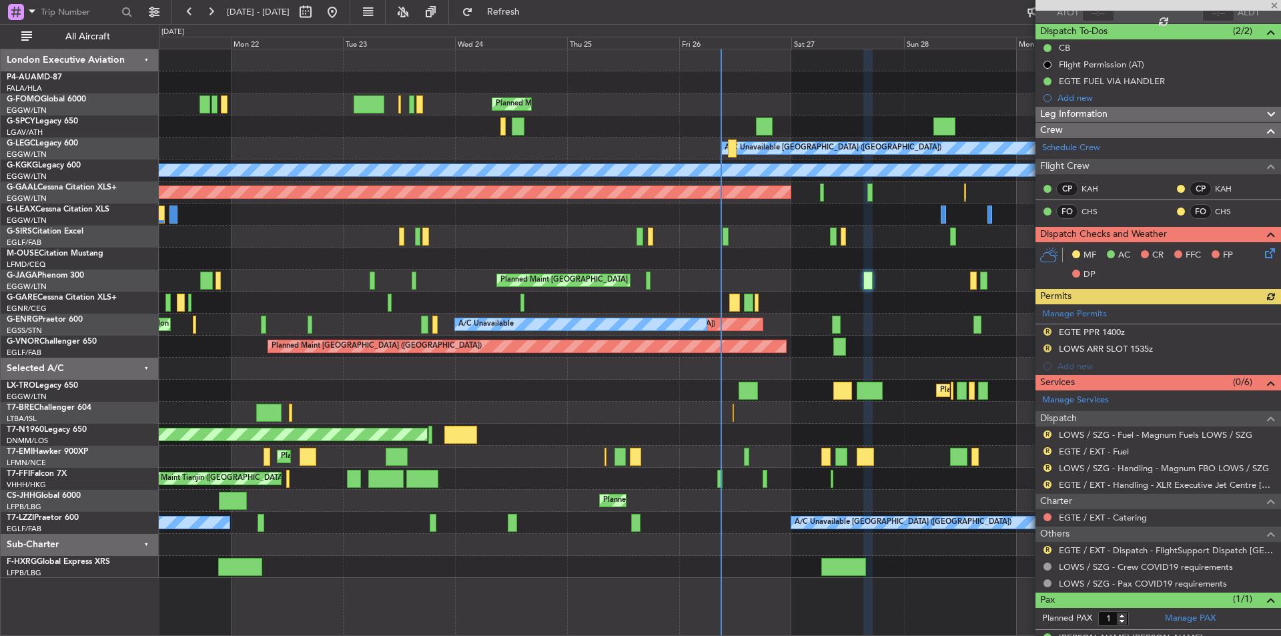
scroll to position [130, 0]
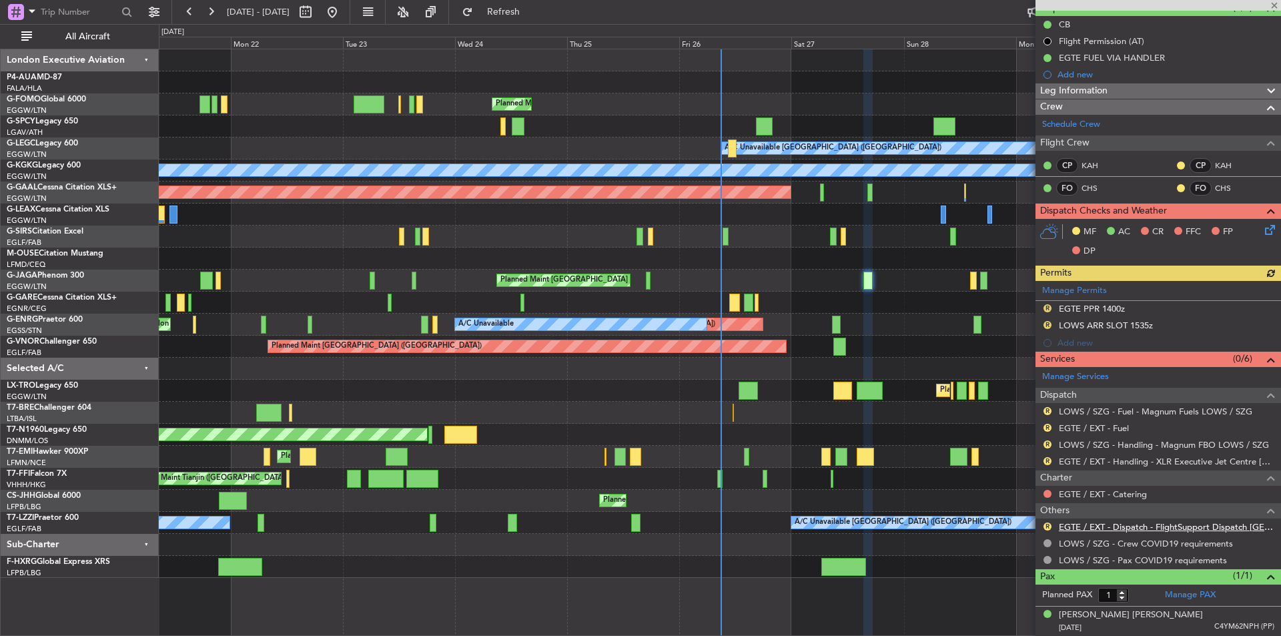
click at [1111, 526] on link "EGTE / EXT - Dispatch - FlightSupport Dispatch UK" at bounding box center [1165, 526] width 215 height 11
drag, startPoint x: 1275, startPoint y: 7, endPoint x: 1265, endPoint y: 10, distance: 10.4
click at [1275, 7] on span at bounding box center [1273, 6] width 13 height 12
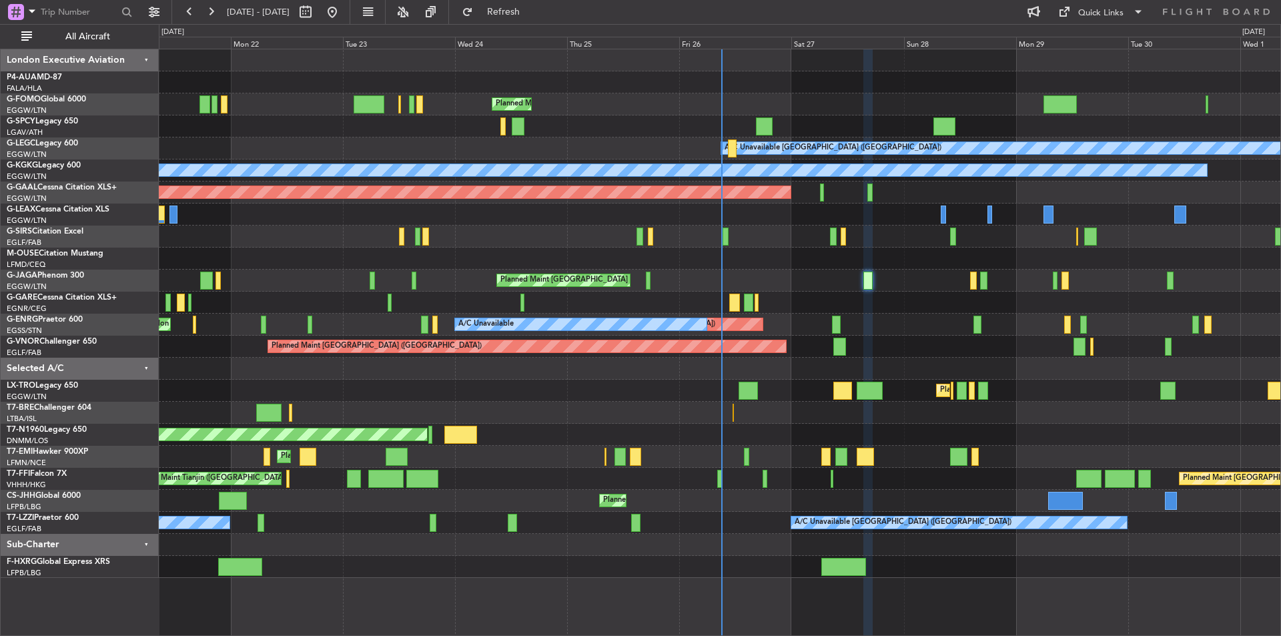
type input "0"
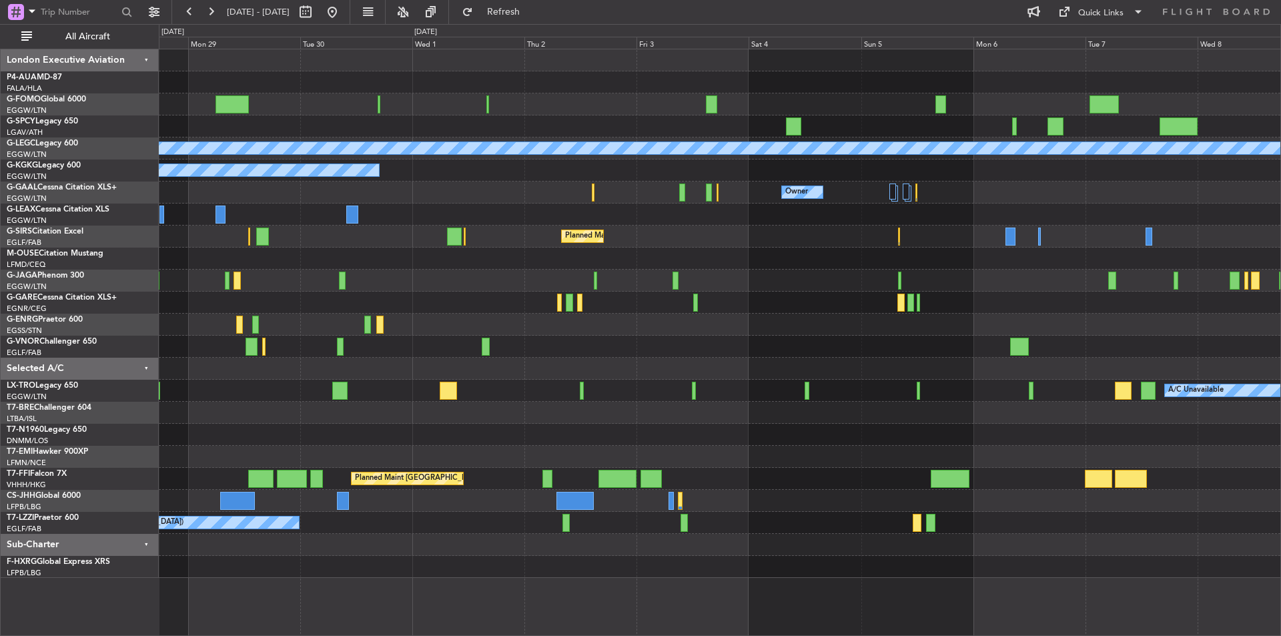
click at [230, 277] on div "A/C Unavailable London (Luton) A/C Unavailable Istanbul (Ataturk) Owner Owner P…" at bounding box center [719, 313] width 1121 height 528
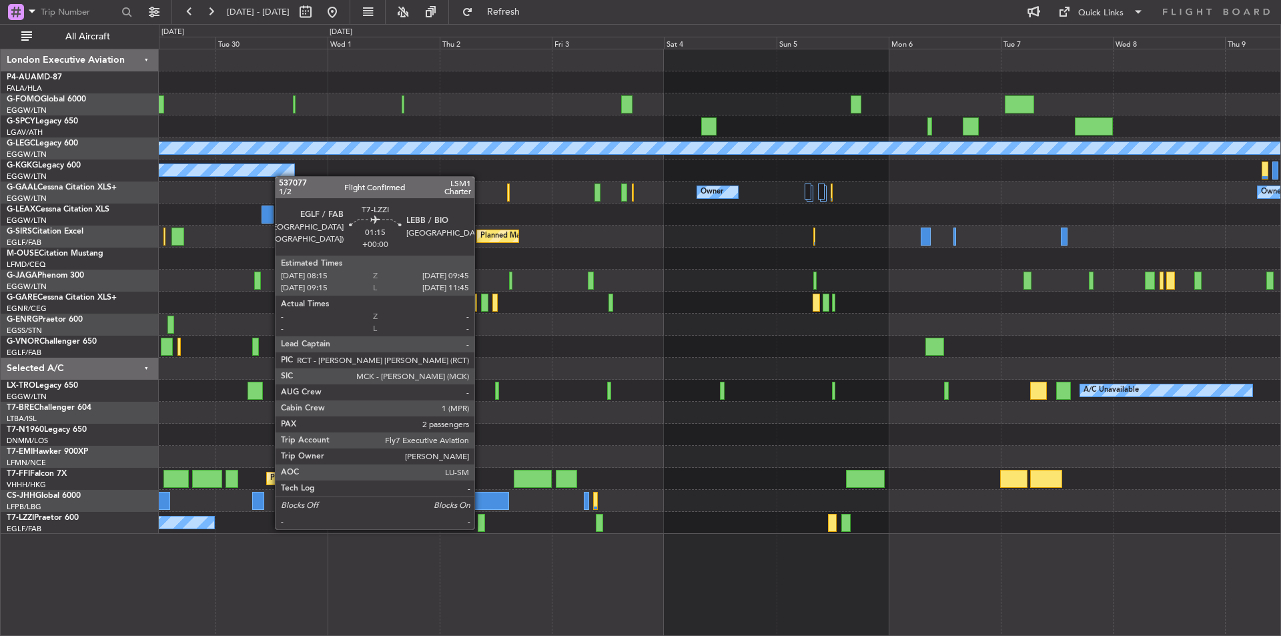
click at [480, 528] on div at bounding box center [481, 523] width 7 height 18
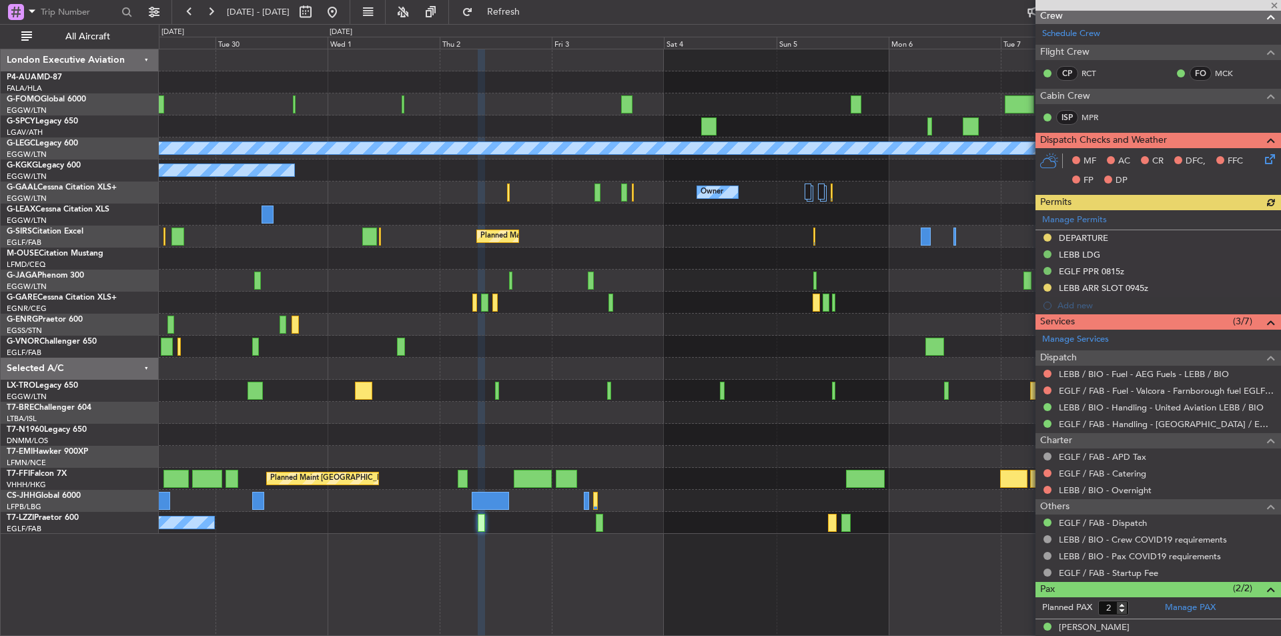
scroll to position [230, 0]
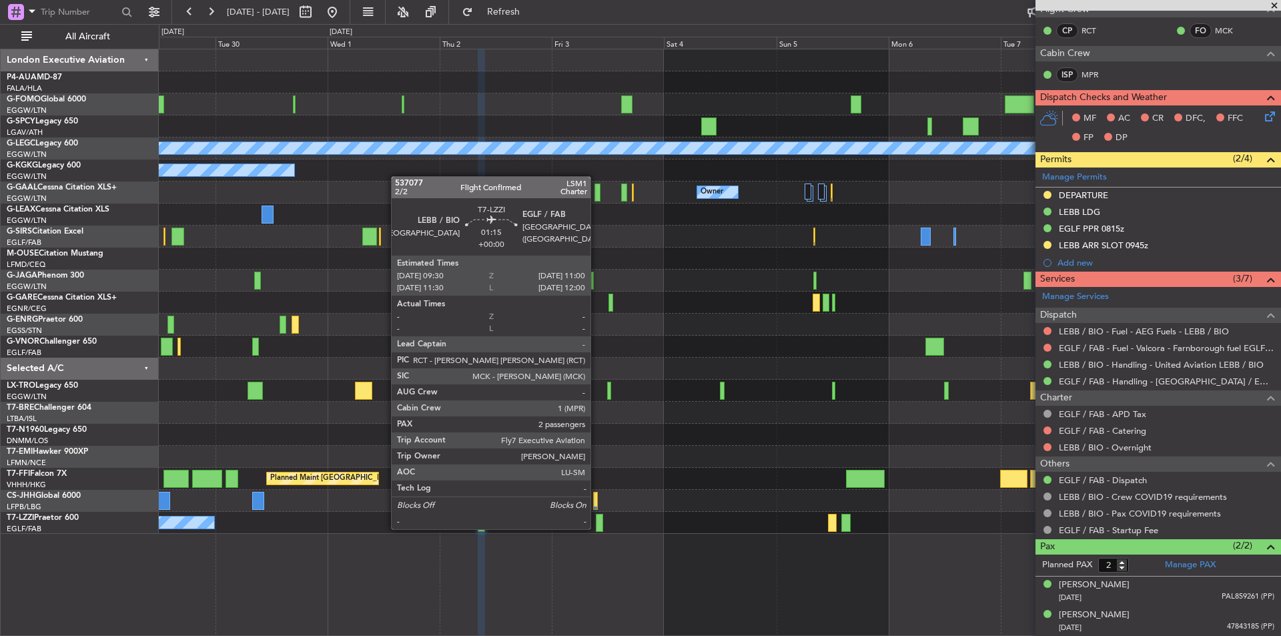
click at [596, 528] on div at bounding box center [599, 523] width 7 height 18
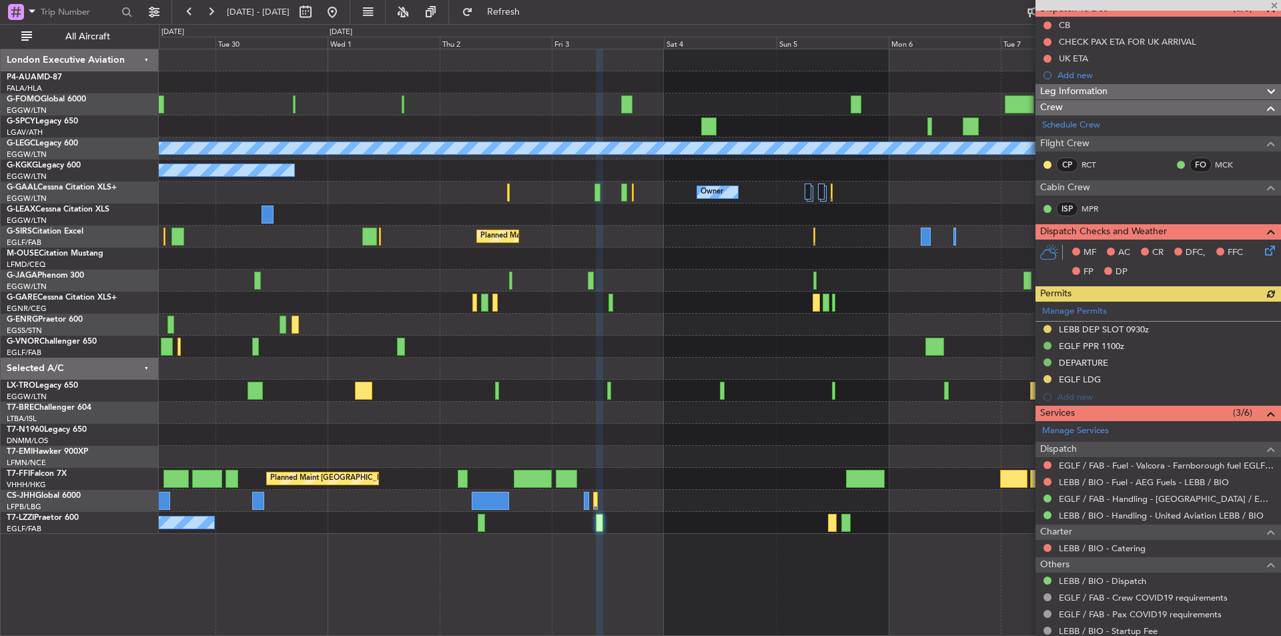
scroll to position [133, 0]
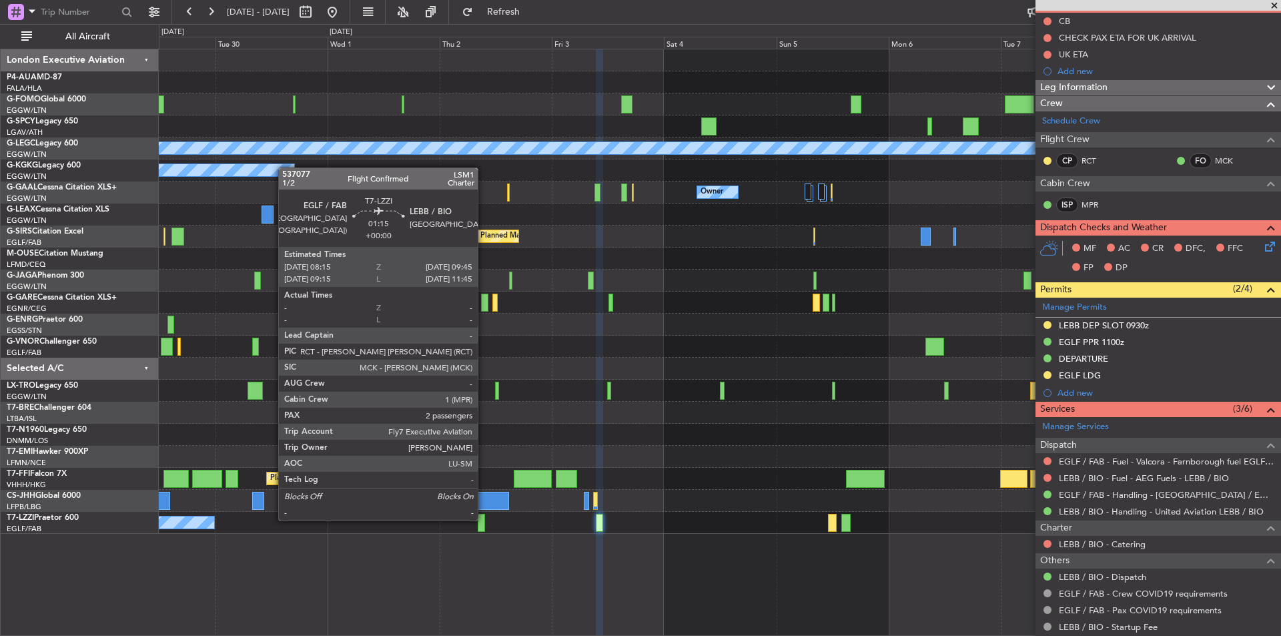
click at [484, 519] on div at bounding box center [481, 523] width 7 height 18
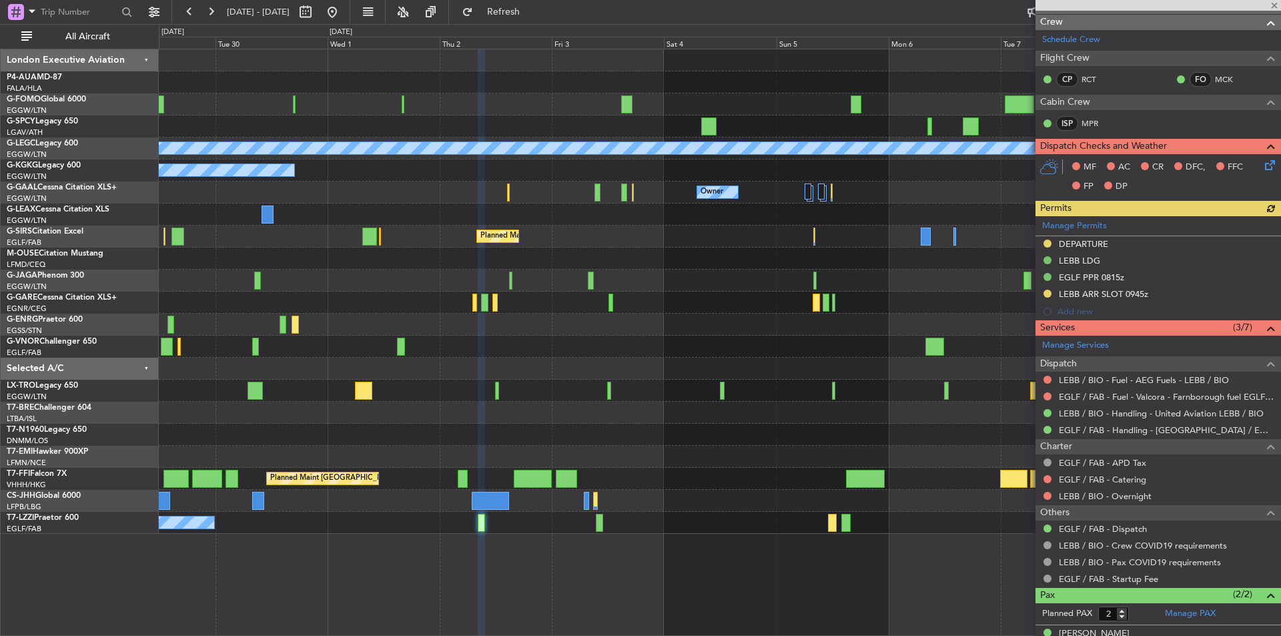
scroll to position [200, 0]
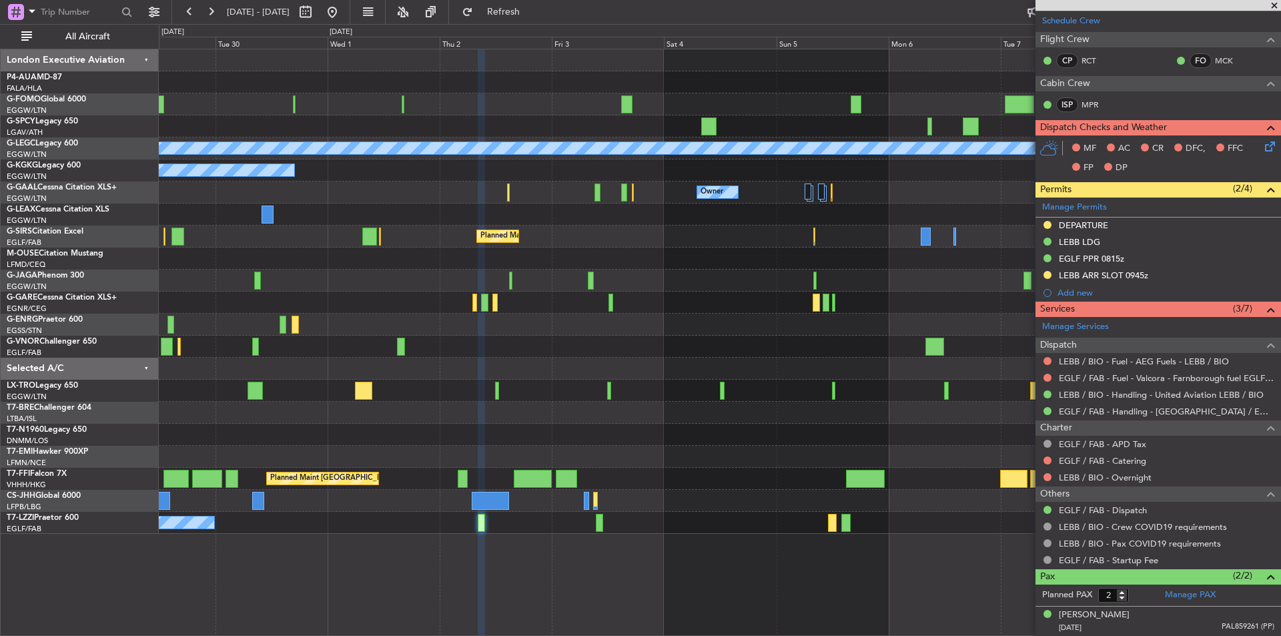
drag, startPoint x: 370, startPoint y: 10, endPoint x: 362, endPoint y: 13, distance: 8.7
click at [343, 13] on button at bounding box center [331, 11] width 21 height 21
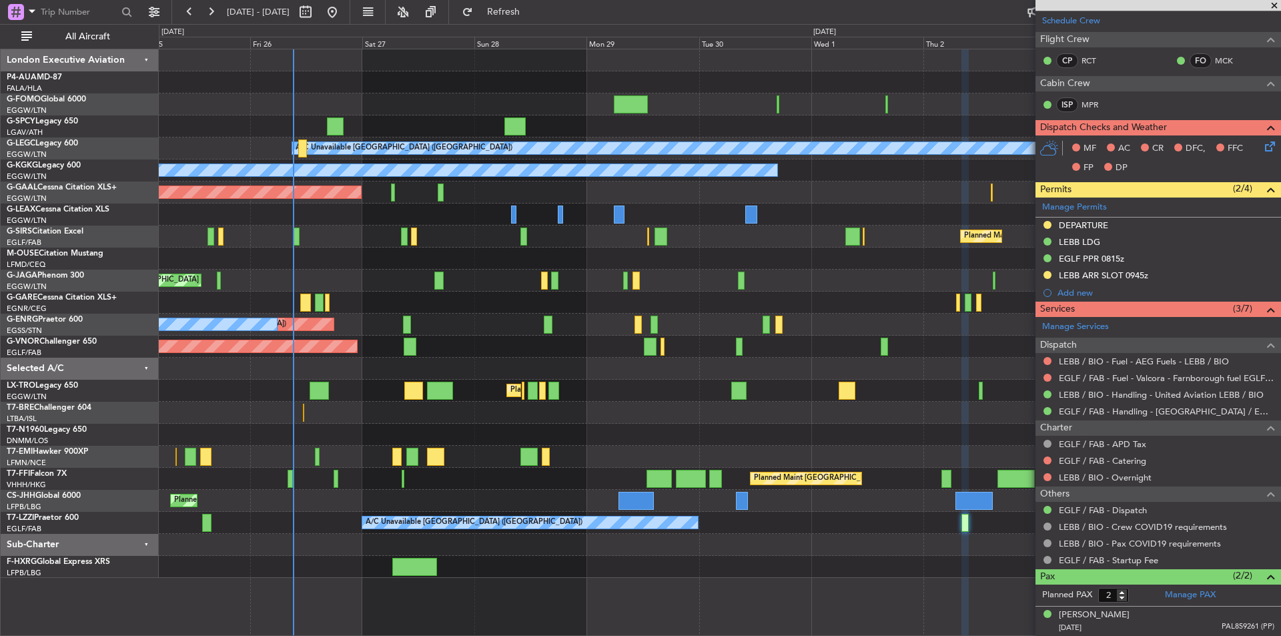
click at [526, 386] on div "Planned Maint [GEOGRAPHIC_DATA] ([GEOGRAPHIC_DATA])" at bounding box center [719, 391] width 1121 height 22
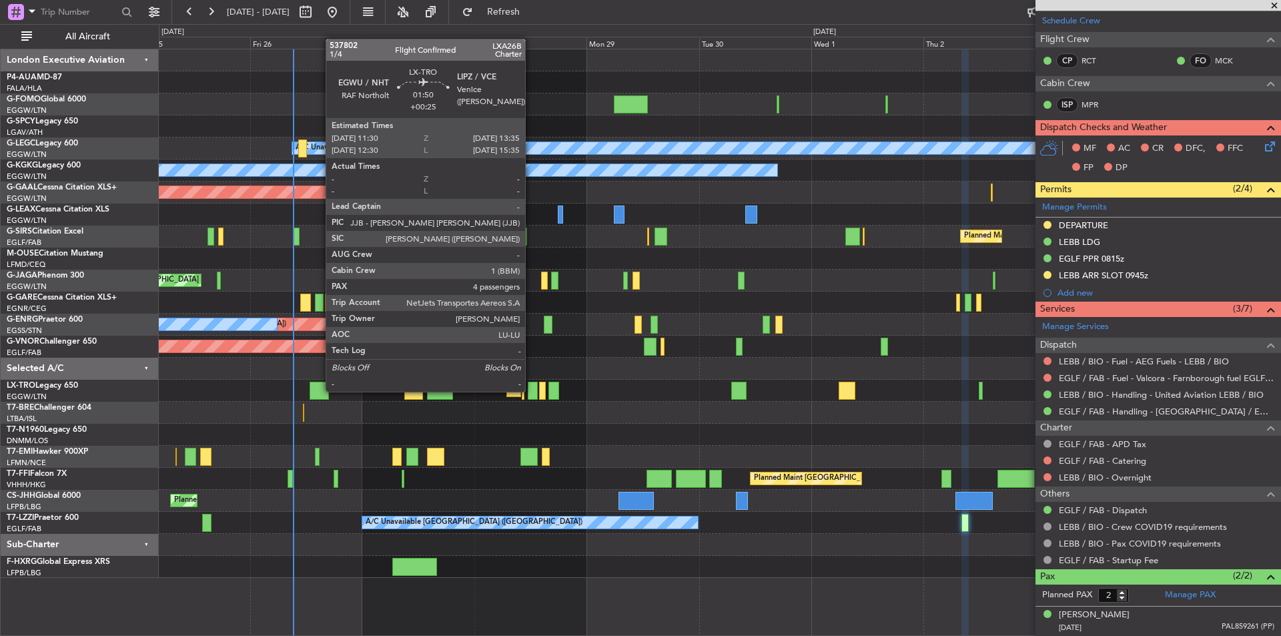
click at [531, 390] on div at bounding box center [533, 391] width 10 height 18
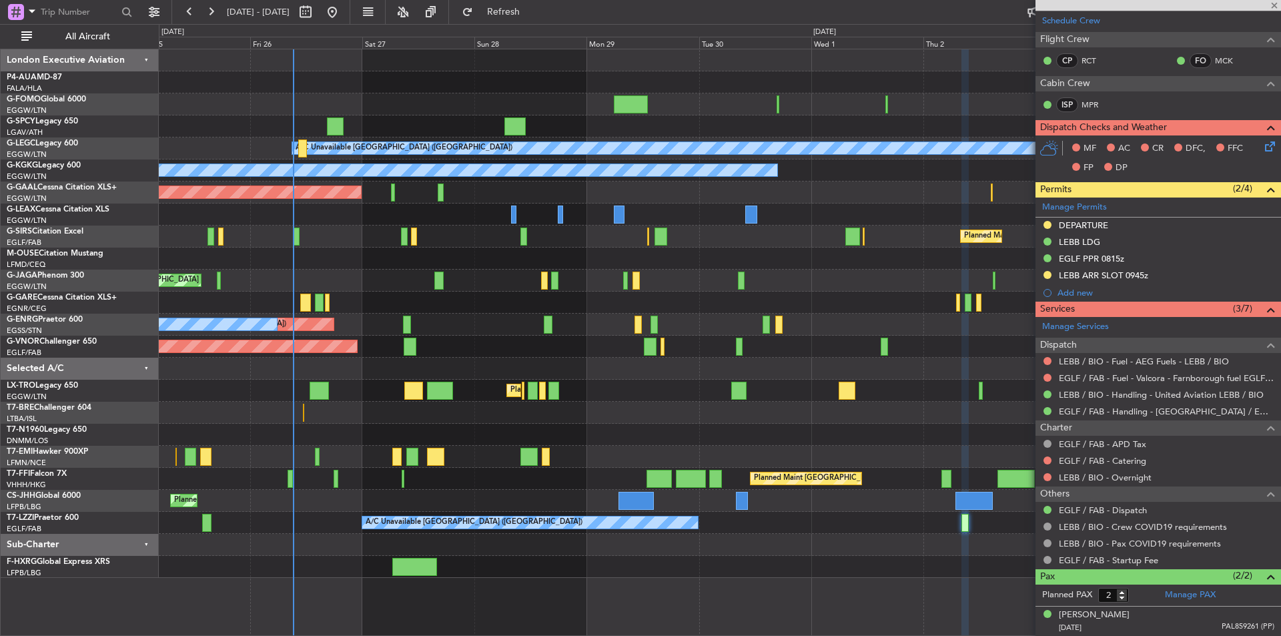
type input "+00:25"
type input "4"
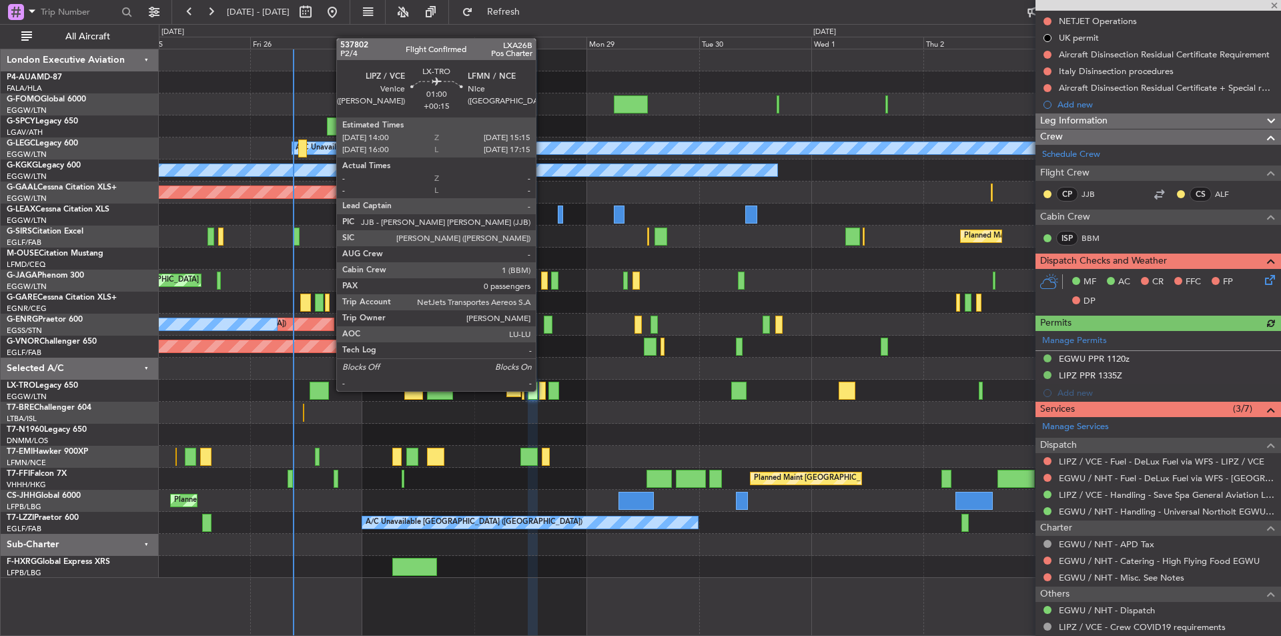
click at [542, 390] on div at bounding box center [542, 391] width 6 height 18
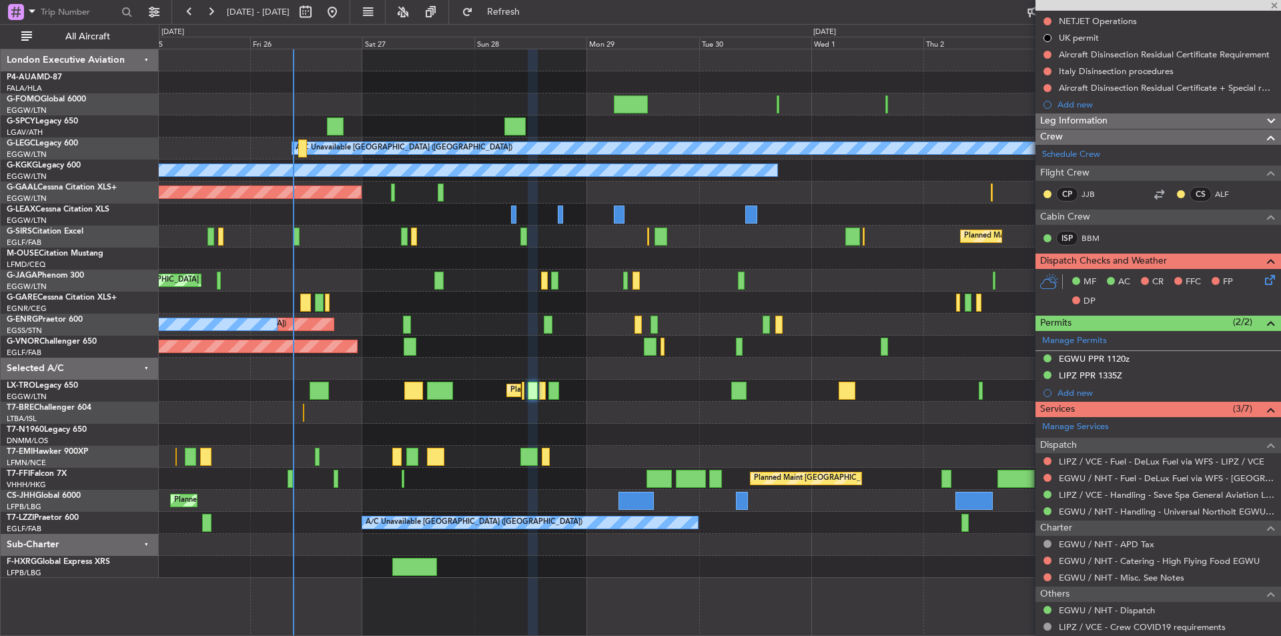
type input "+00:15"
type input "0"
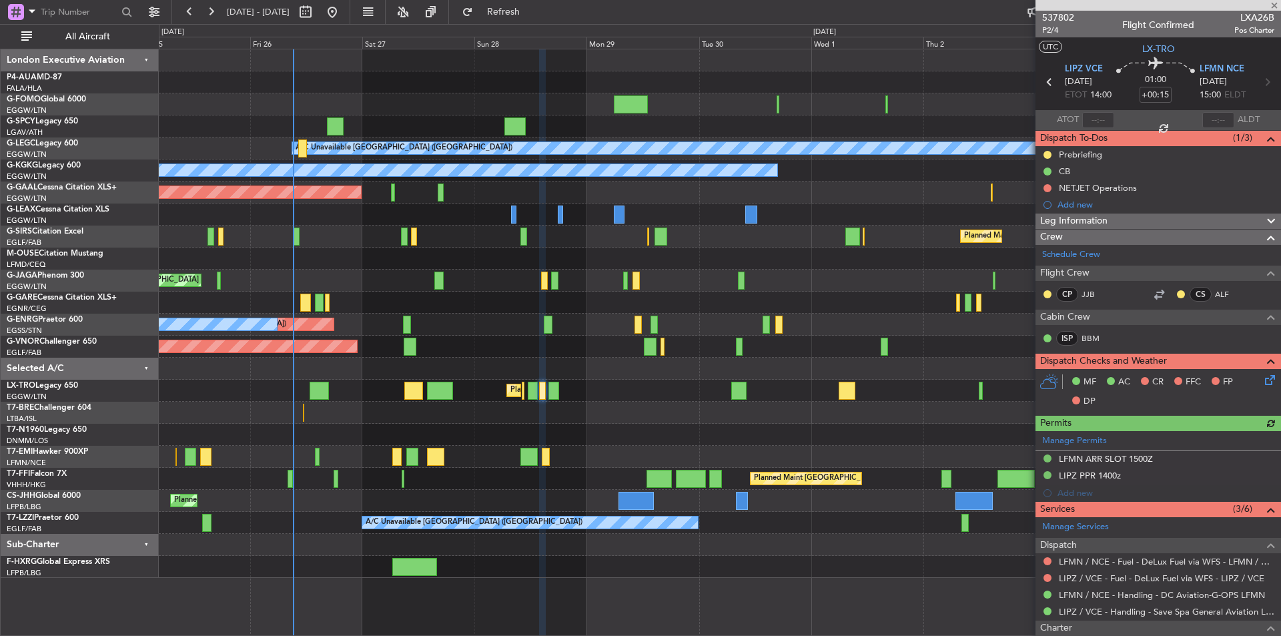
scroll to position [120, 0]
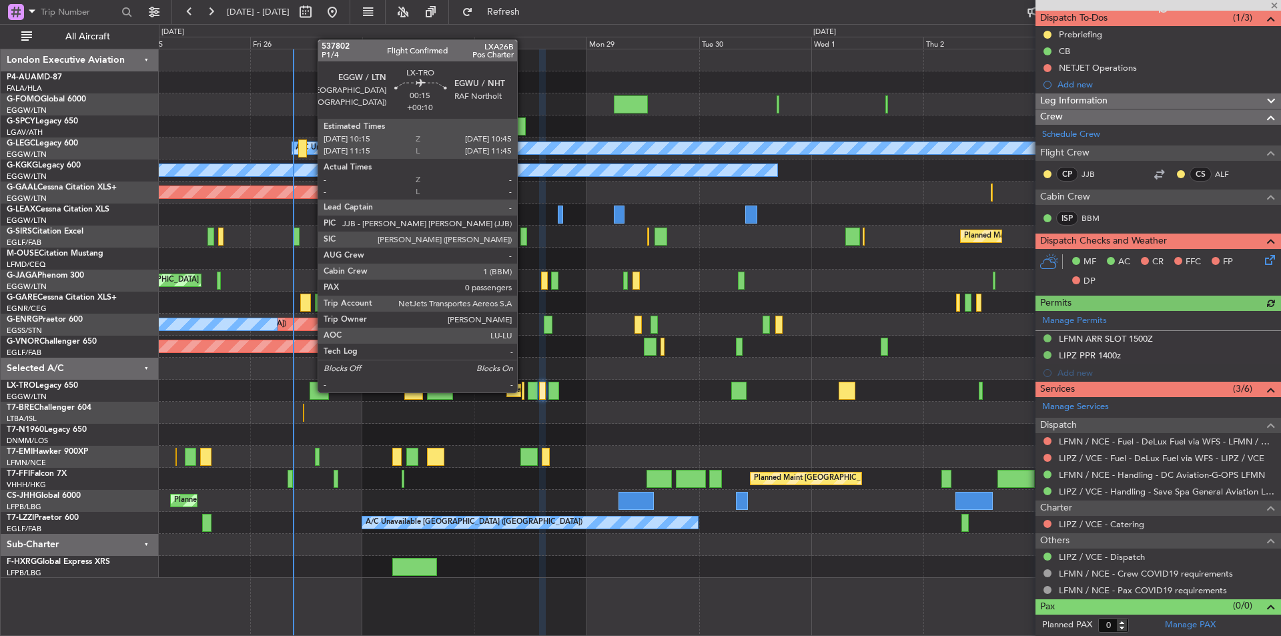
click at [523, 391] on div at bounding box center [523, 391] width 3 height 18
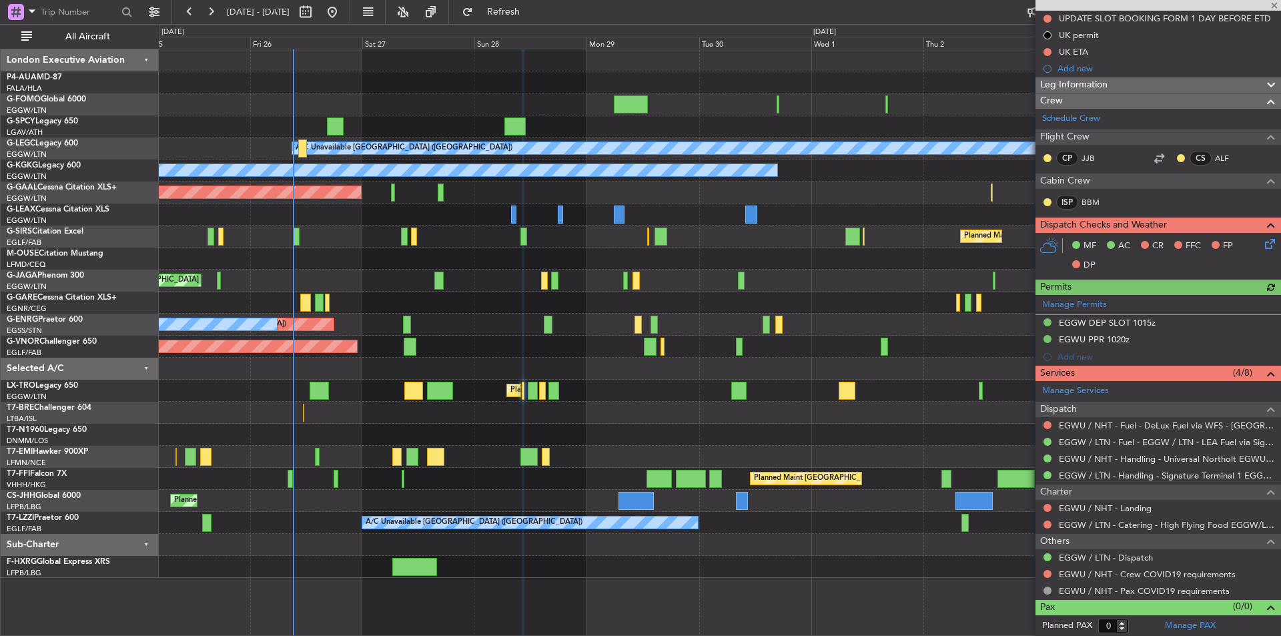
scroll to position [203, 0]
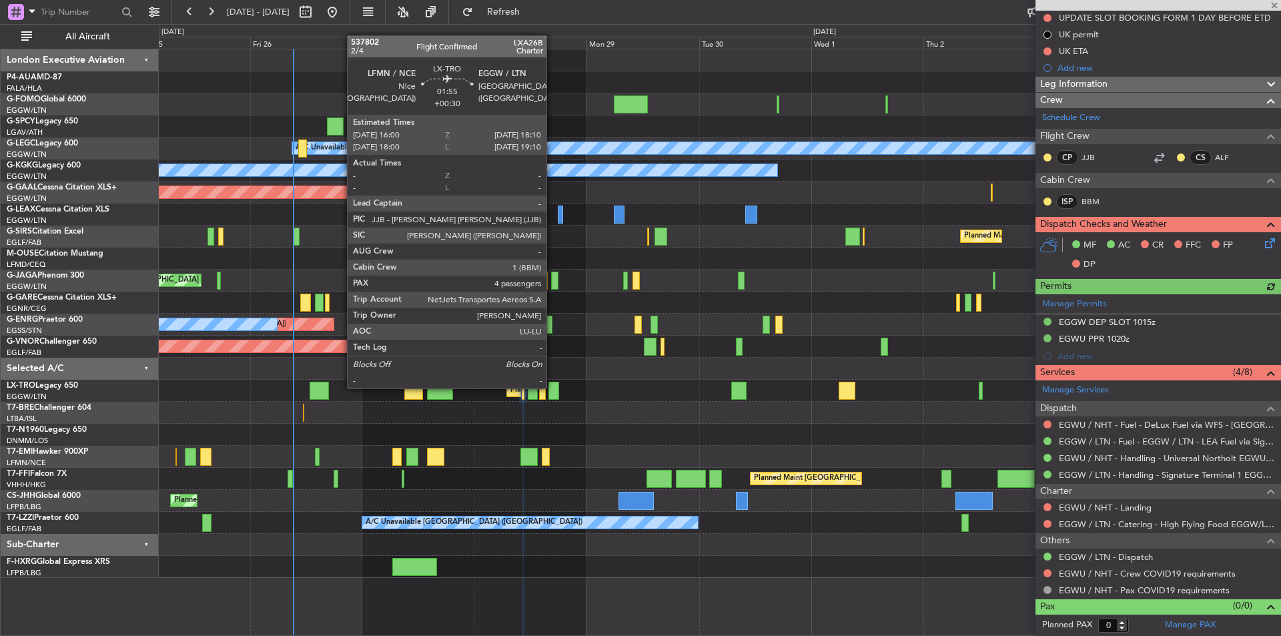
click at [552, 387] on div at bounding box center [553, 391] width 11 height 18
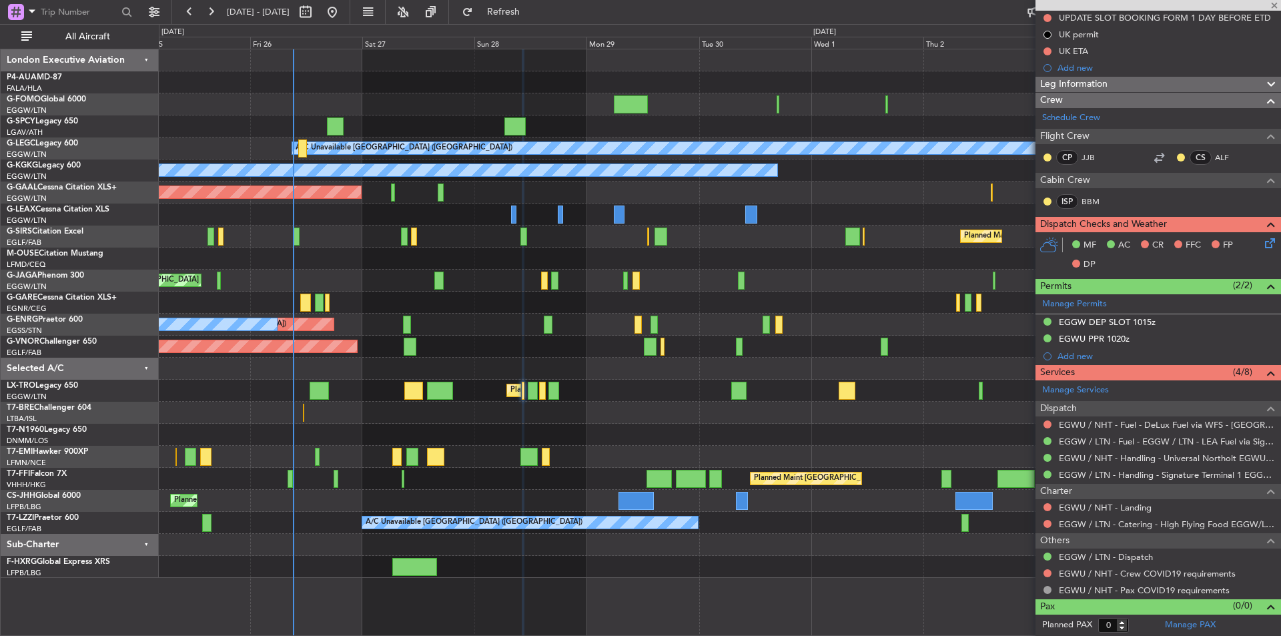
type input "+00:30"
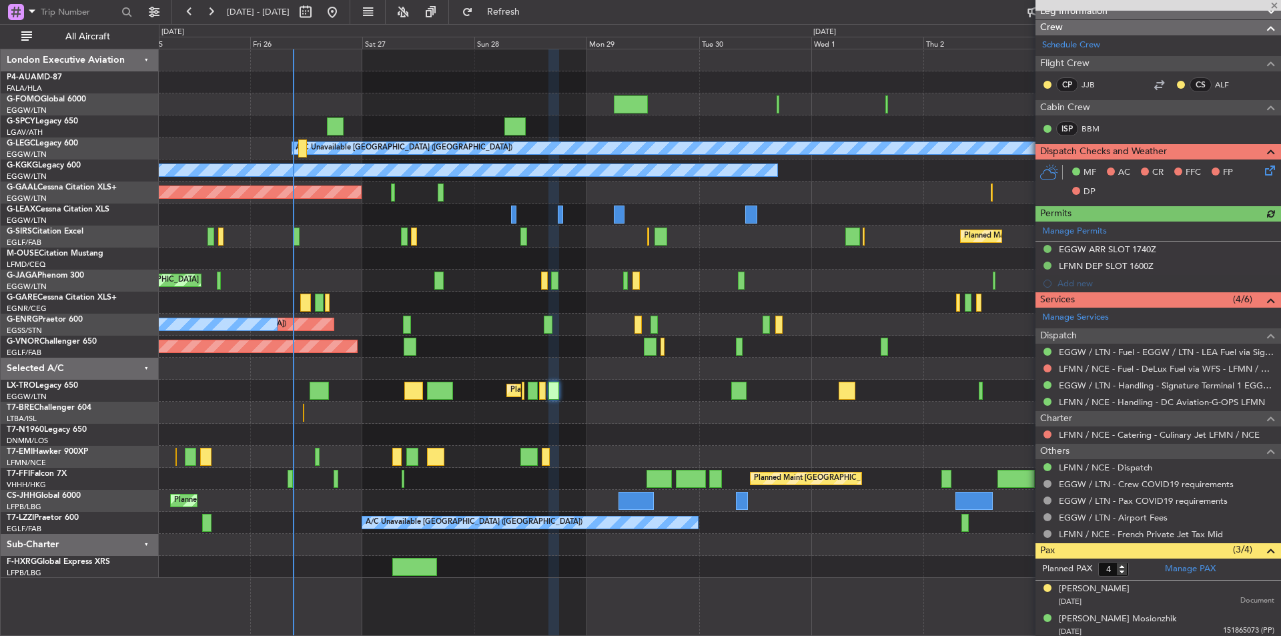
scroll to position [267, 0]
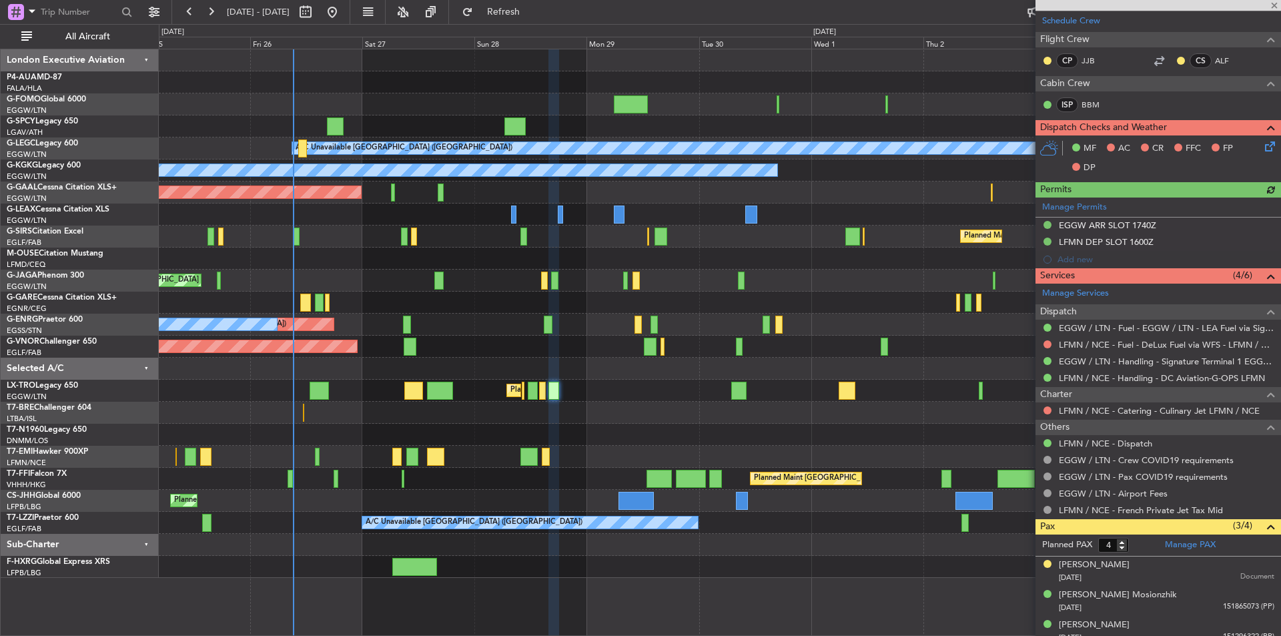
click at [1274, 9] on div at bounding box center [1157, 5] width 245 height 11
click at [1274, 6] on span at bounding box center [1273, 6] width 13 height 12
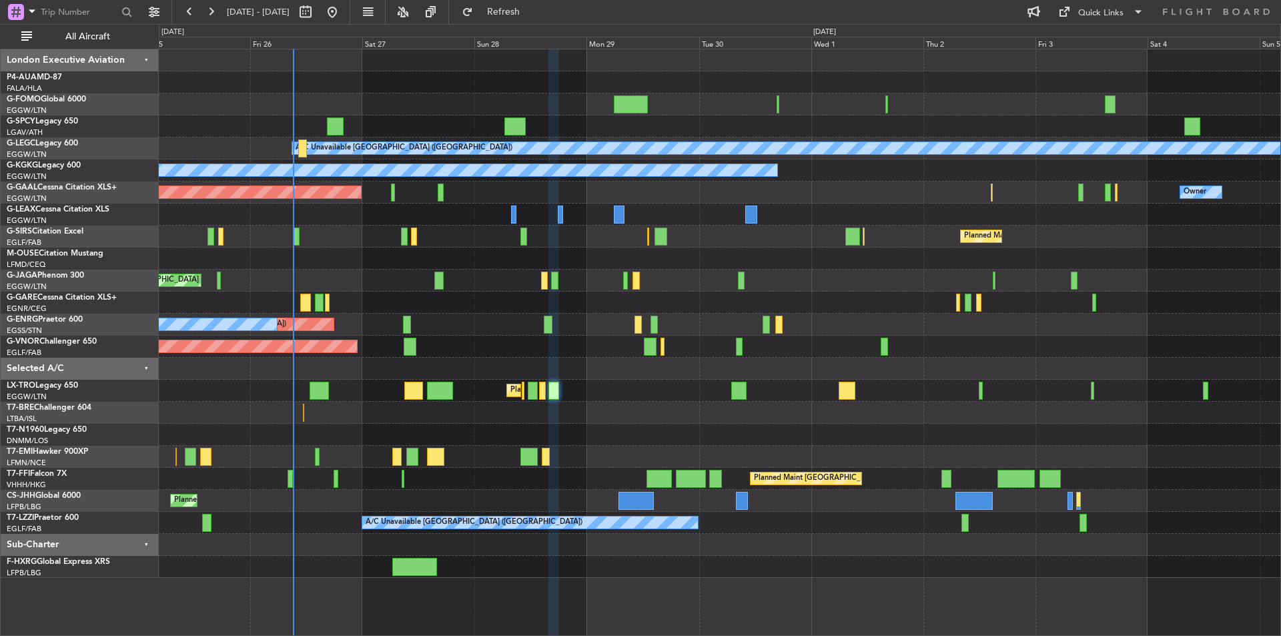
type input "0"
click at [536, 5] on button "Refresh" at bounding box center [496, 11] width 80 height 21
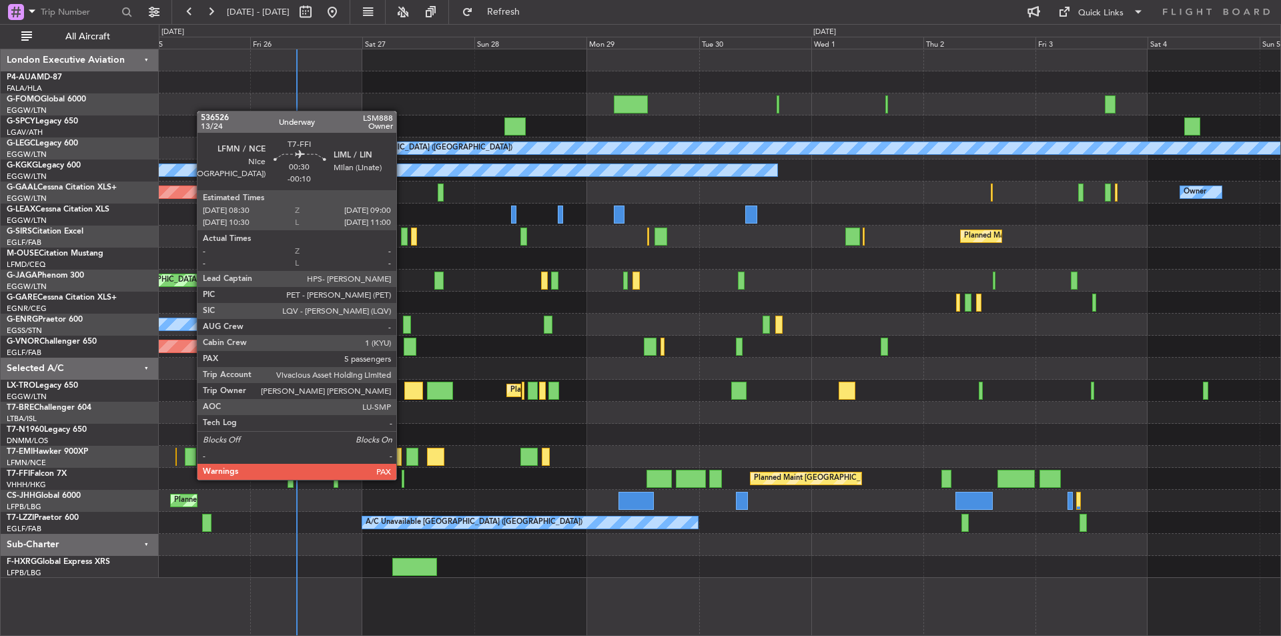
click at [402, 478] on div at bounding box center [403, 479] width 3 height 18
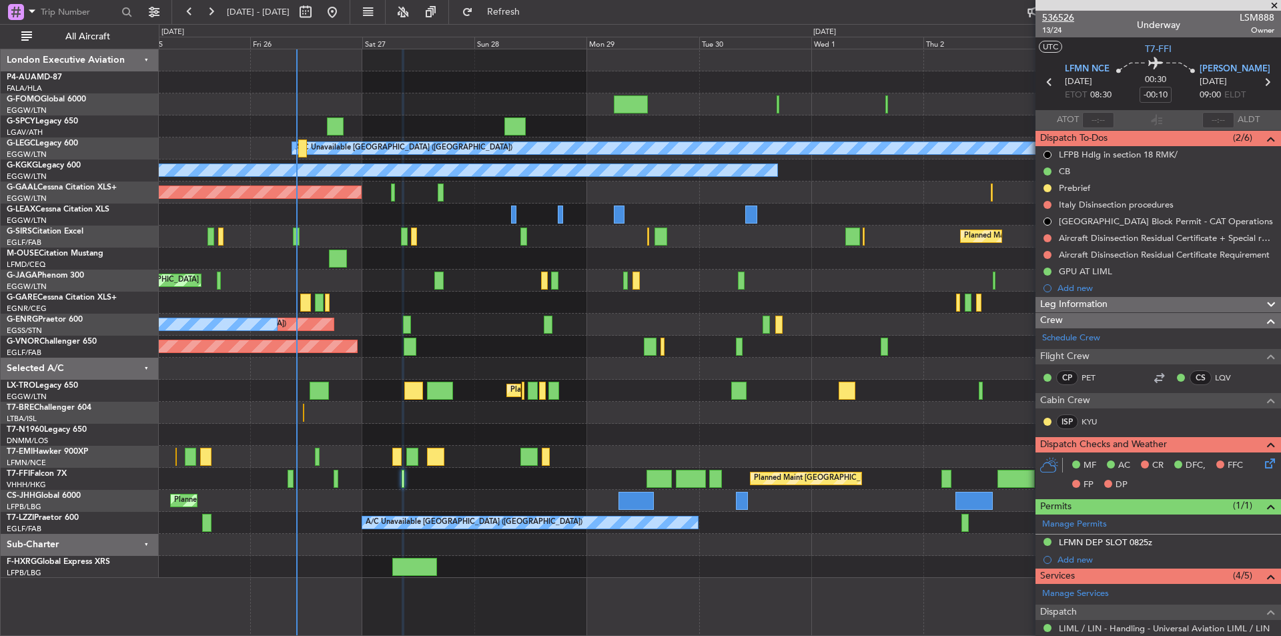
click at [1055, 11] on span "536526" at bounding box center [1058, 18] width 32 height 14
click at [506, 3] on button "Refresh" at bounding box center [496, 11] width 80 height 21
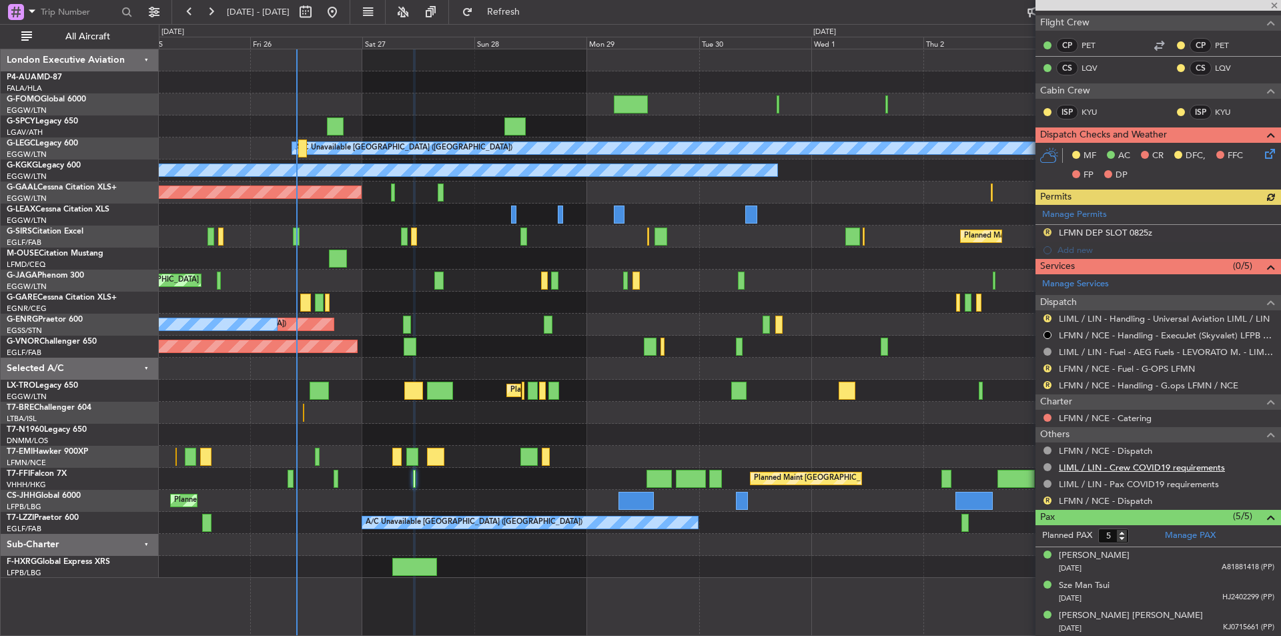
scroll to position [394, 0]
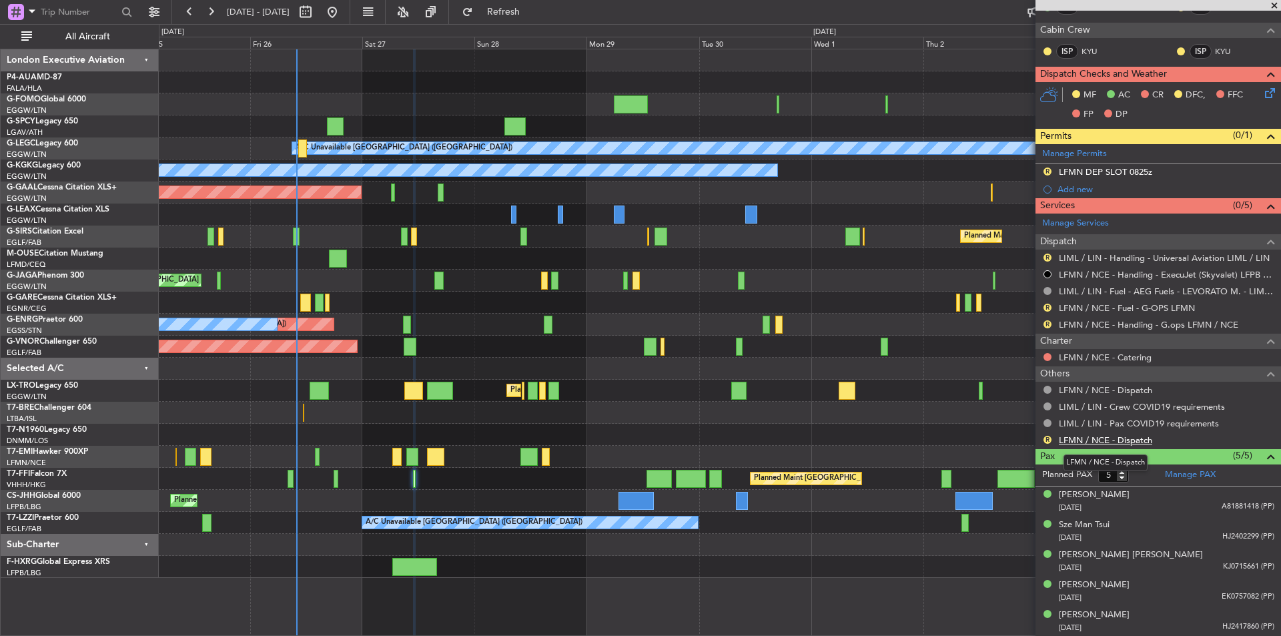
click at [1080, 439] on link "LFMN / NCE - Dispatch" at bounding box center [1104, 439] width 93 height 11
click at [1275, 7] on span at bounding box center [1273, 6] width 13 height 12
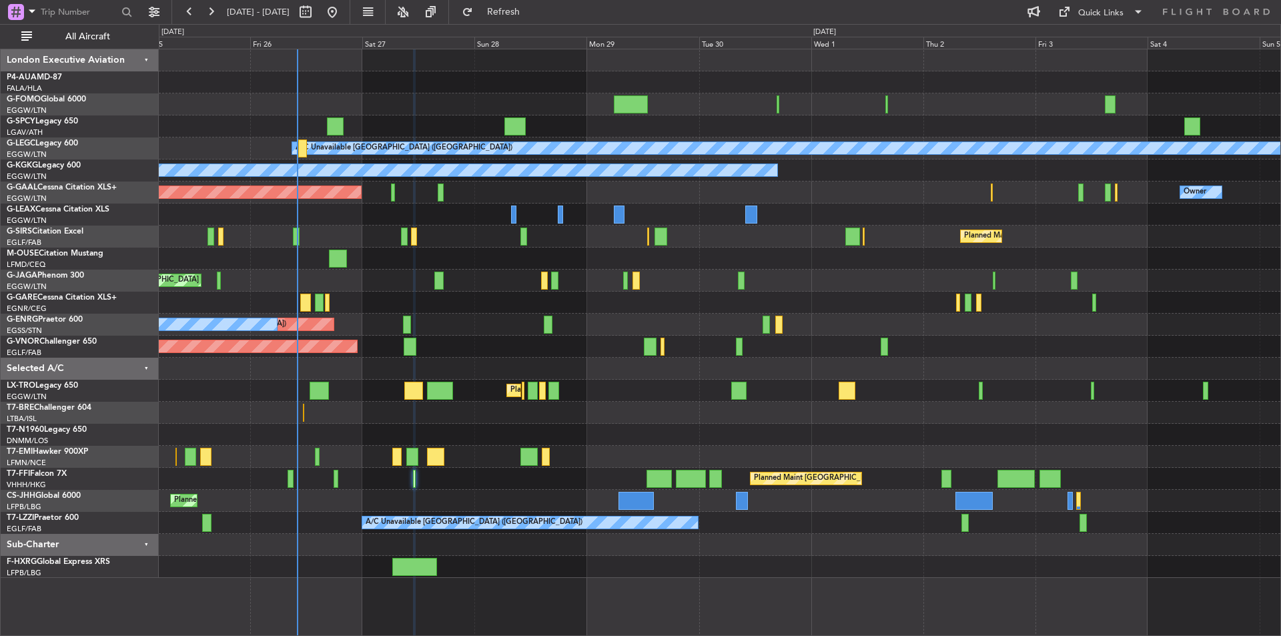
type input "0"
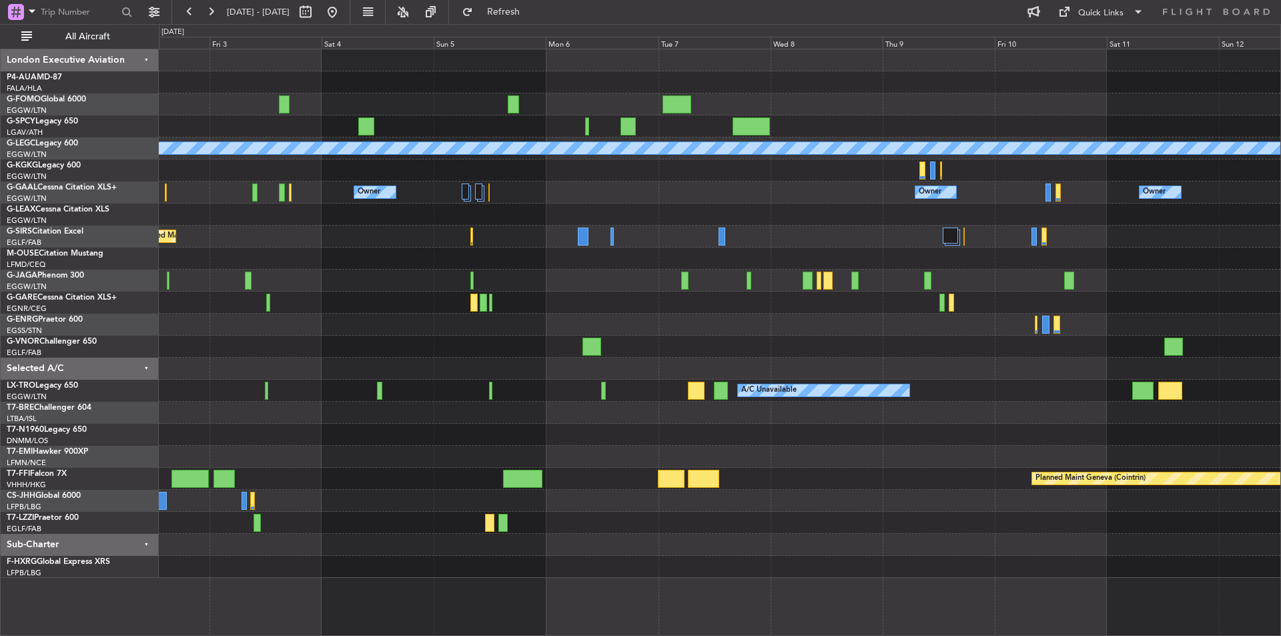
click at [271, 360] on div "A/C Unavailable London (Luton) A/C Unavailable Istanbul (Ataturk) Owner Owner O…" at bounding box center [719, 313] width 1121 height 528
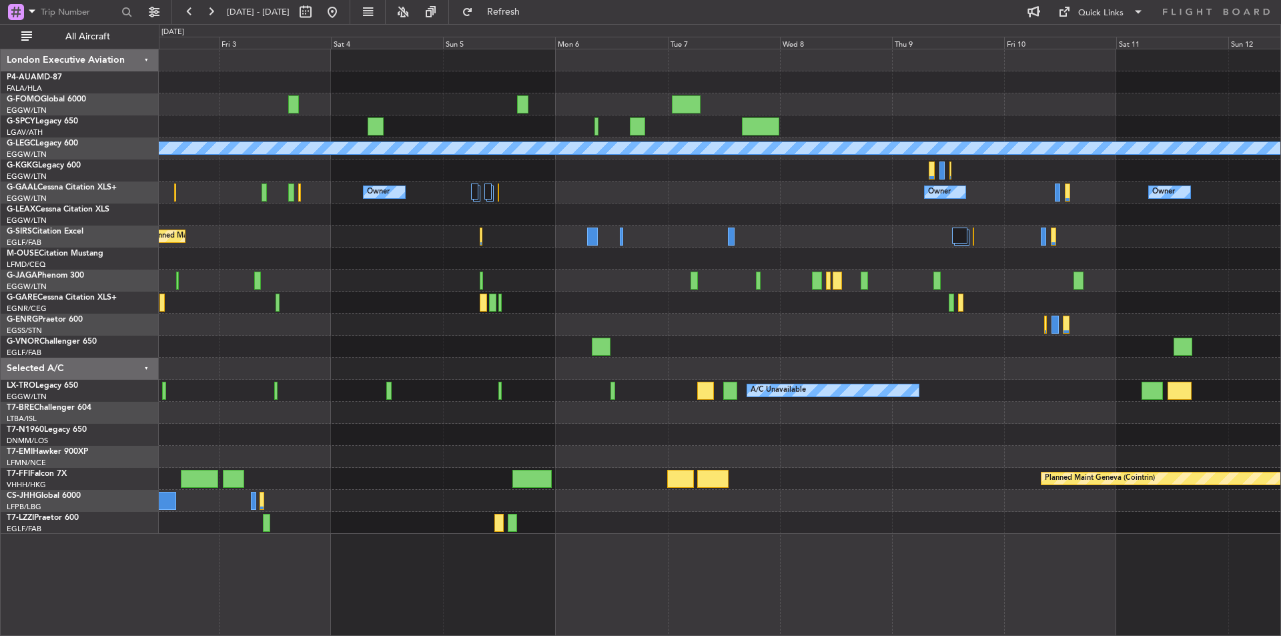
click at [941, 356] on div "A/C Unavailable London (Luton) A/C Unavailable Istanbul (Ataturk) Owner Owner O…" at bounding box center [719, 291] width 1121 height 484
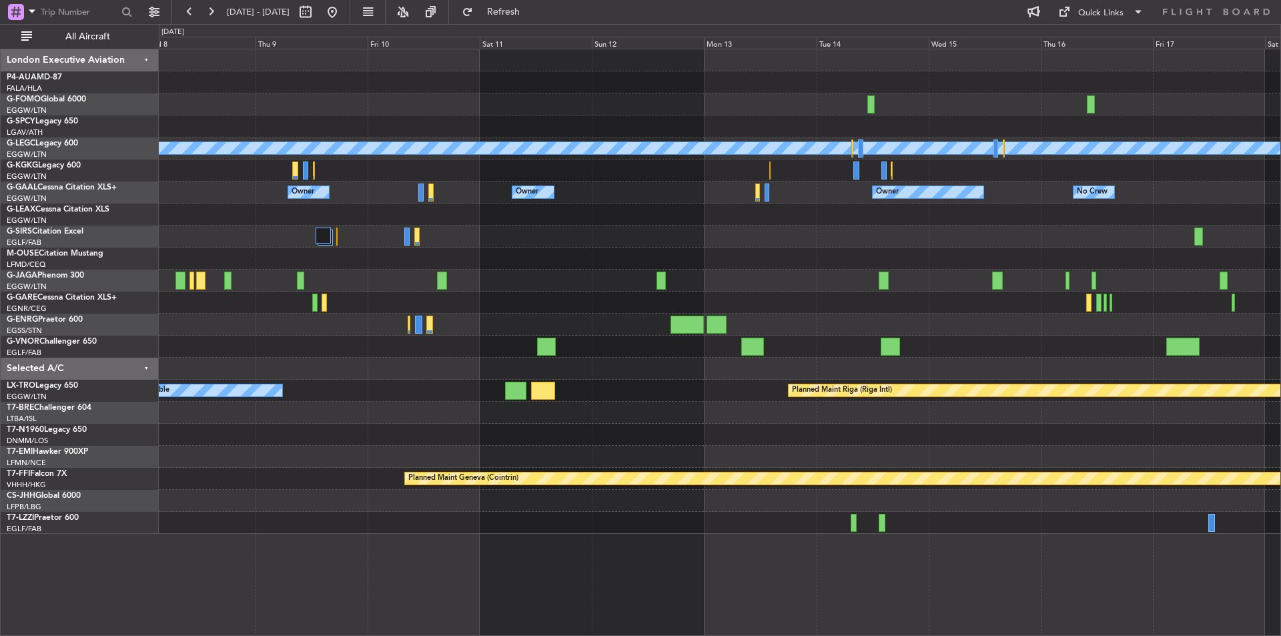
click at [136, 339] on div "A/C Unavailable London (Luton) Owner Owner Owner Owner No Crew Owner Planned Ma…" at bounding box center [640, 330] width 1281 height 612
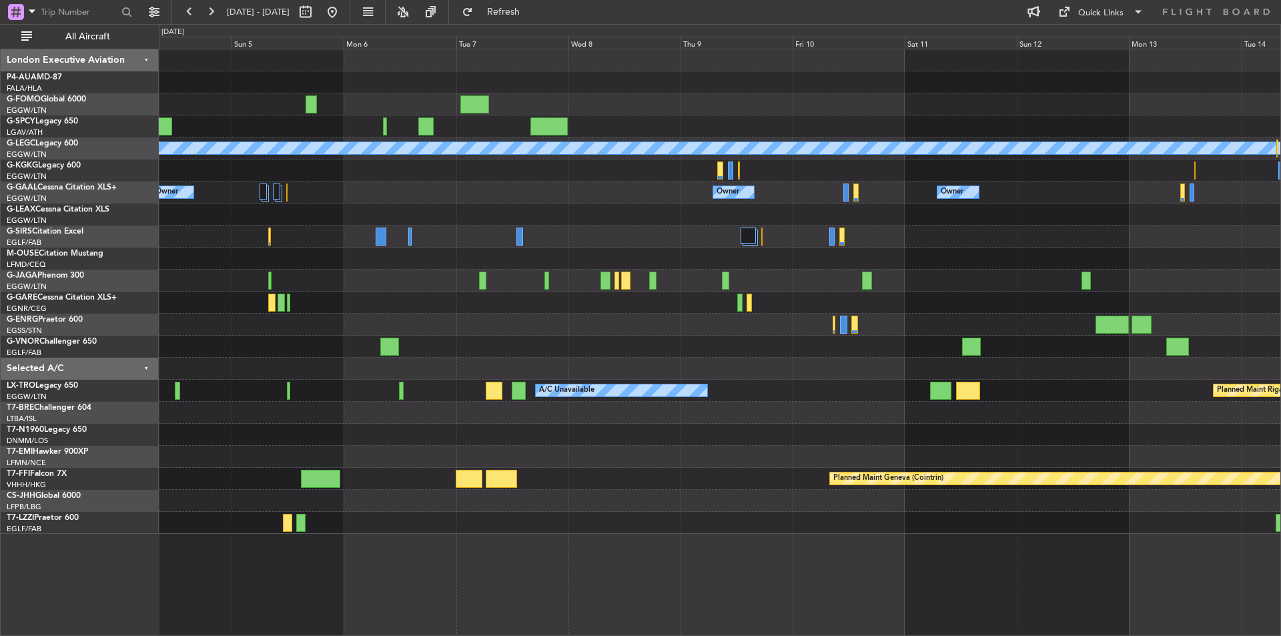
click at [900, 367] on div "A/C Unavailable London (Luton) Owner Owner Owner Owner Owner No Crew Planned Ma…" at bounding box center [719, 291] width 1121 height 484
click at [343, 9] on button at bounding box center [331, 11] width 21 height 21
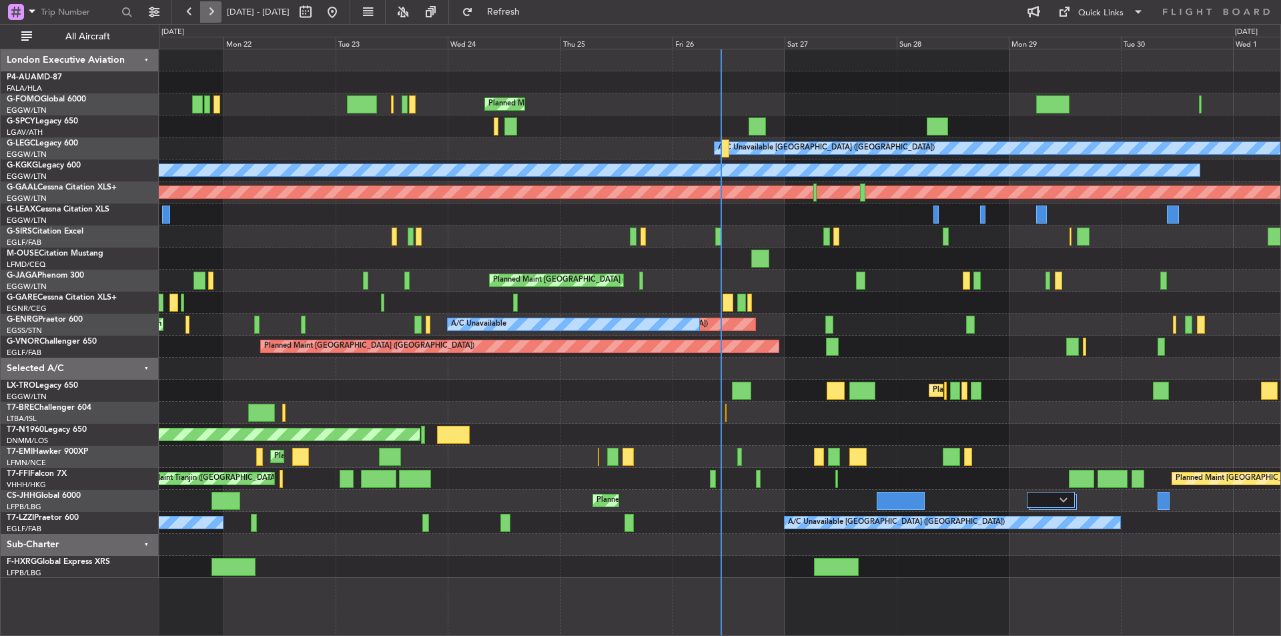
click at [208, 14] on button at bounding box center [210, 11] width 21 height 21
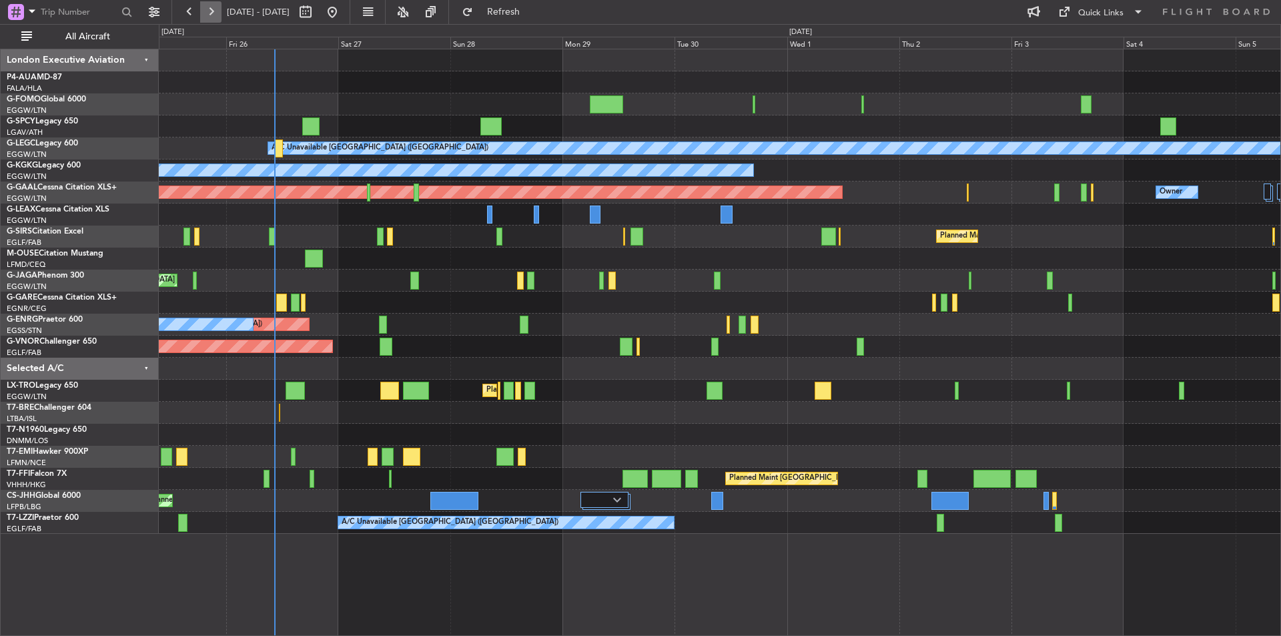
click at [208, 14] on button at bounding box center [210, 11] width 21 height 21
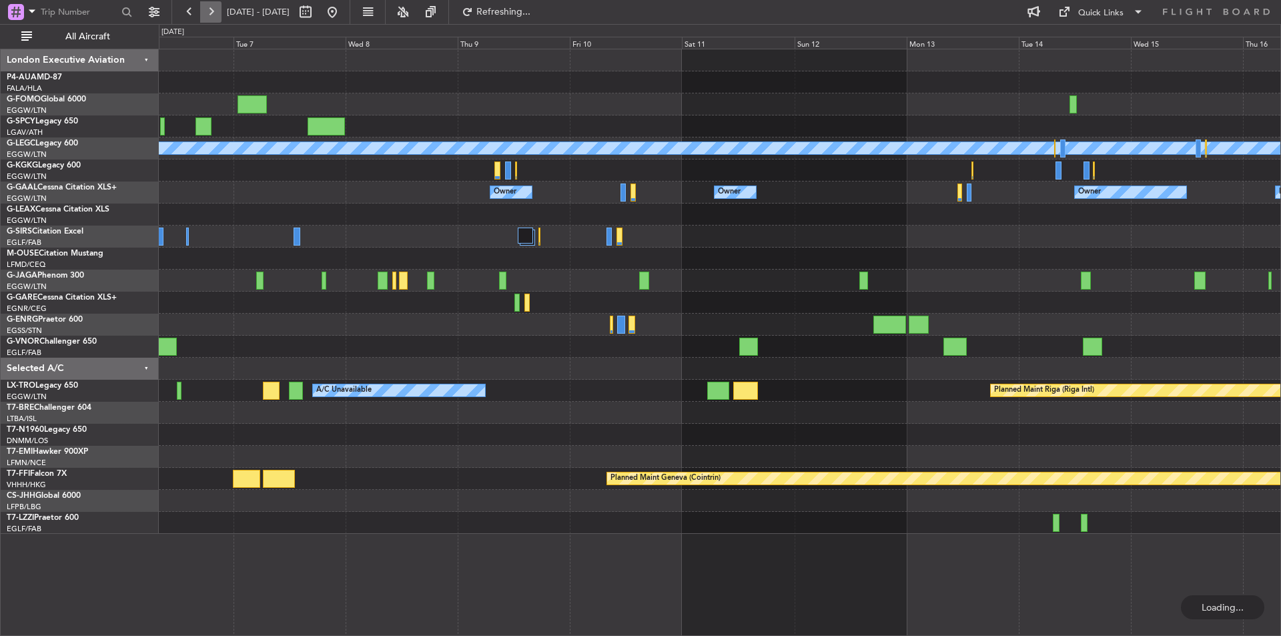
click at [208, 14] on button at bounding box center [210, 11] width 21 height 21
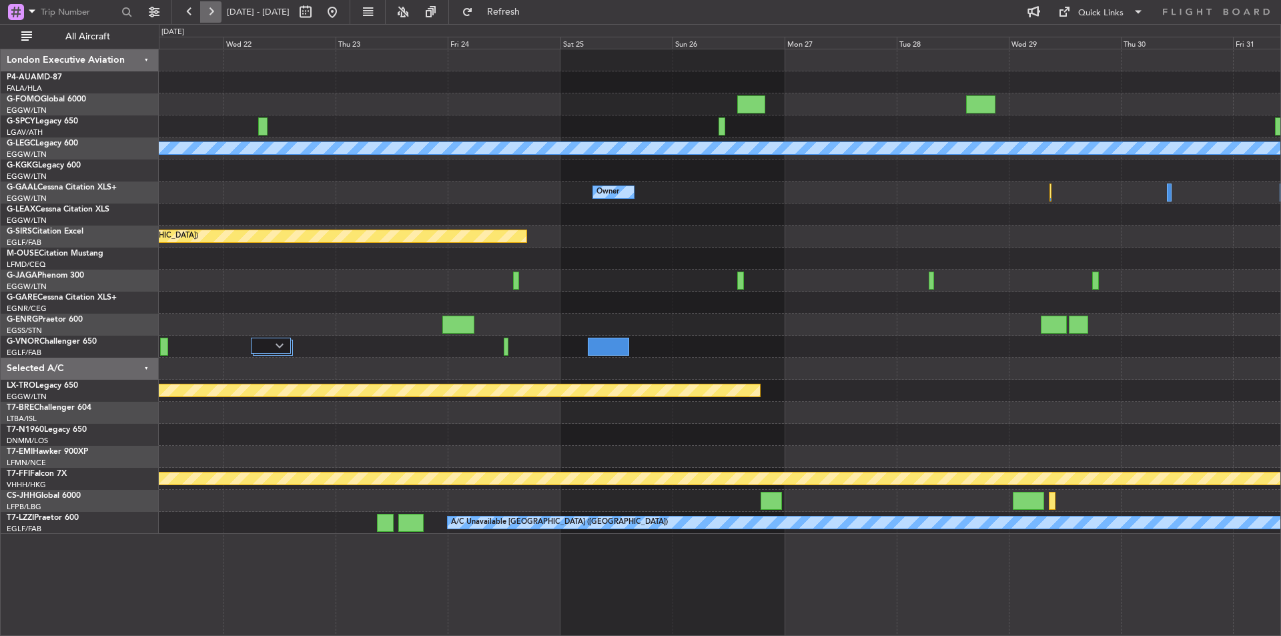
click at [208, 14] on button at bounding box center [210, 11] width 21 height 21
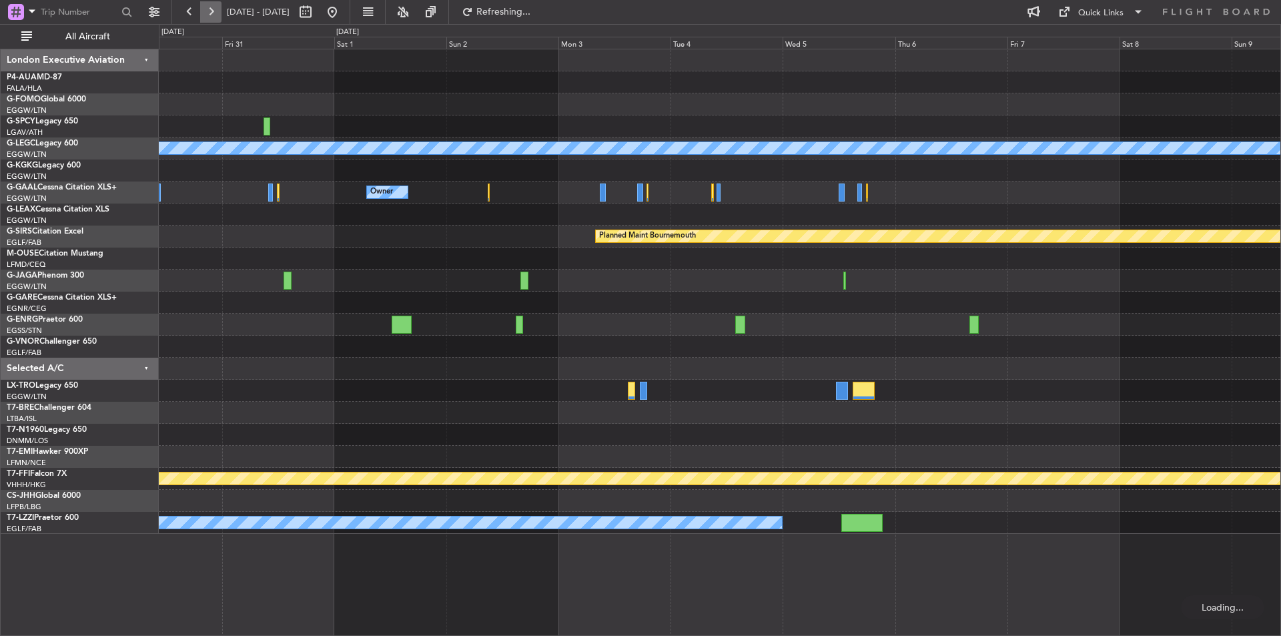
click at [208, 14] on button at bounding box center [210, 11] width 21 height 21
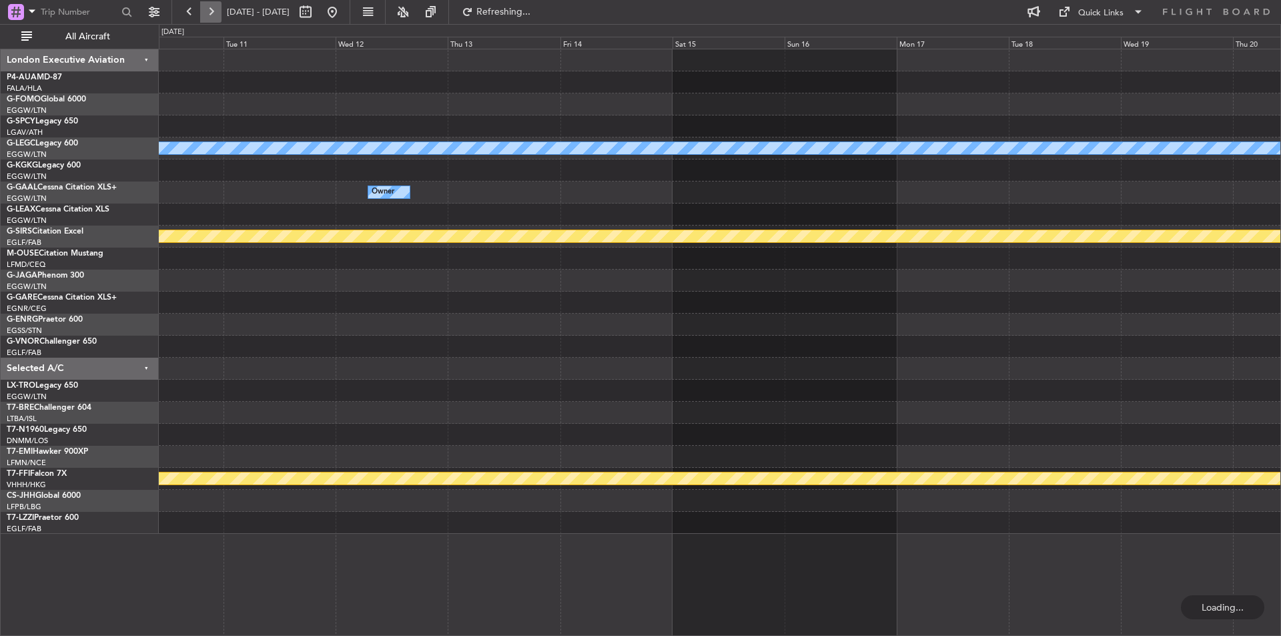
click at [208, 14] on button at bounding box center [210, 11] width 21 height 21
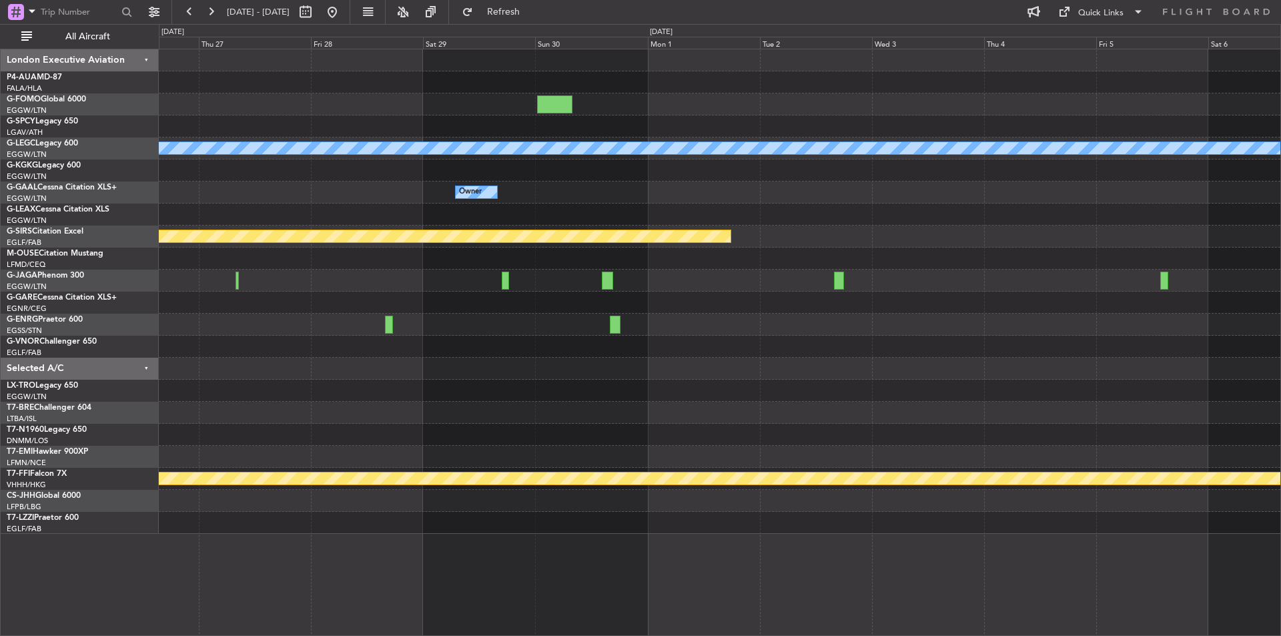
click at [337, 549] on div "A/C Unavailable London (Luton) Owner Planned Maint Bournemouth Planned Maint Ge…" at bounding box center [720, 342] width 1122 height 587
click at [215, 11] on button at bounding box center [210, 11] width 21 height 21
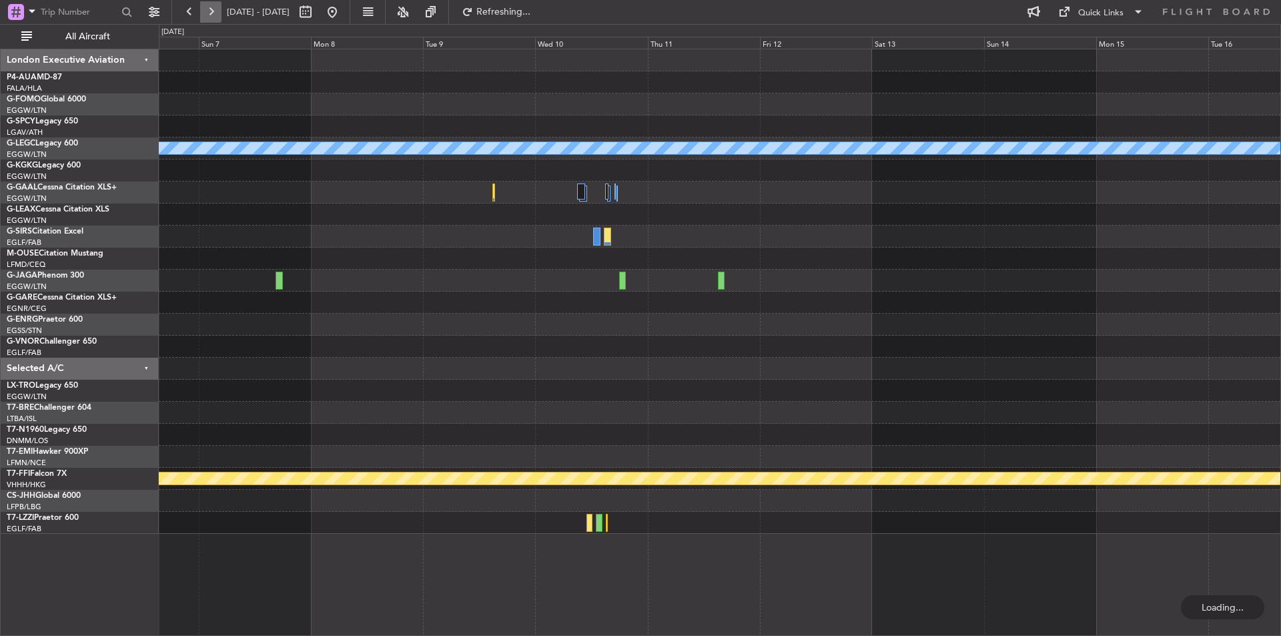
click at [215, 11] on button at bounding box center [210, 11] width 21 height 21
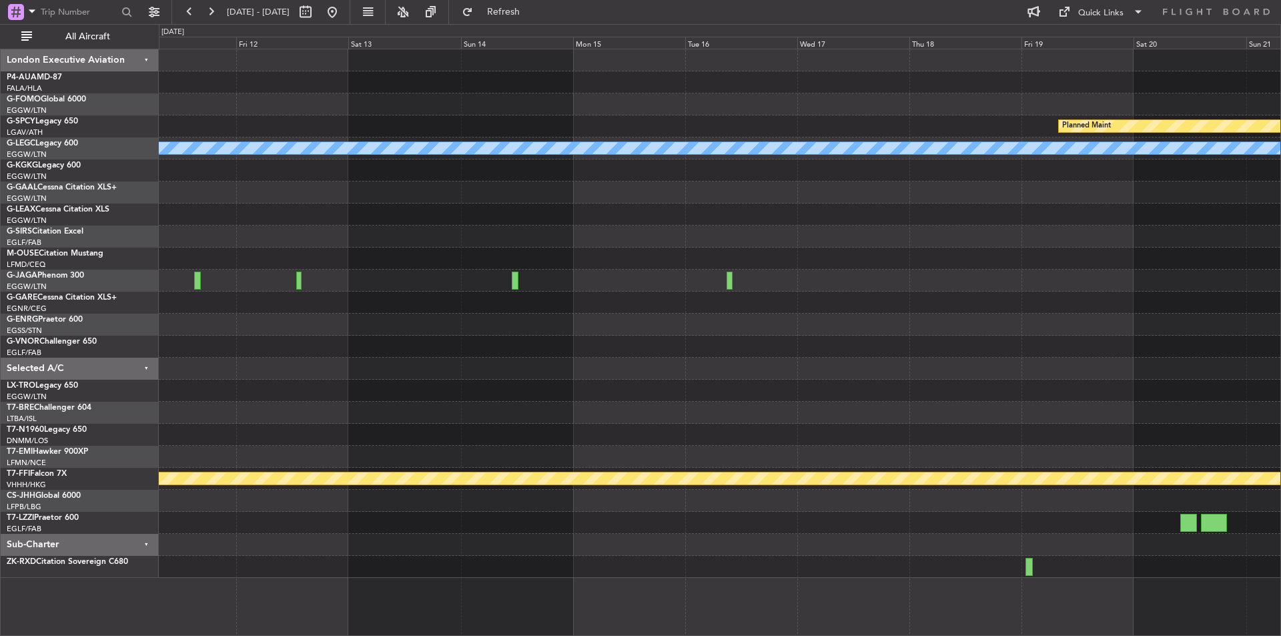
click at [1265, 370] on div "Planned Maint A/C Unavailable London (Luton) Planned Maint St Gallen (Altenrhei…" at bounding box center [719, 313] width 1121 height 528
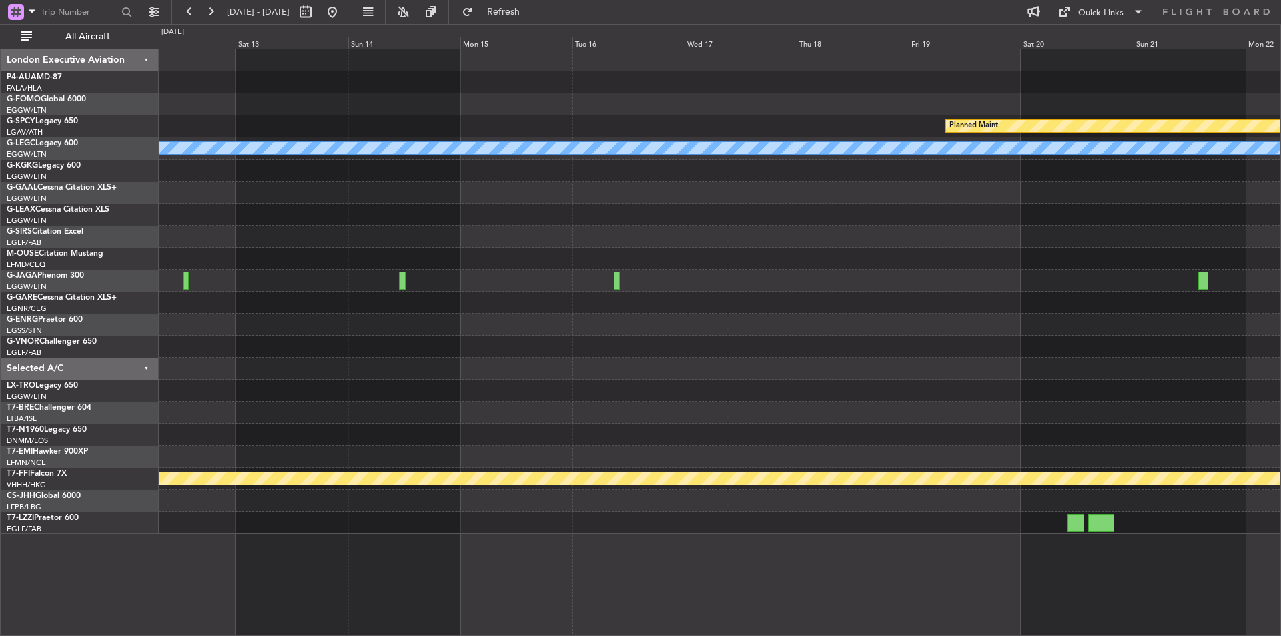
click at [440, 592] on div "Planned Maint A/C Unavailable London (Luton) Planned Maint St Gallen (Altenrhei…" at bounding box center [720, 342] width 1122 height 587
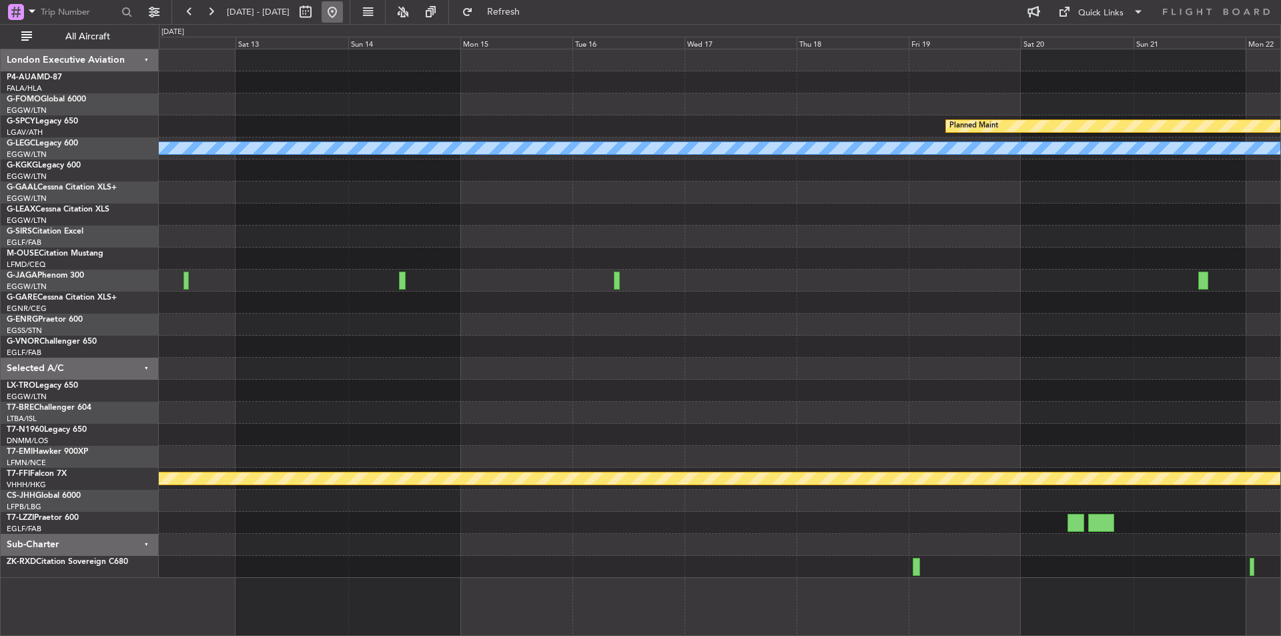
click at [343, 11] on button at bounding box center [331, 11] width 21 height 21
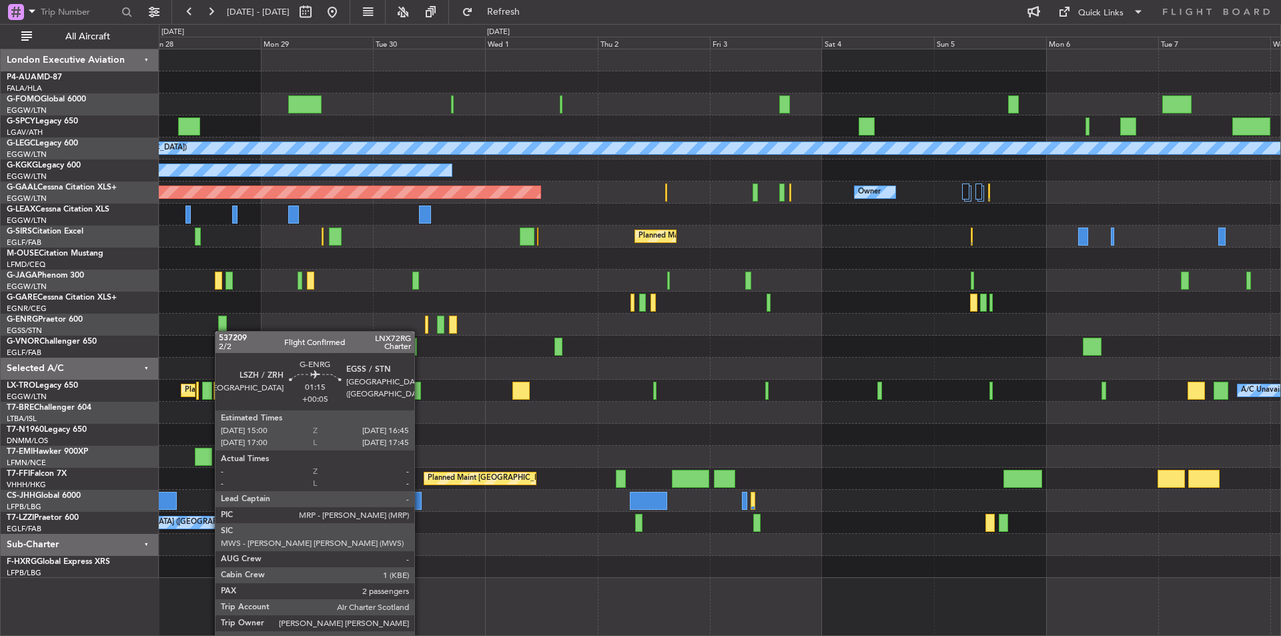
click at [221, 331] on div "A/C Unavailable London (Luton) A/C Unavailable Istanbul (Ataturk) Planned Maint…" at bounding box center [719, 313] width 1121 height 528
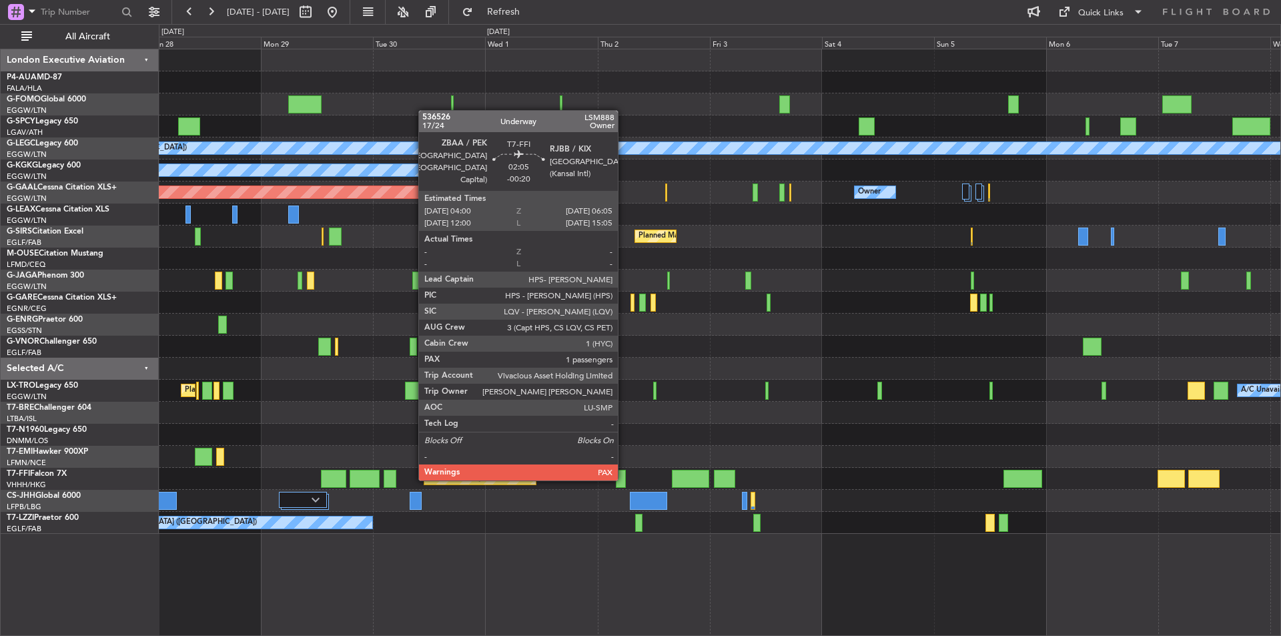
click at [624, 478] on div at bounding box center [621, 479] width 10 height 18
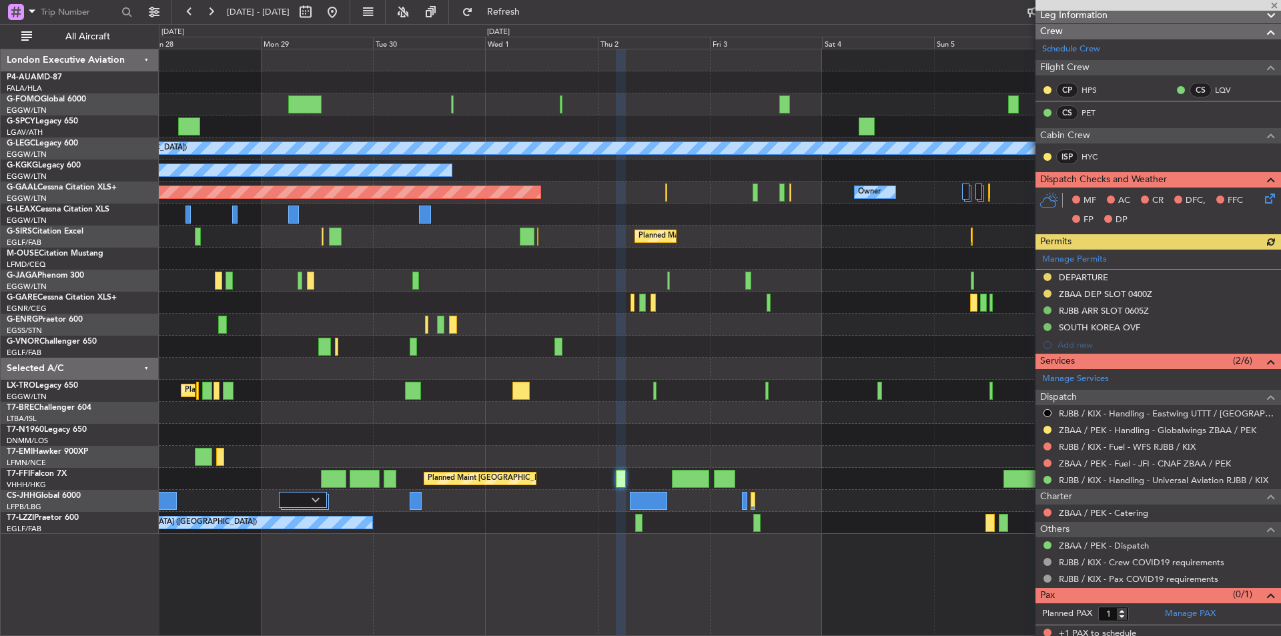
scroll to position [194, 0]
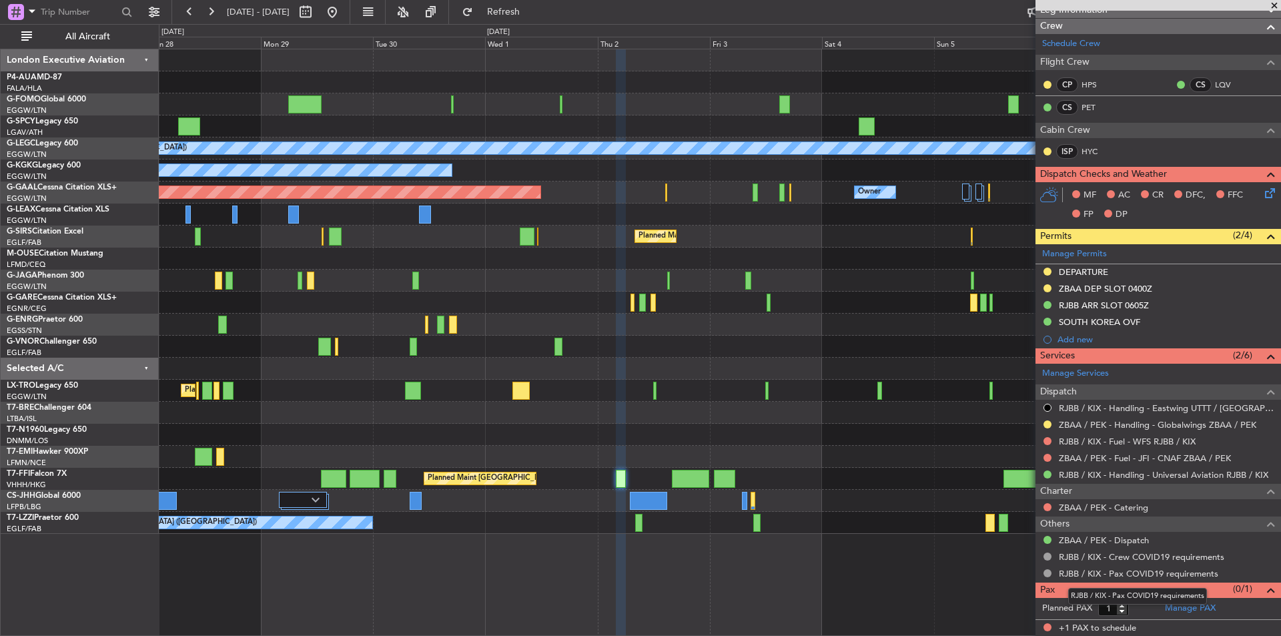
click at [1174, 607] on mat-tooltip-component "RJBB / KIX - Pax COVID19 requirements" at bounding box center [1136, 595] width 157 height 35
click at [1184, 612] on link "Manage PAX" at bounding box center [1190, 608] width 51 height 13
click at [1273, 4] on span at bounding box center [1273, 6] width 13 height 12
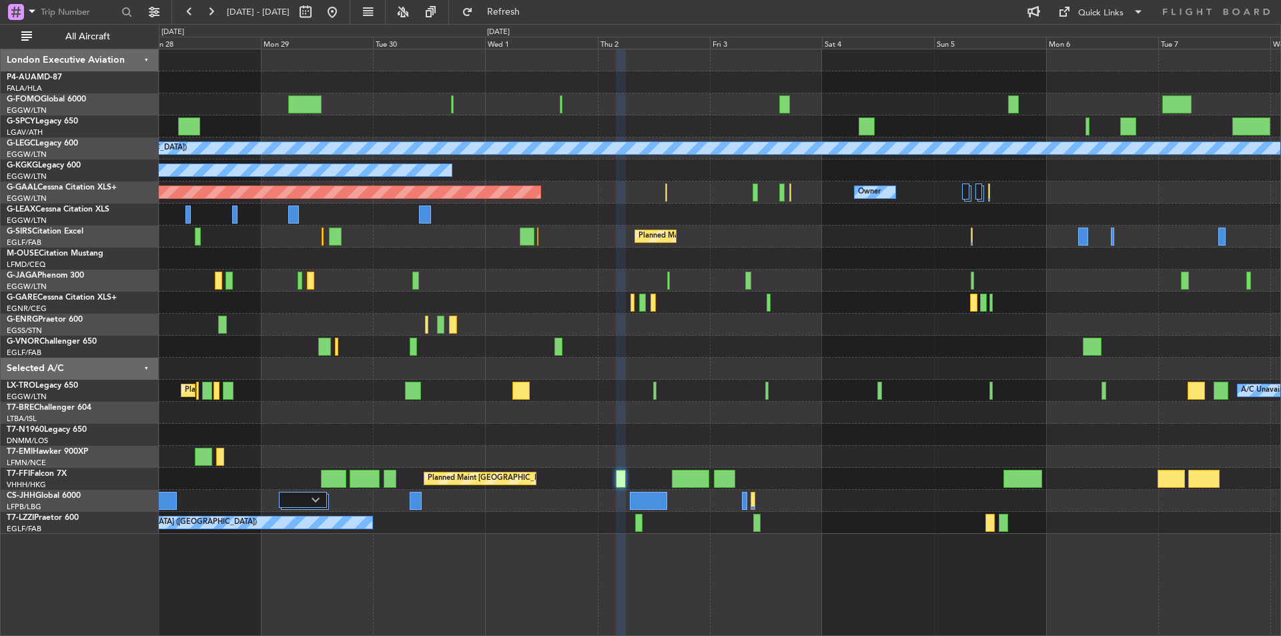
type input "0"
click at [343, 8] on button at bounding box center [331, 11] width 21 height 21
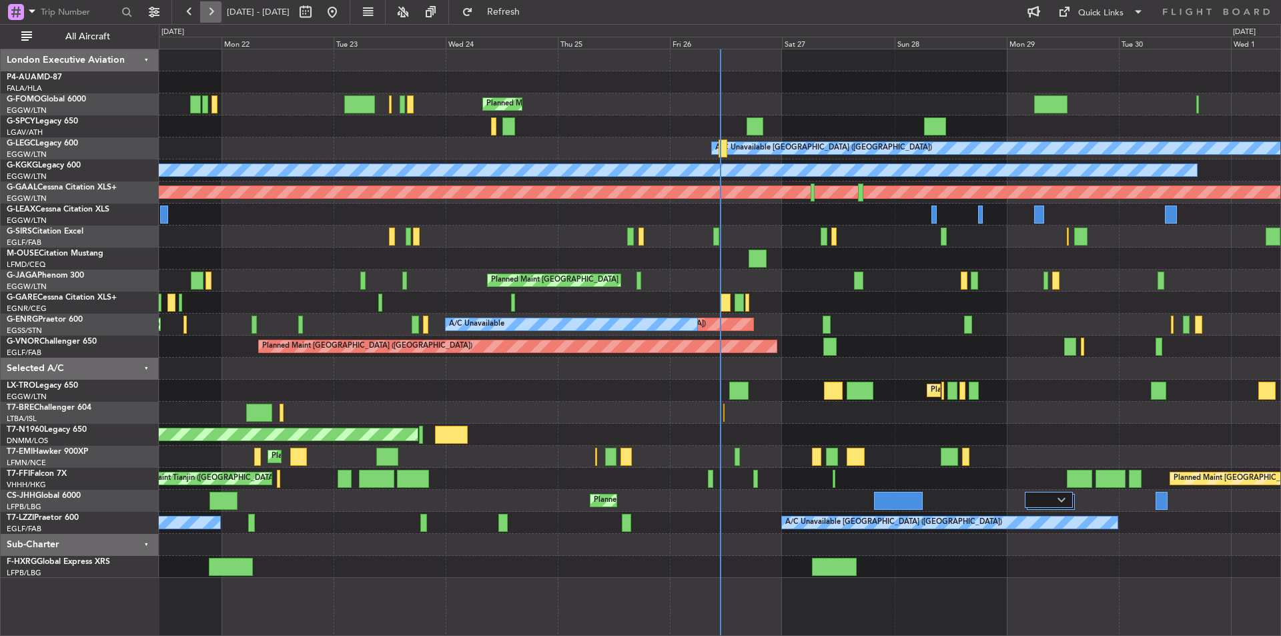
click at [217, 9] on button at bounding box center [210, 11] width 21 height 21
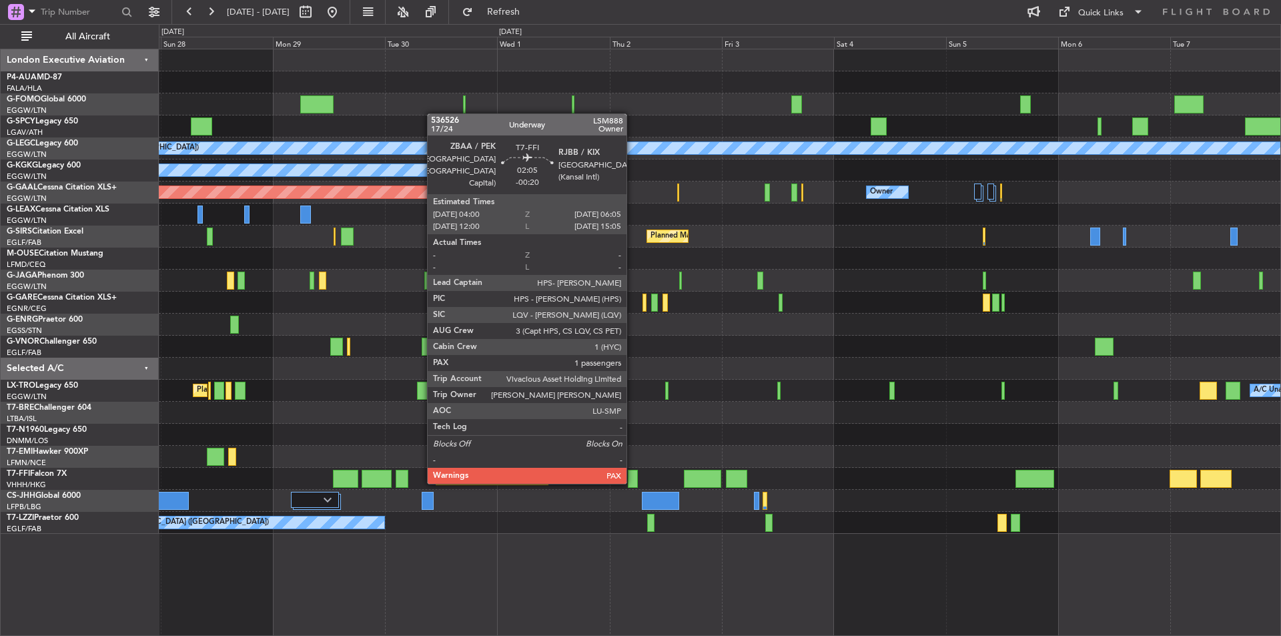
click at [632, 481] on div at bounding box center [633, 479] width 10 height 18
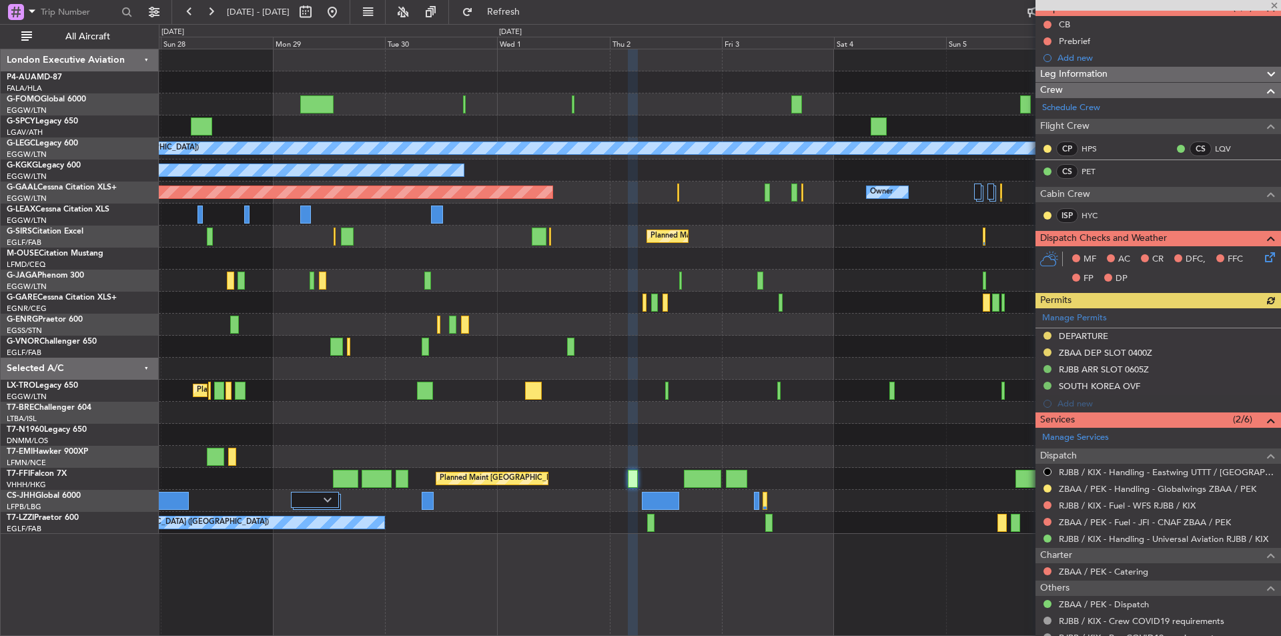
scroll to position [194, 0]
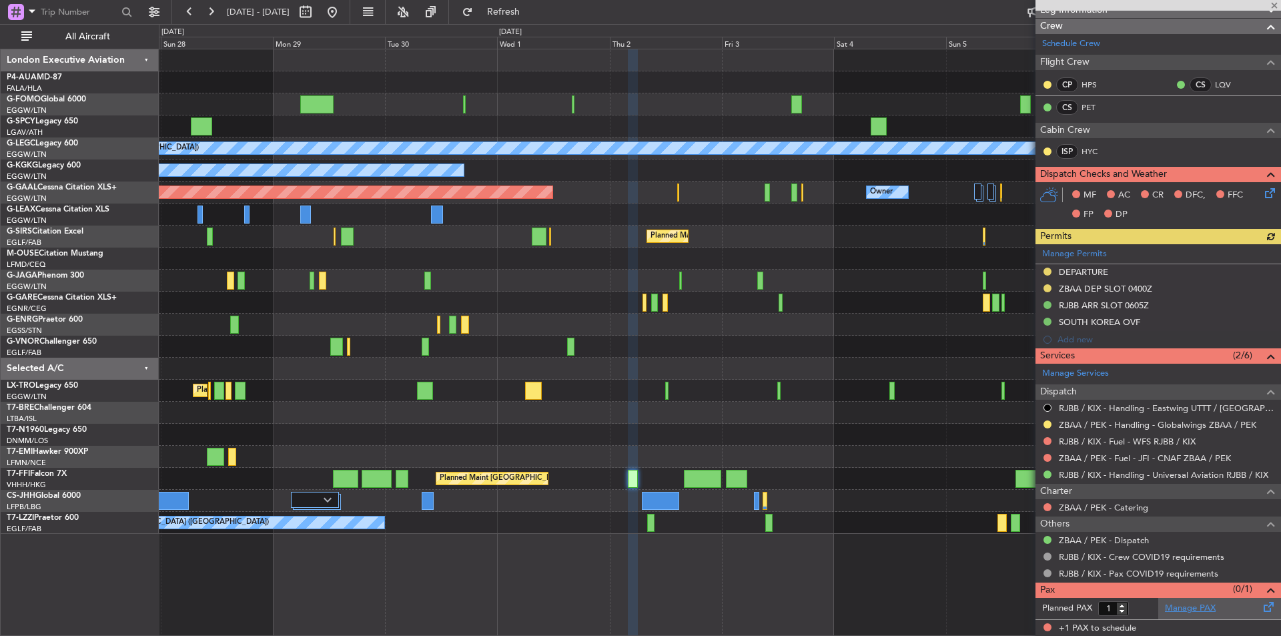
click at [1165, 606] on link "Manage PAX" at bounding box center [1190, 608] width 51 height 13
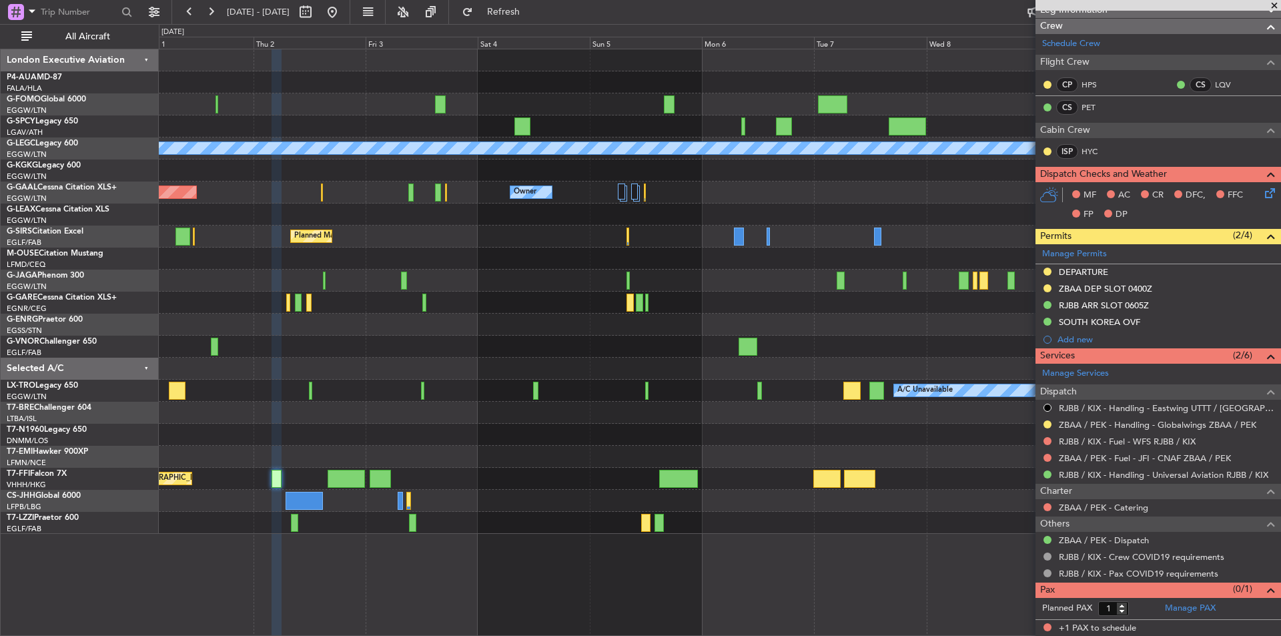
click at [434, 465] on div "A/C Unavailable London (Luton) A/C Unavailable Istanbul (Ataturk) Planned Maint…" at bounding box center [719, 291] width 1121 height 484
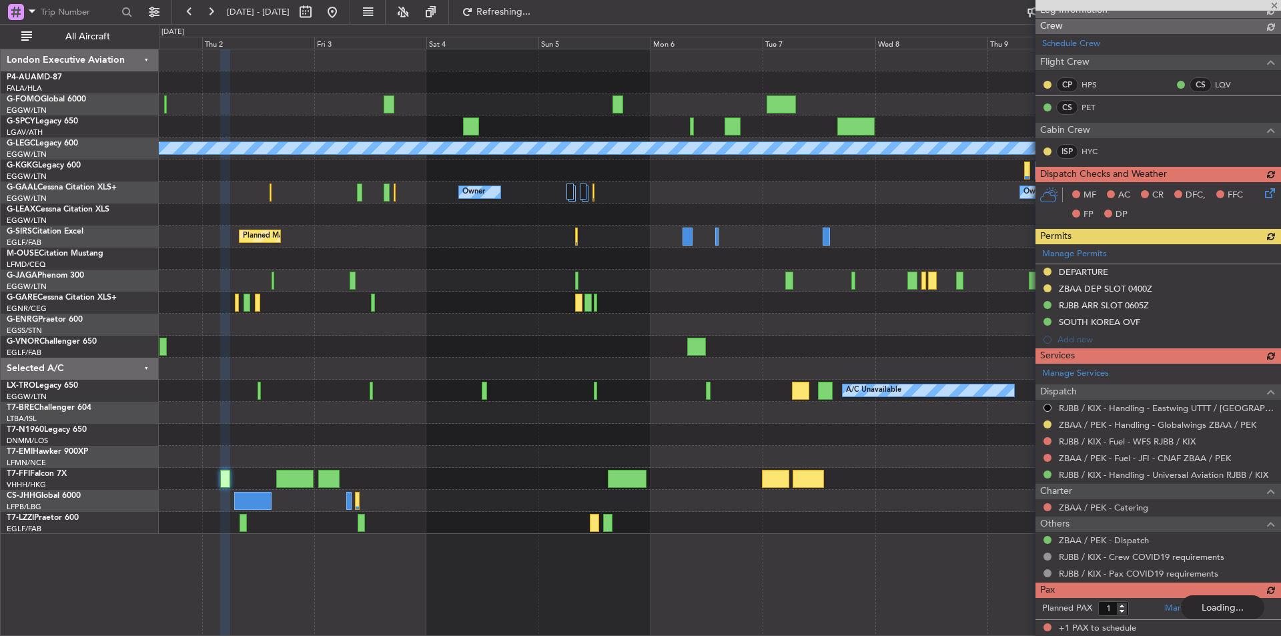
type input "2"
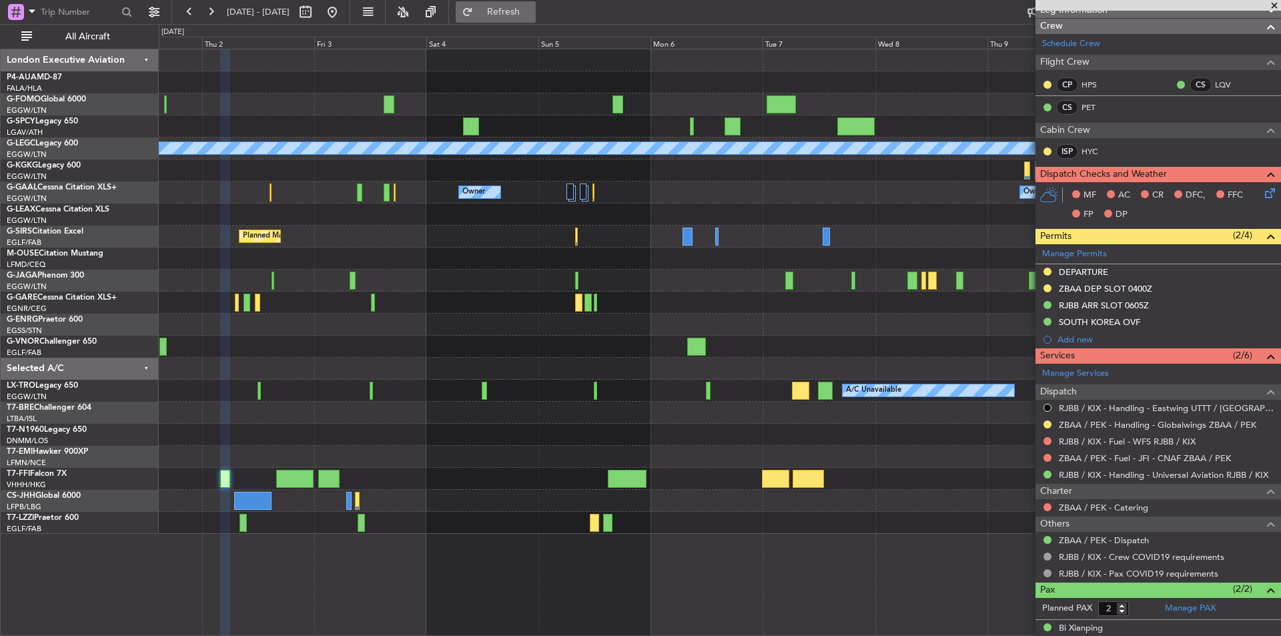
click at [509, 10] on button "Refresh" at bounding box center [496, 11] width 80 height 21
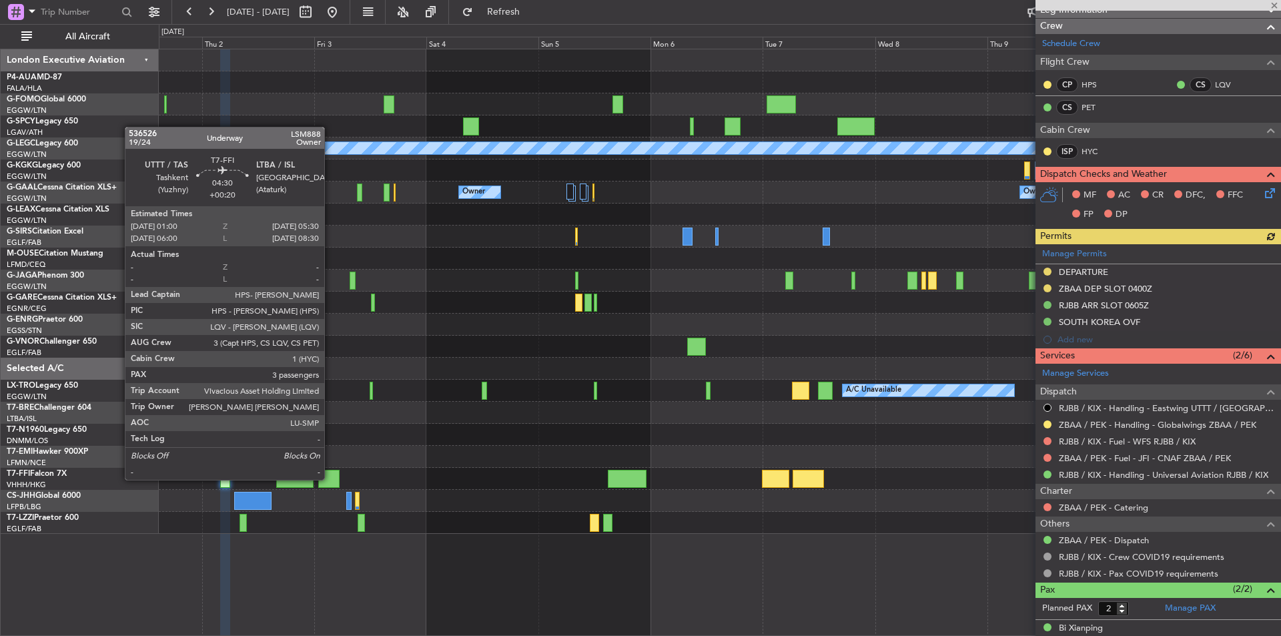
click at [330, 478] on div at bounding box center [328, 479] width 21 height 18
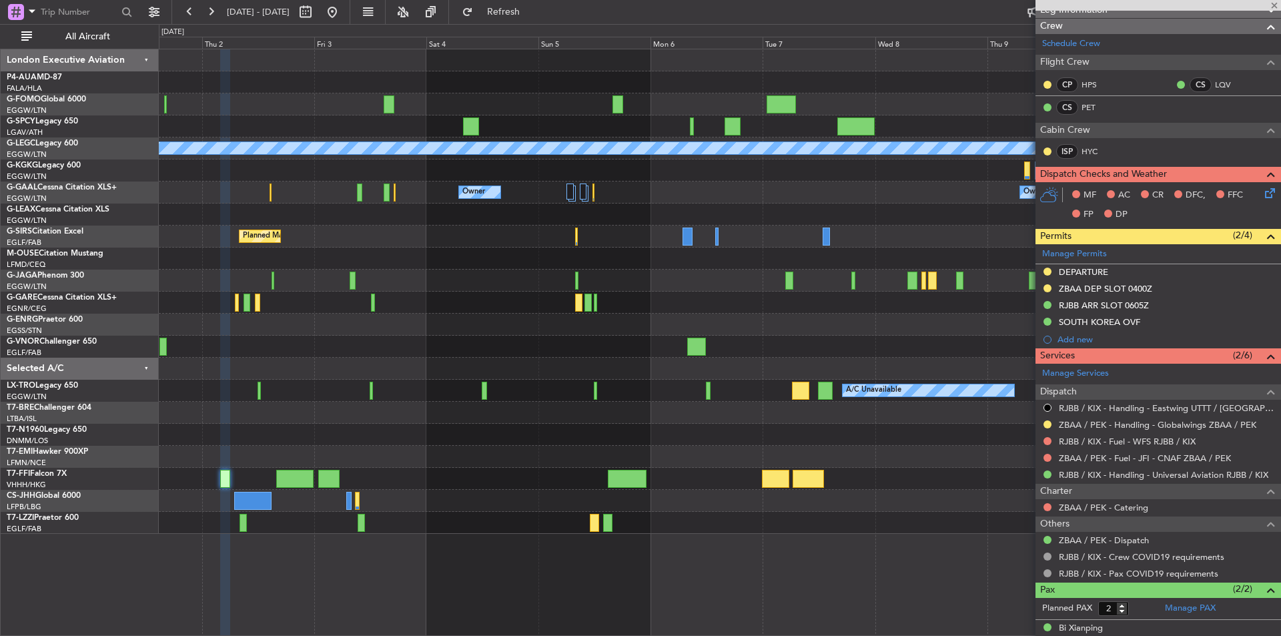
type input "+00:20"
type input "3"
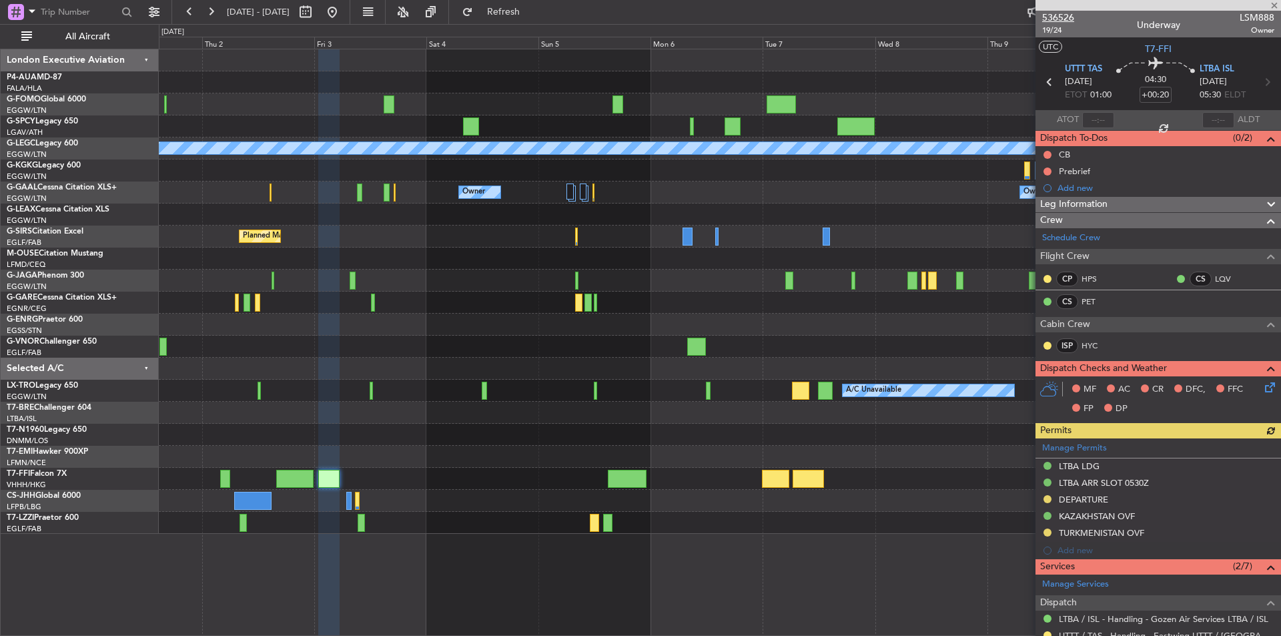
click at [1056, 17] on span "536526" at bounding box center [1058, 18] width 32 height 14
click at [526, 9] on span "Refresh" at bounding box center [504, 11] width 56 height 9
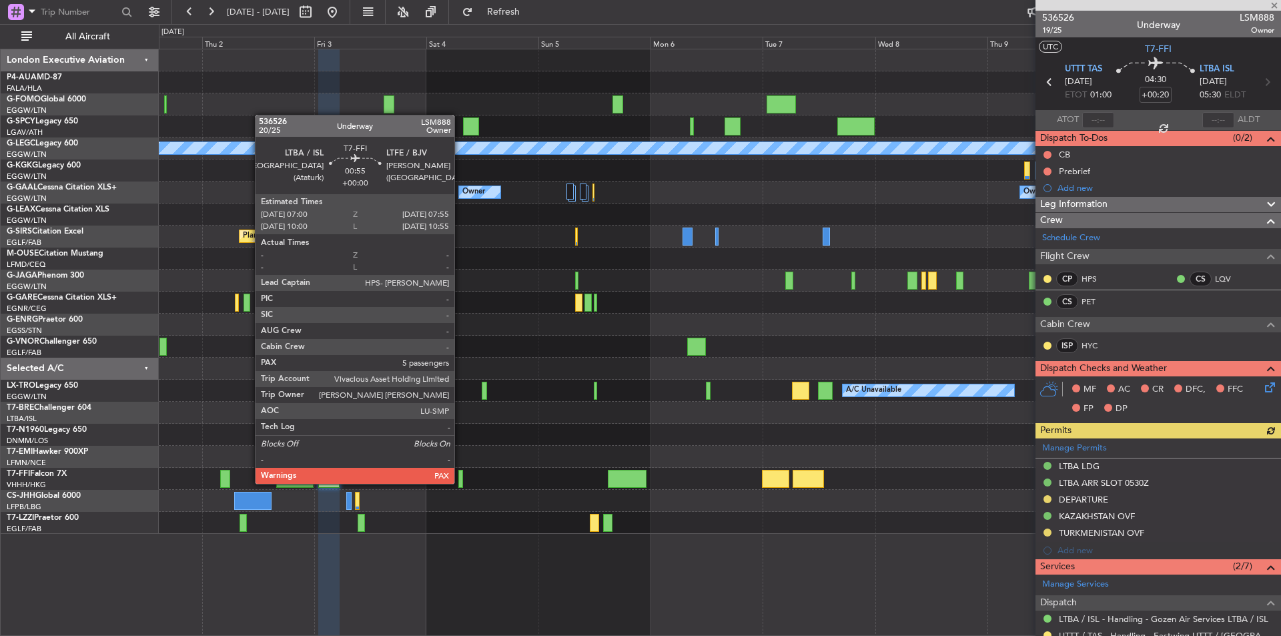
click at [460, 482] on div at bounding box center [460, 479] width 5 height 18
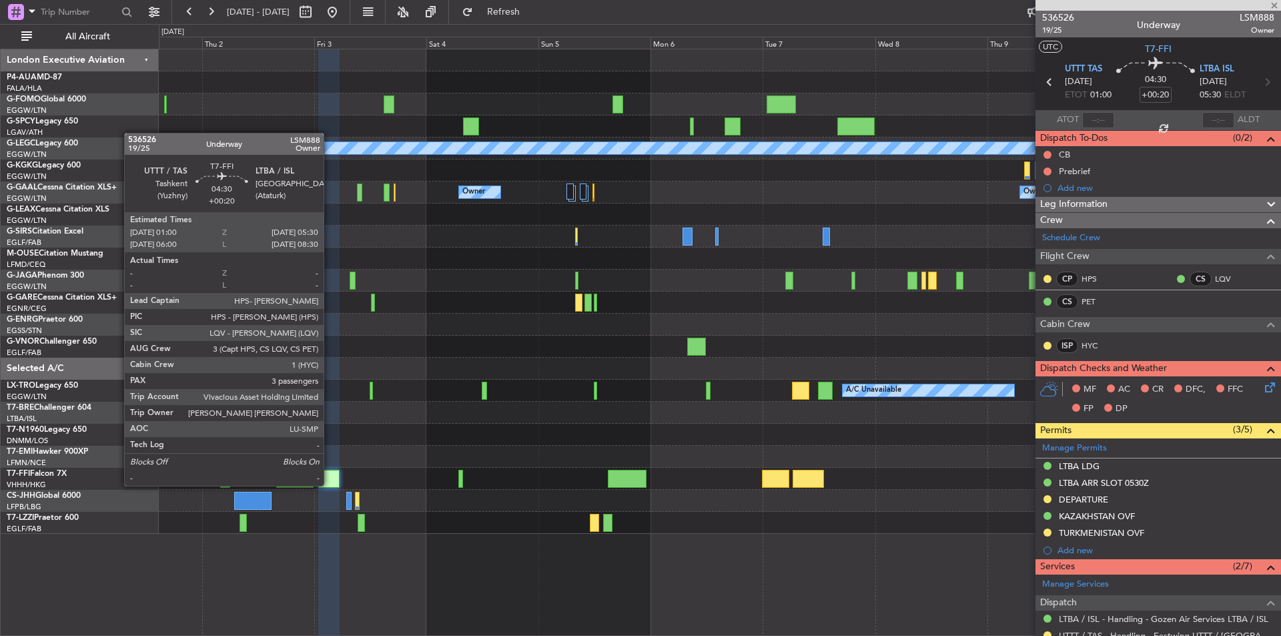
type input "5"
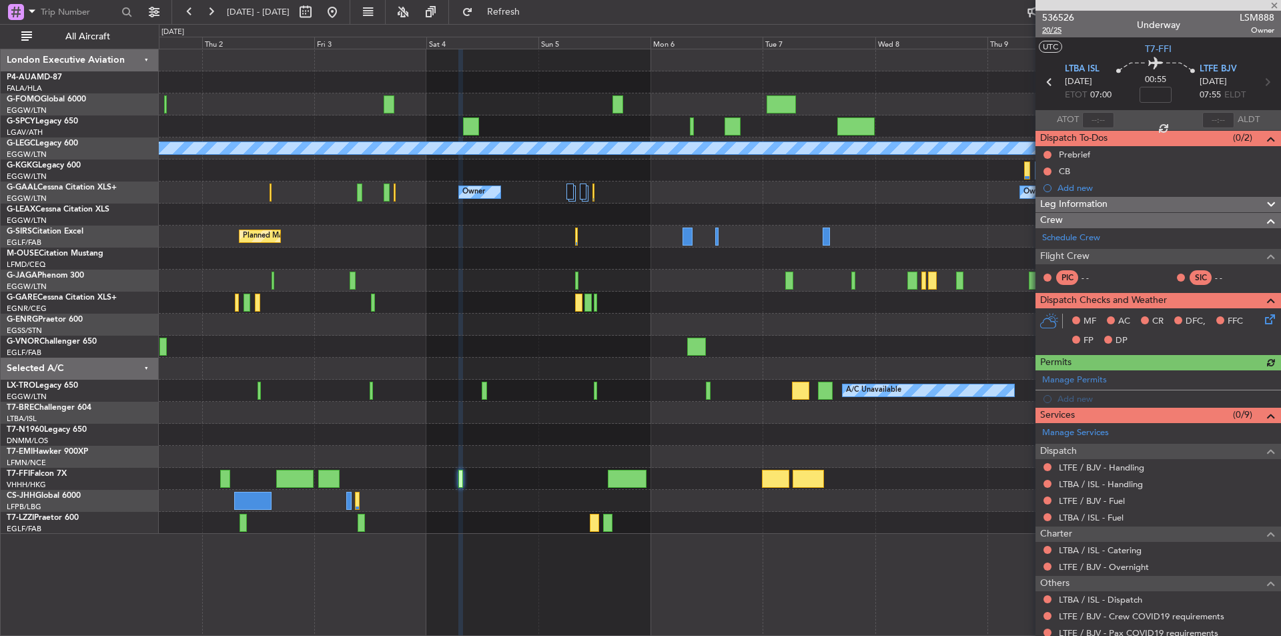
click at [1050, 26] on span "20/25" at bounding box center [1058, 30] width 32 height 11
click at [513, 3] on button "Refresh" at bounding box center [496, 11] width 80 height 21
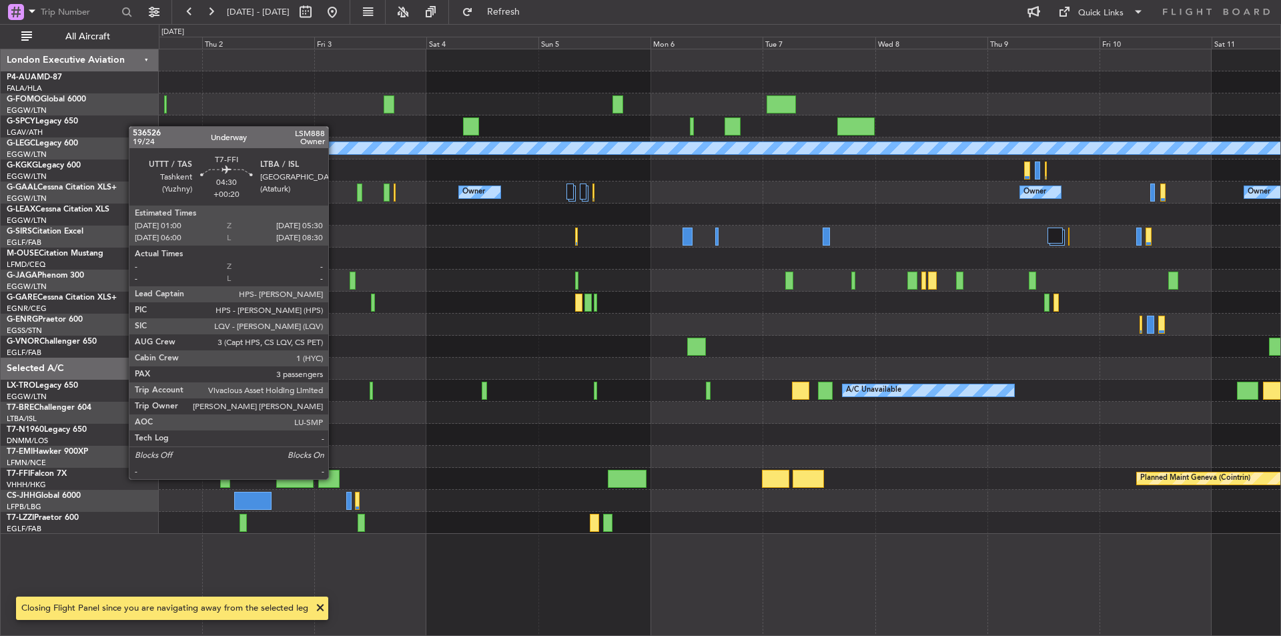
click at [334, 478] on div at bounding box center [328, 479] width 21 height 18
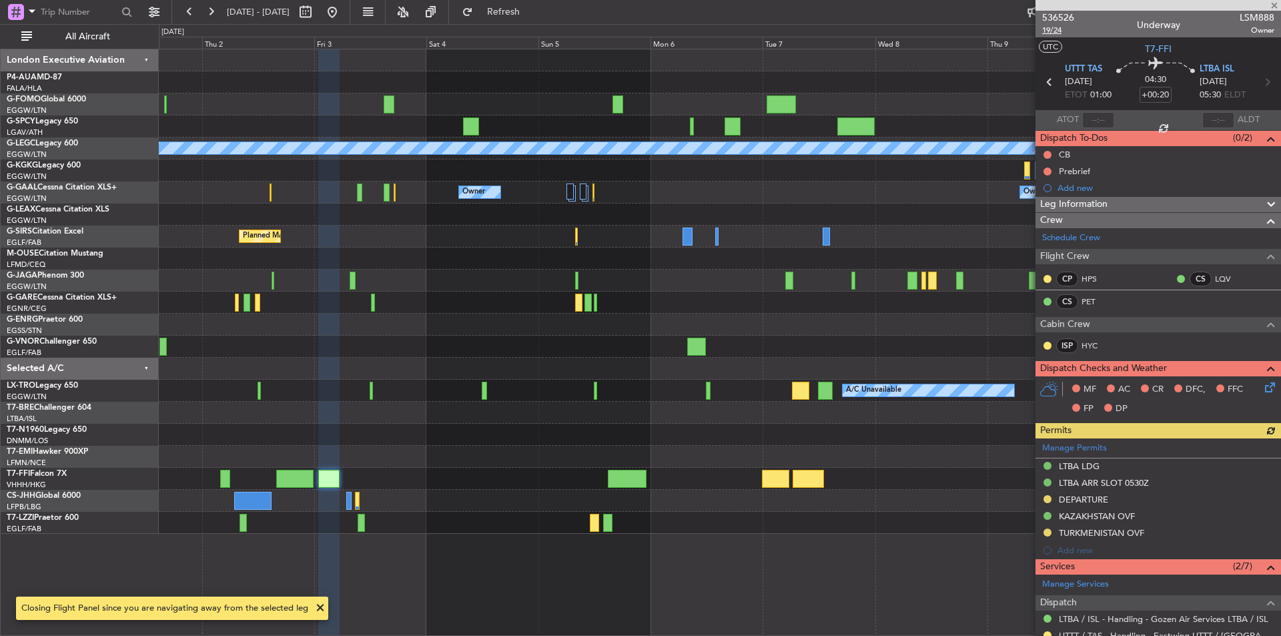
click at [1051, 33] on span "19/24" at bounding box center [1058, 30] width 32 height 11
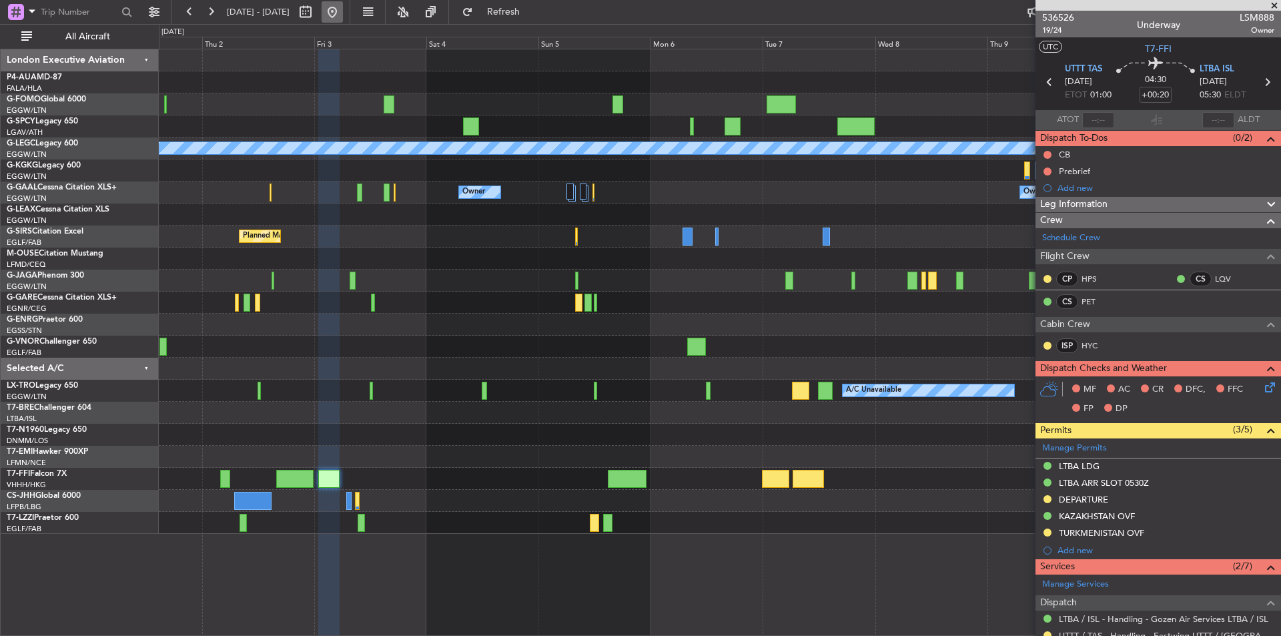
click at [343, 6] on button at bounding box center [331, 11] width 21 height 21
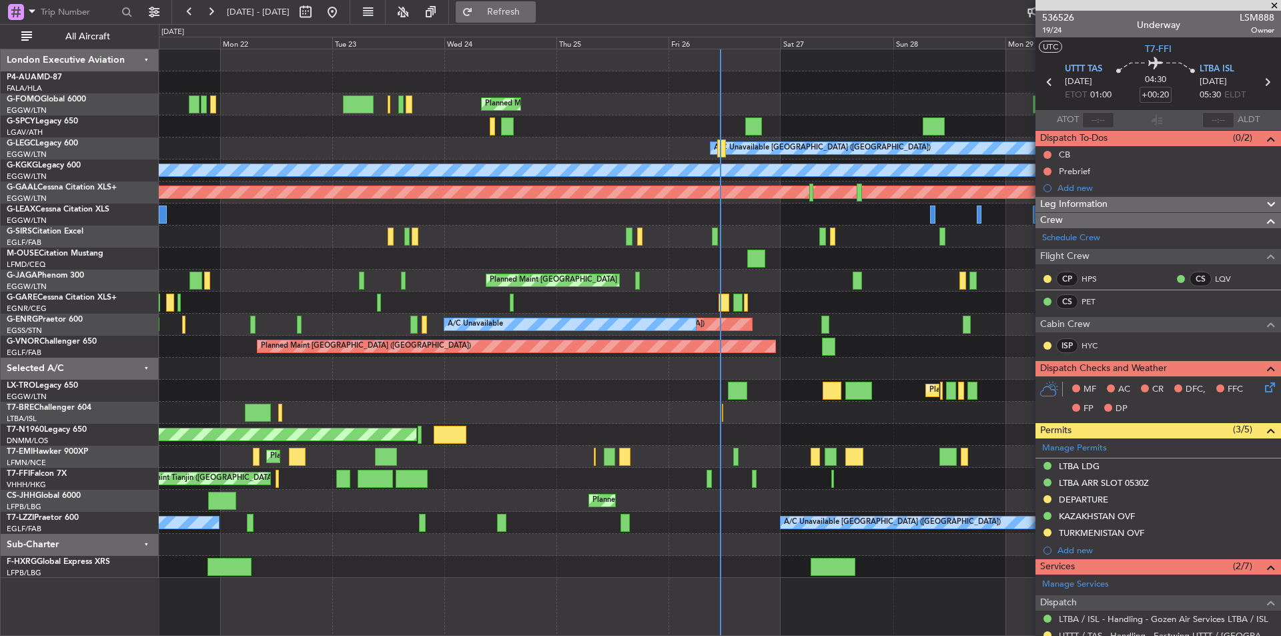
click at [503, 17] on button "Refresh" at bounding box center [496, 11] width 80 height 21
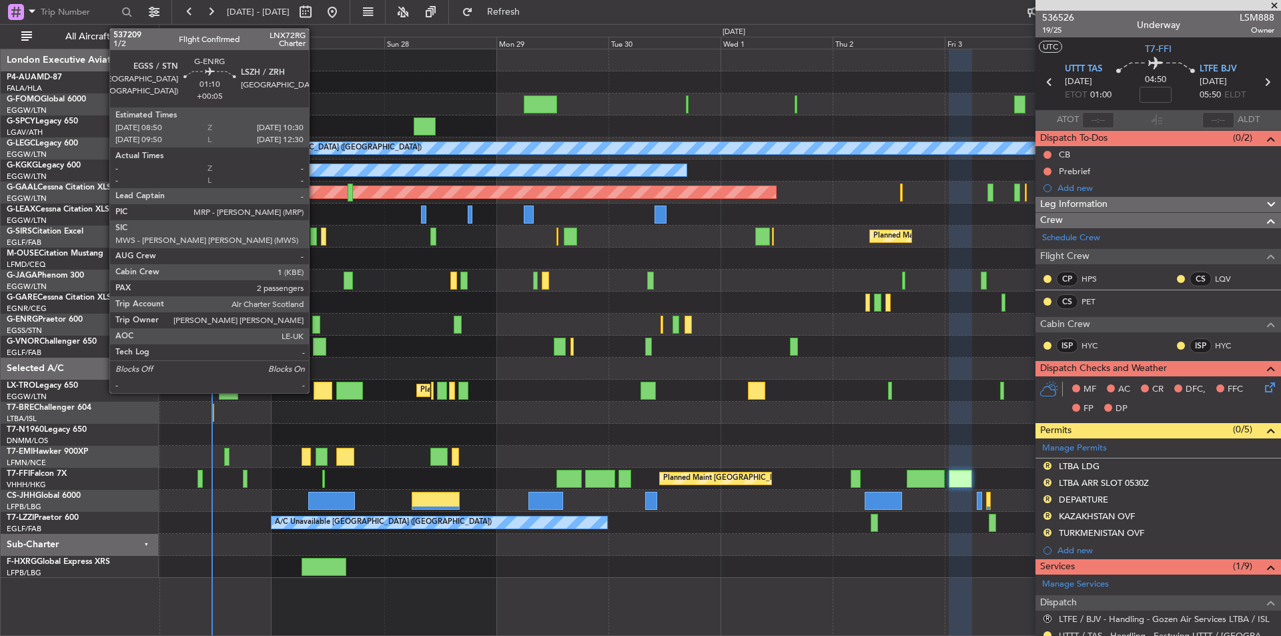
click at [315, 326] on div at bounding box center [316, 324] width 8 height 18
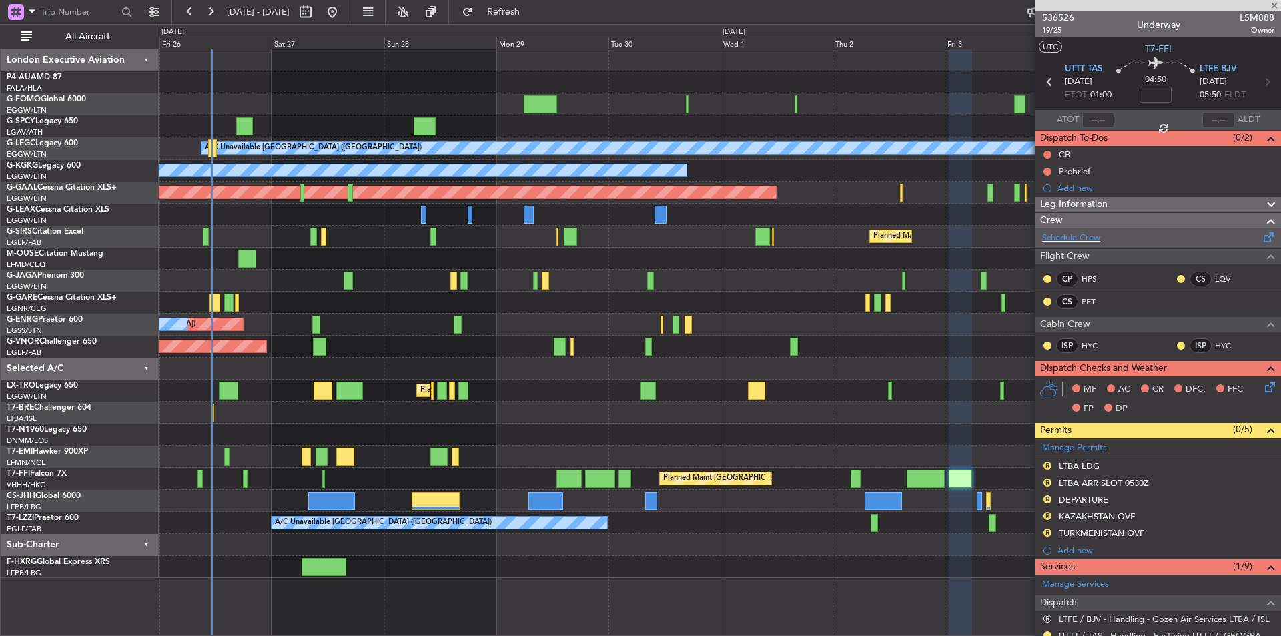
type input "+00:05"
type input "2"
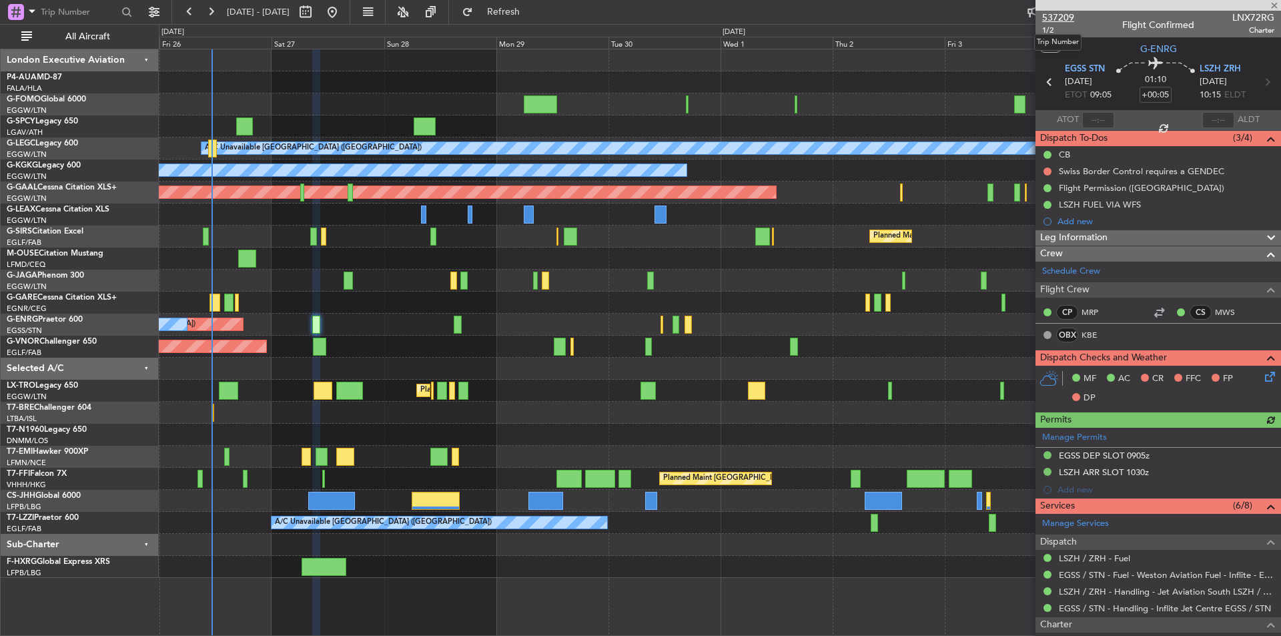
click at [1068, 21] on span "537209" at bounding box center [1058, 18] width 32 height 14
click at [343, 10] on button at bounding box center [331, 11] width 21 height 21
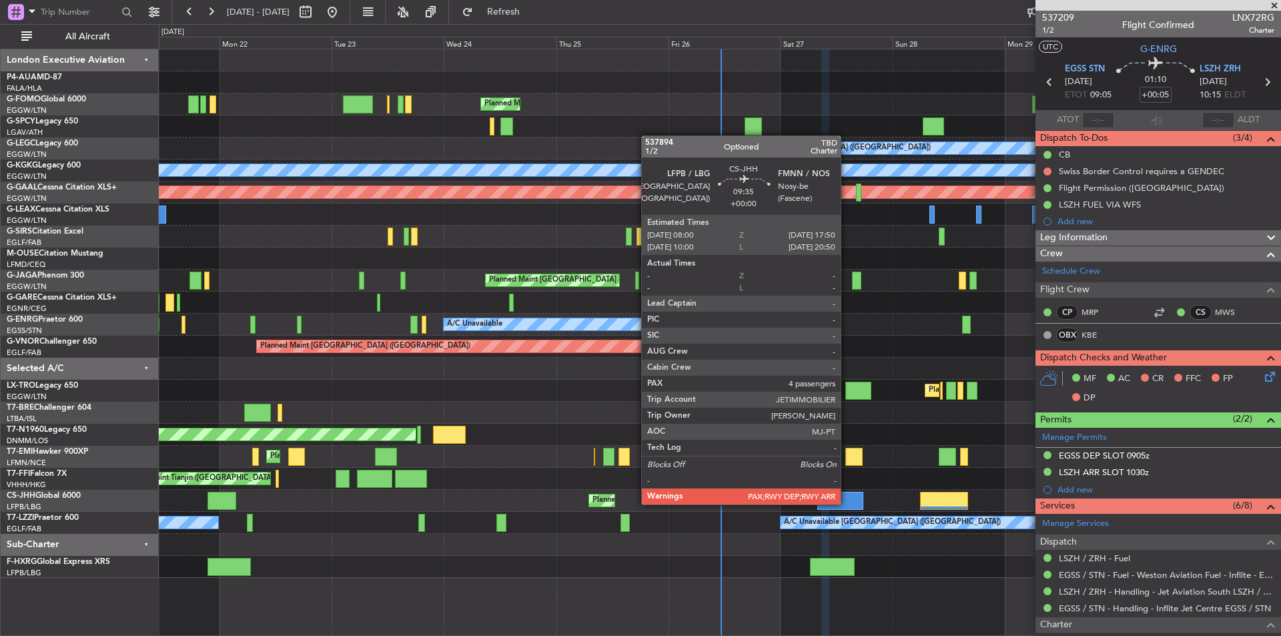
click at [846, 503] on div at bounding box center [840, 501] width 46 height 18
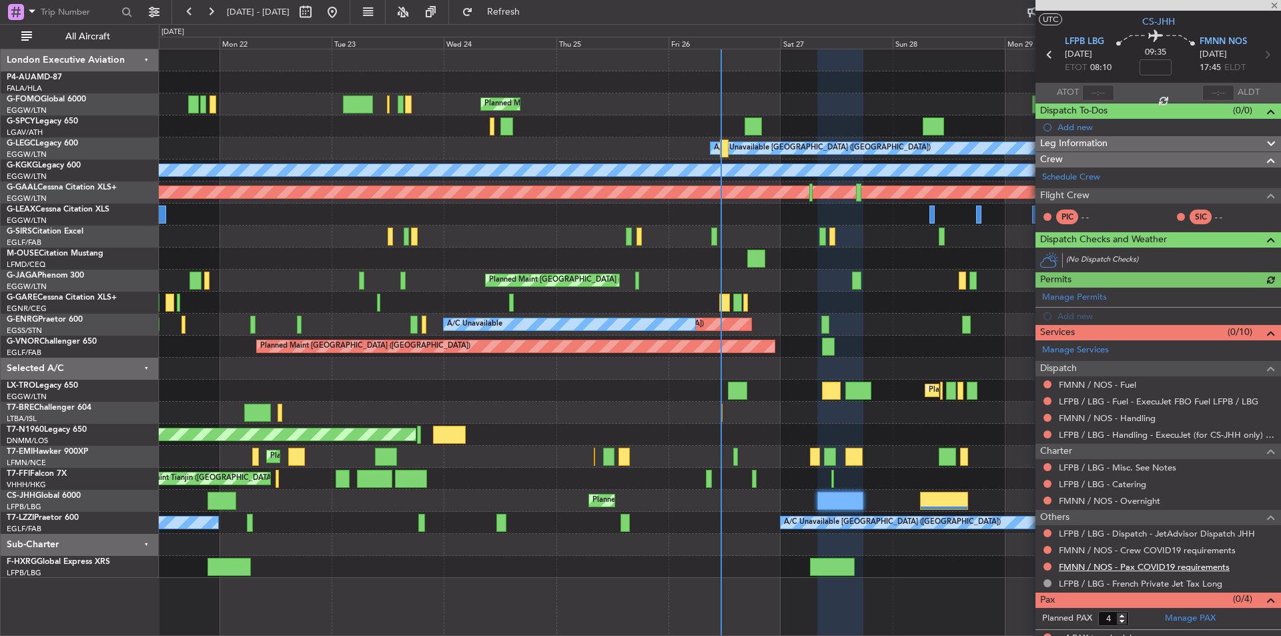
scroll to position [37, 0]
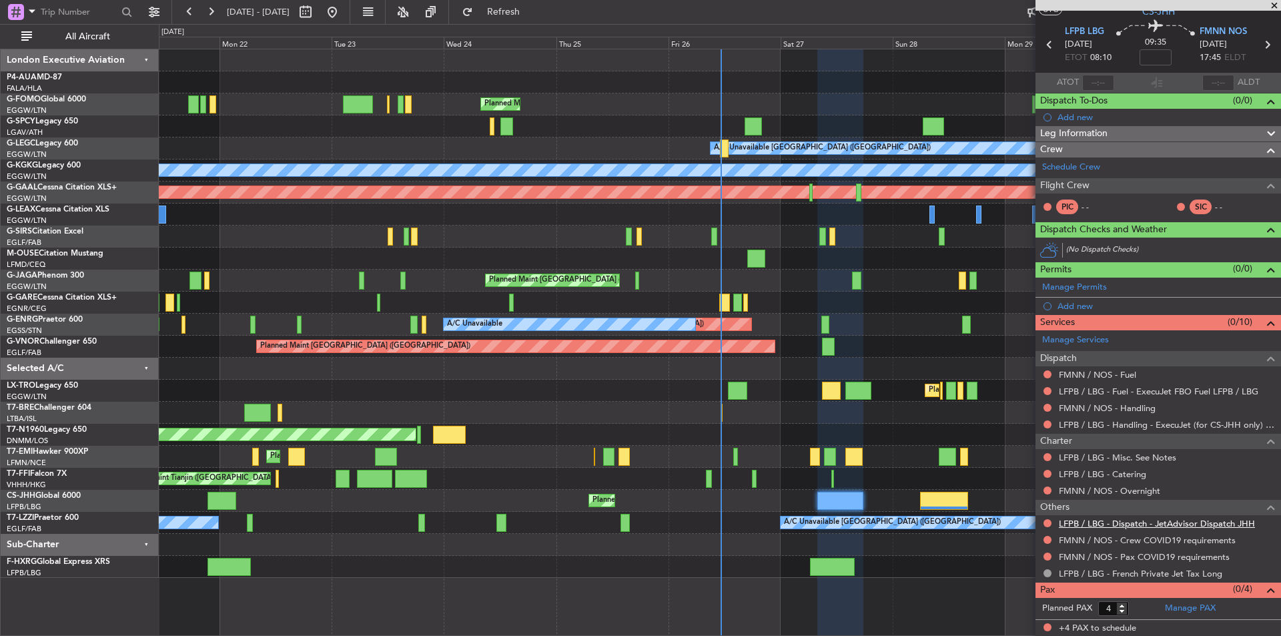
click at [1118, 522] on link "LFPB / LBG - Dispatch - JetAdvisor Dispatch JHH" at bounding box center [1156, 523] width 196 height 11
drag, startPoint x: 1277, startPoint y: 3, endPoint x: 1251, endPoint y: 0, distance: 25.6
click at [1277, 3] on span at bounding box center [1273, 6] width 13 height 12
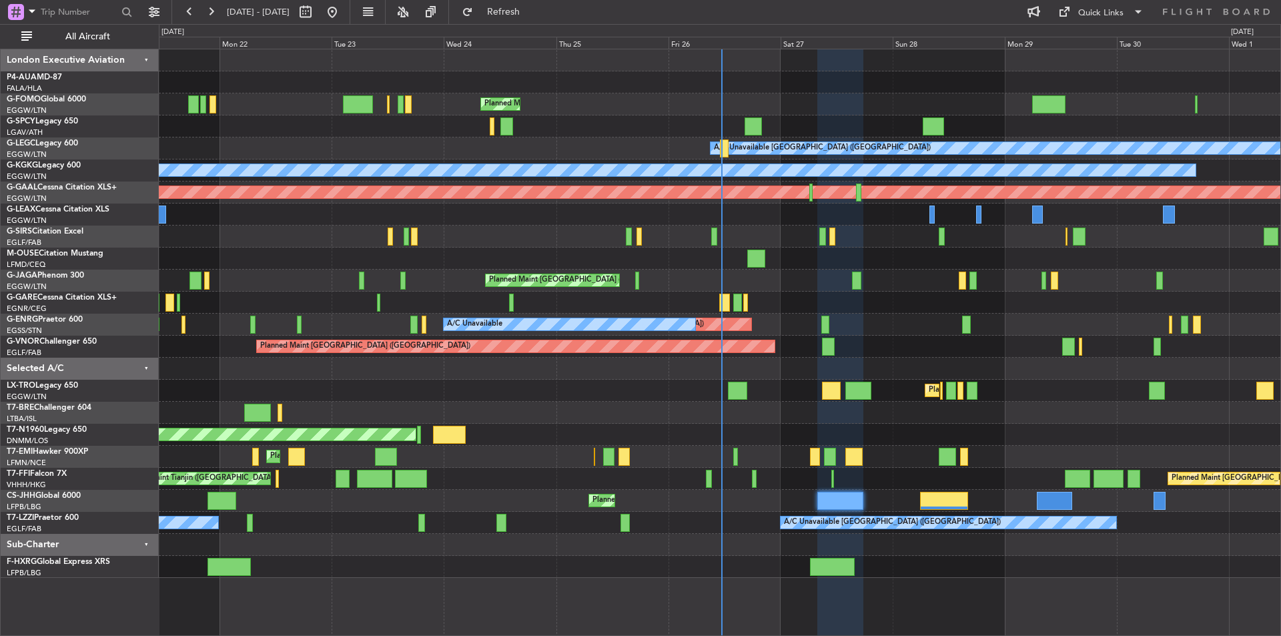
type input "0"
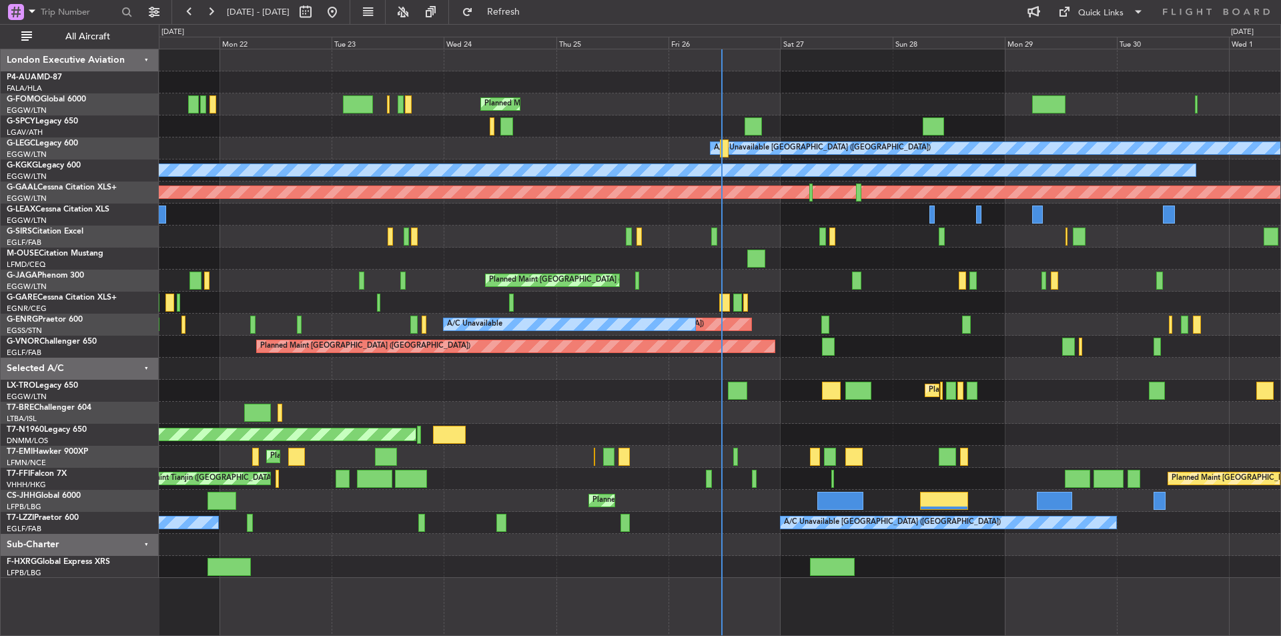
scroll to position [0, 0]
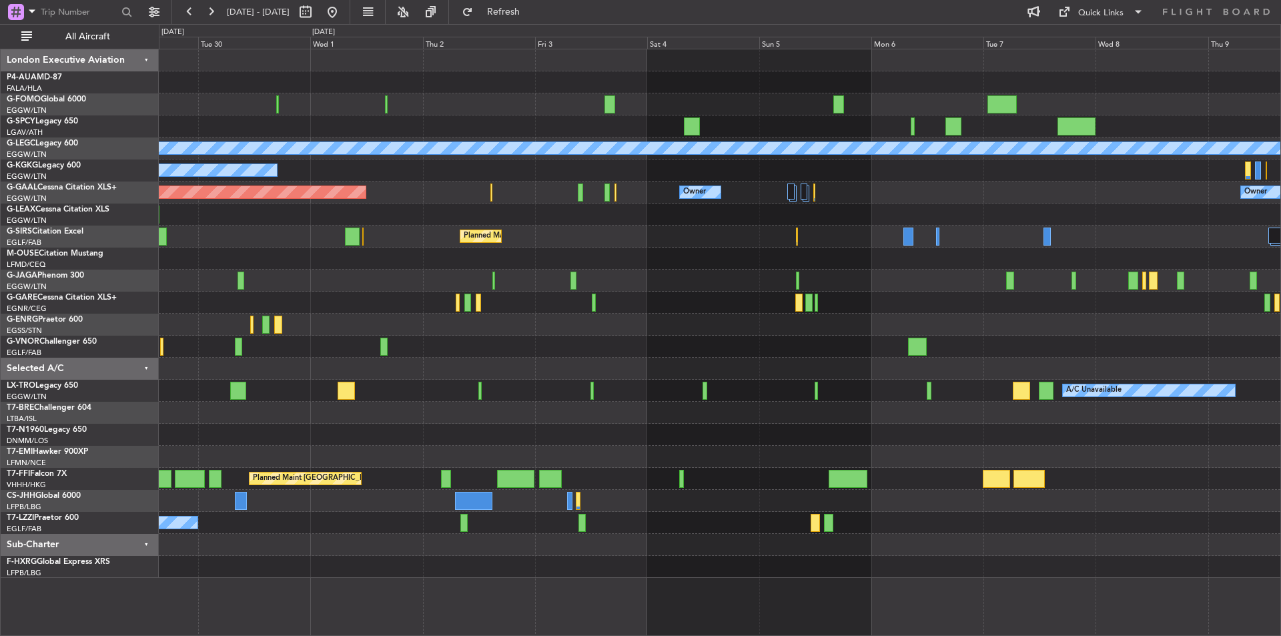
click at [207, 306] on div "A/C Unavailable London (Luton) A/C Unavailable Istanbul (Ataturk) Planned Maint…" at bounding box center [719, 313] width 1121 height 528
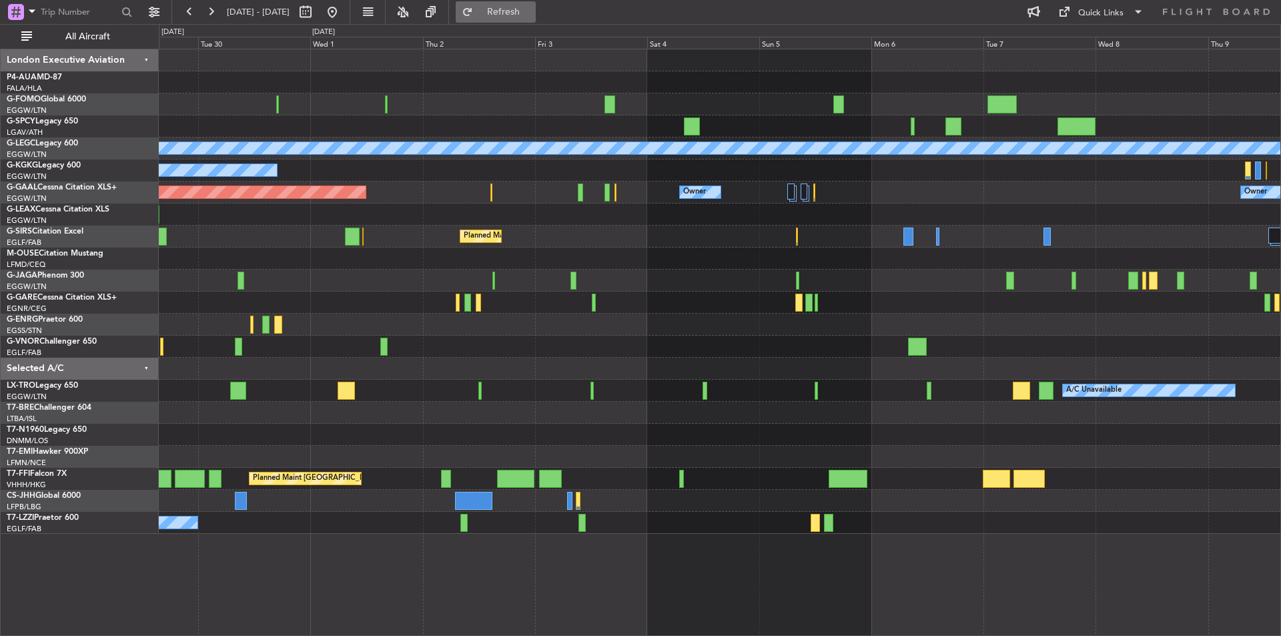
click at [528, 2] on button "Refresh" at bounding box center [496, 11] width 80 height 21
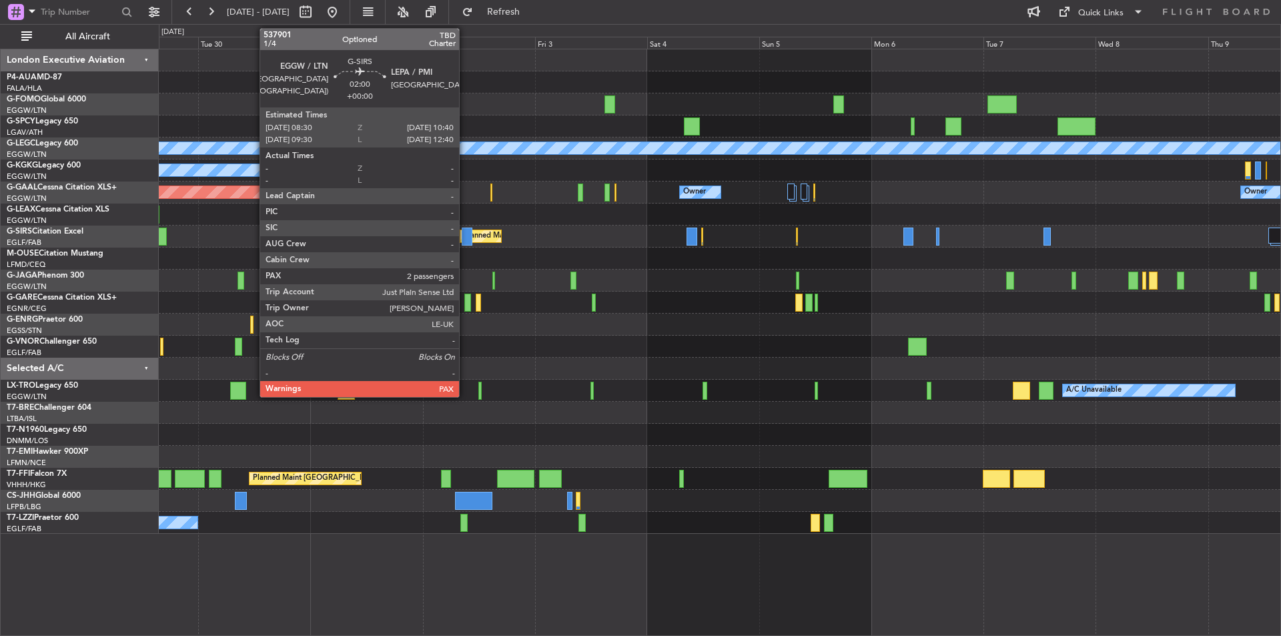
click at [465, 237] on div at bounding box center [467, 236] width 11 height 18
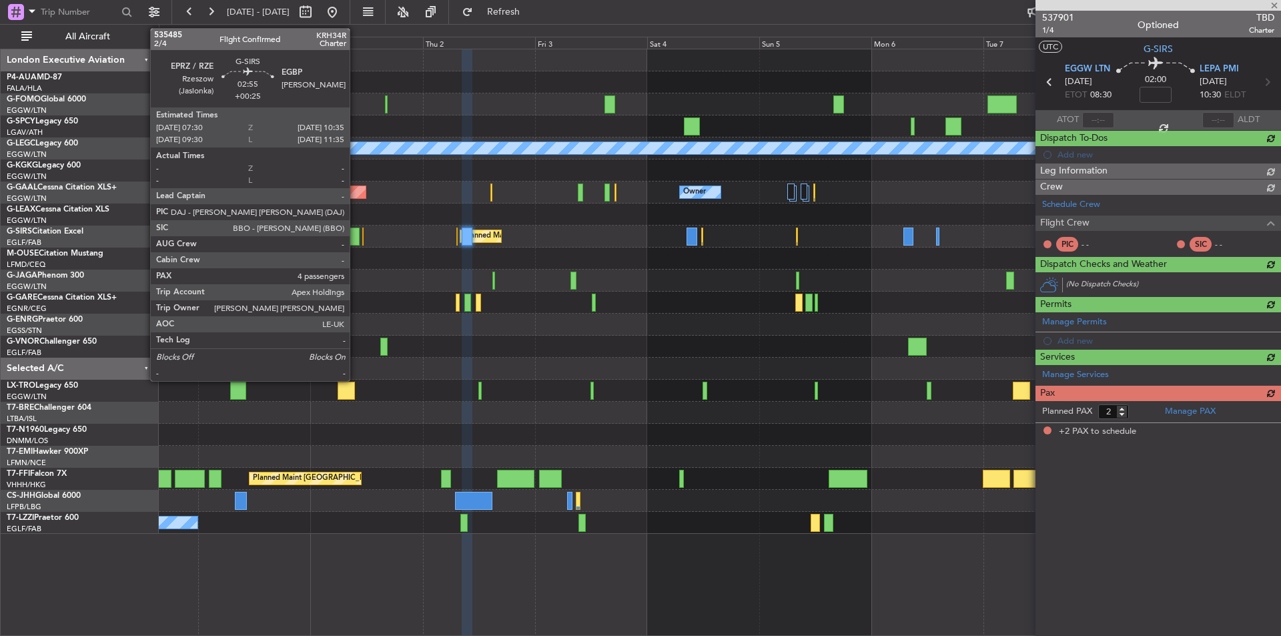
click at [355, 239] on div at bounding box center [352, 236] width 15 height 18
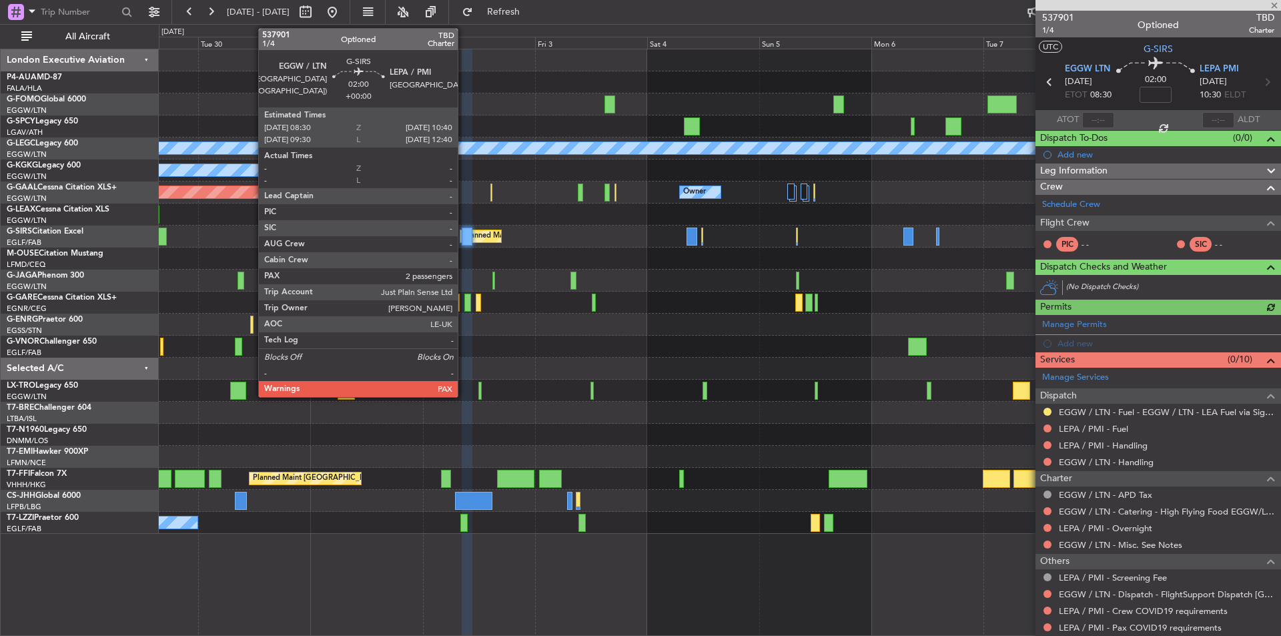
type input "+00:25"
type input "4"
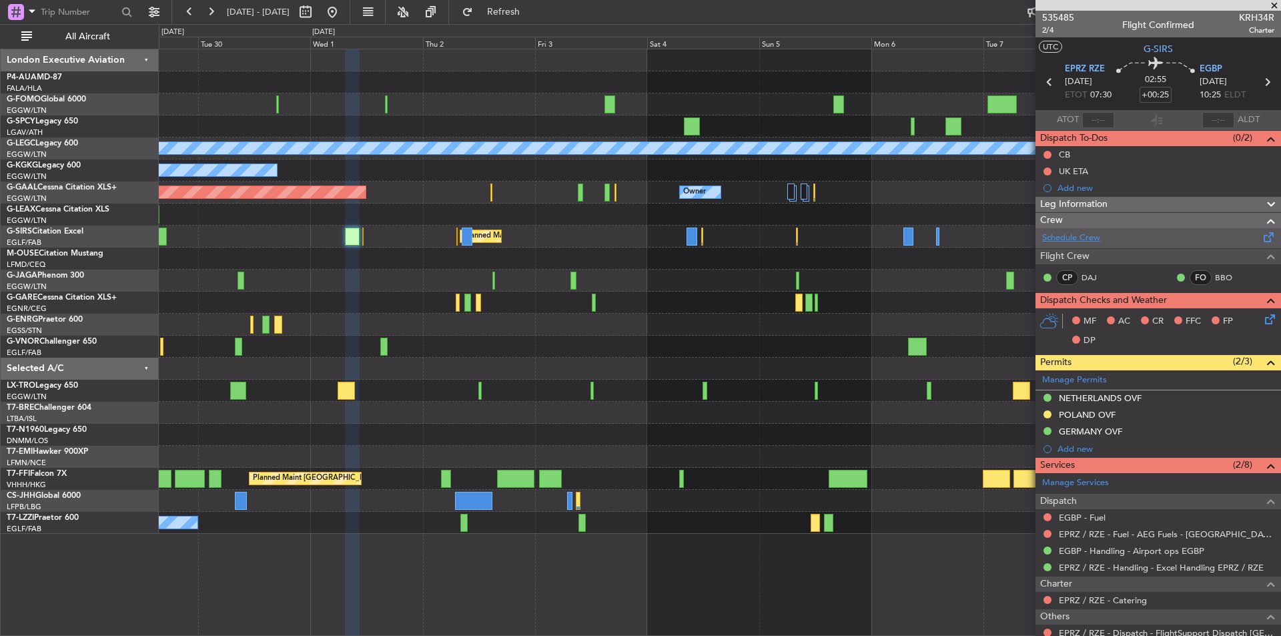
click at [1079, 237] on link "Schedule Crew" at bounding box center [1071, 237] width 58 height 13
